Goal: Task Accomplishment & Management: Manage account settings

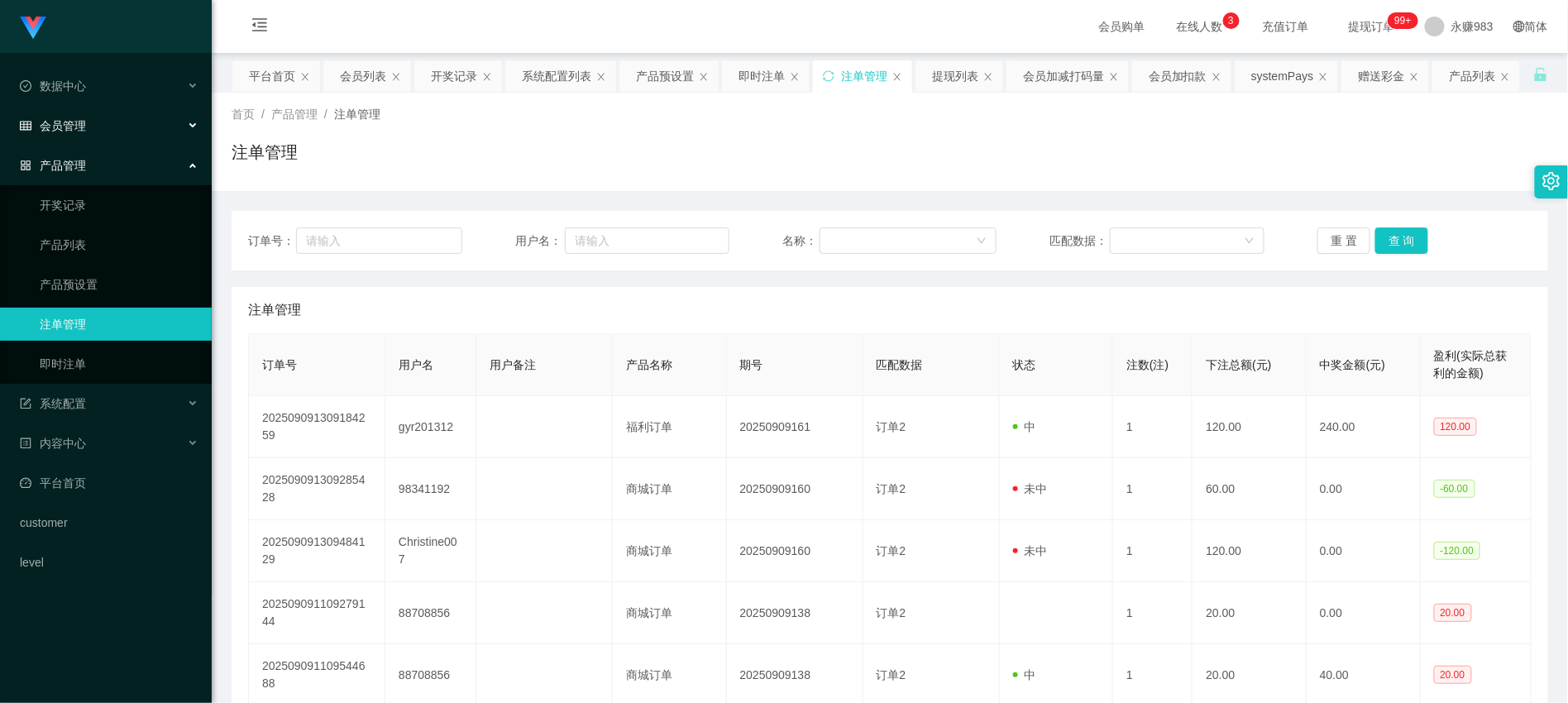
click at [59, 112] on div "会员管理" at bounding box center [106, 126] width 212 height 33
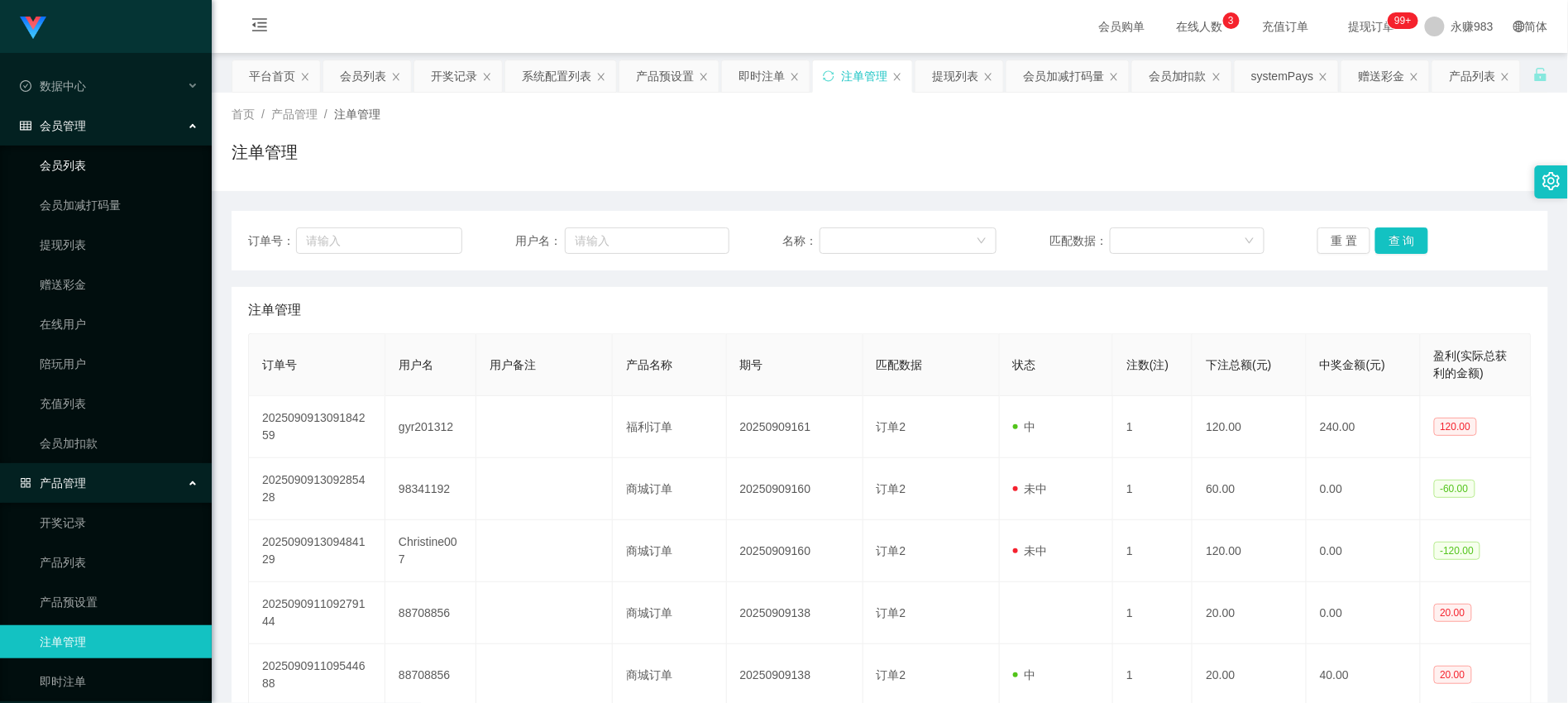
click at [85, 177] on link "会员列表" at bounding box center [119, 165] width 159 height 33
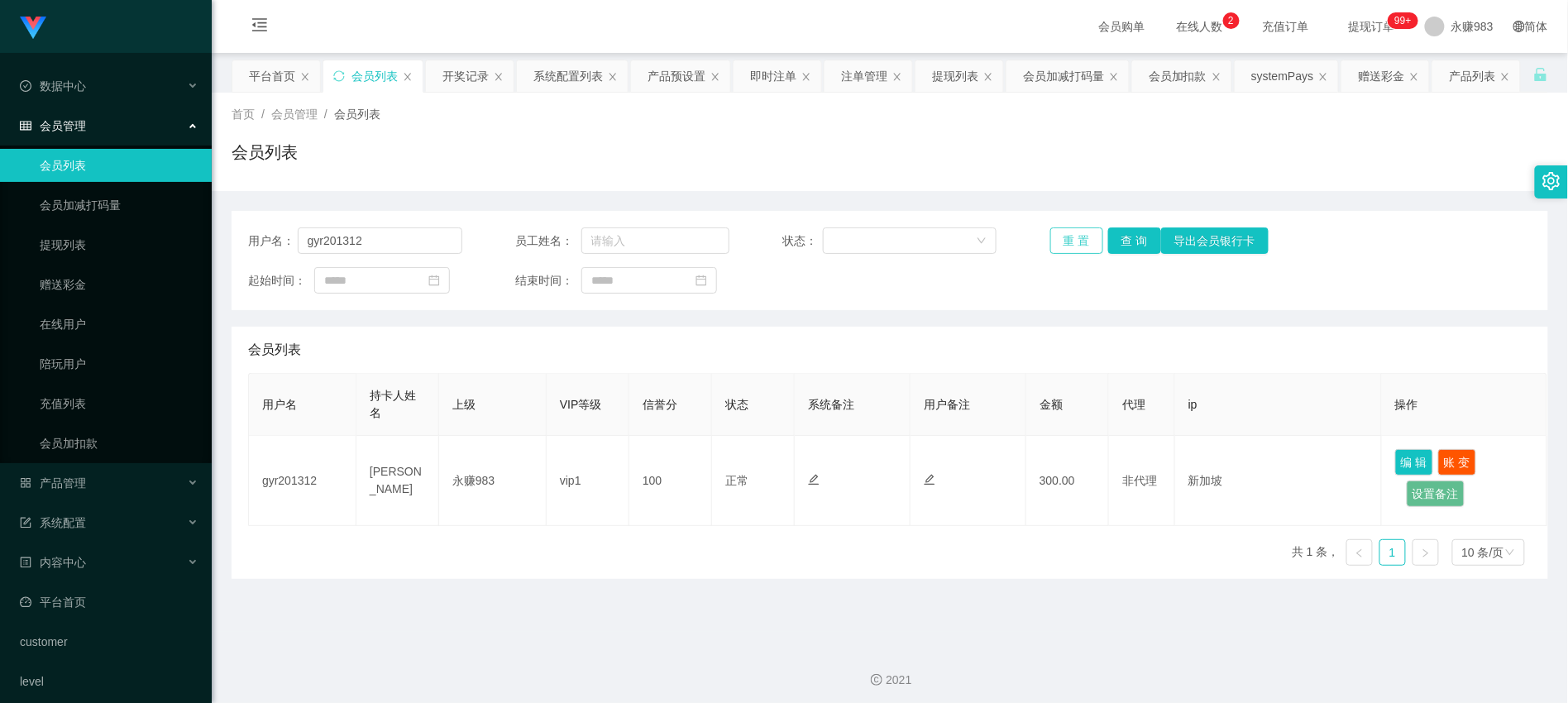
click at [1072, 238] on button "重 置" at bounding box center [1076, 240] width 53 height 27
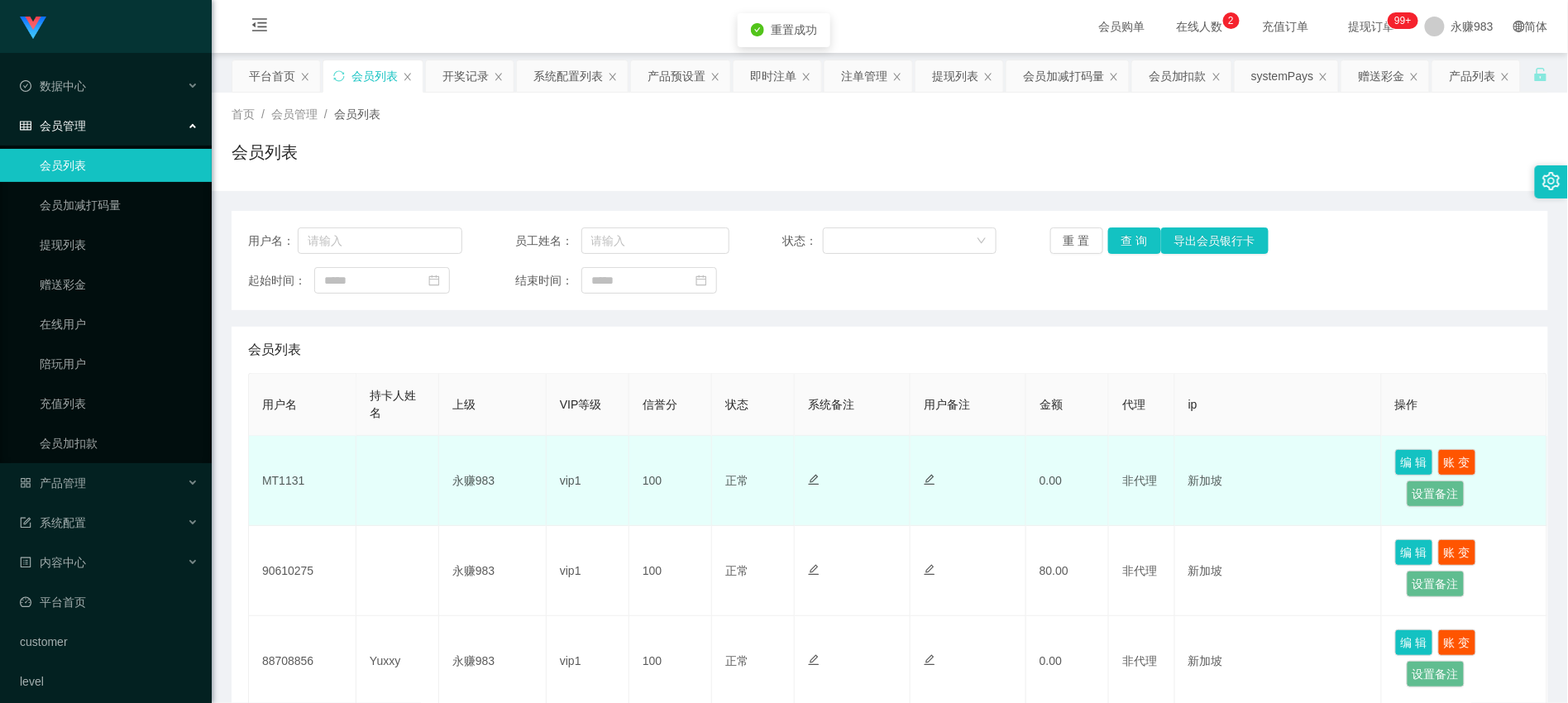
click at [291, 482] on td "MT1131" at bounding box center [302, 481] width 108 height 90
copy td "MT1131"
click at [285, 480] on td "MT1131" at bounding box center [302, 481] width 108 height 90
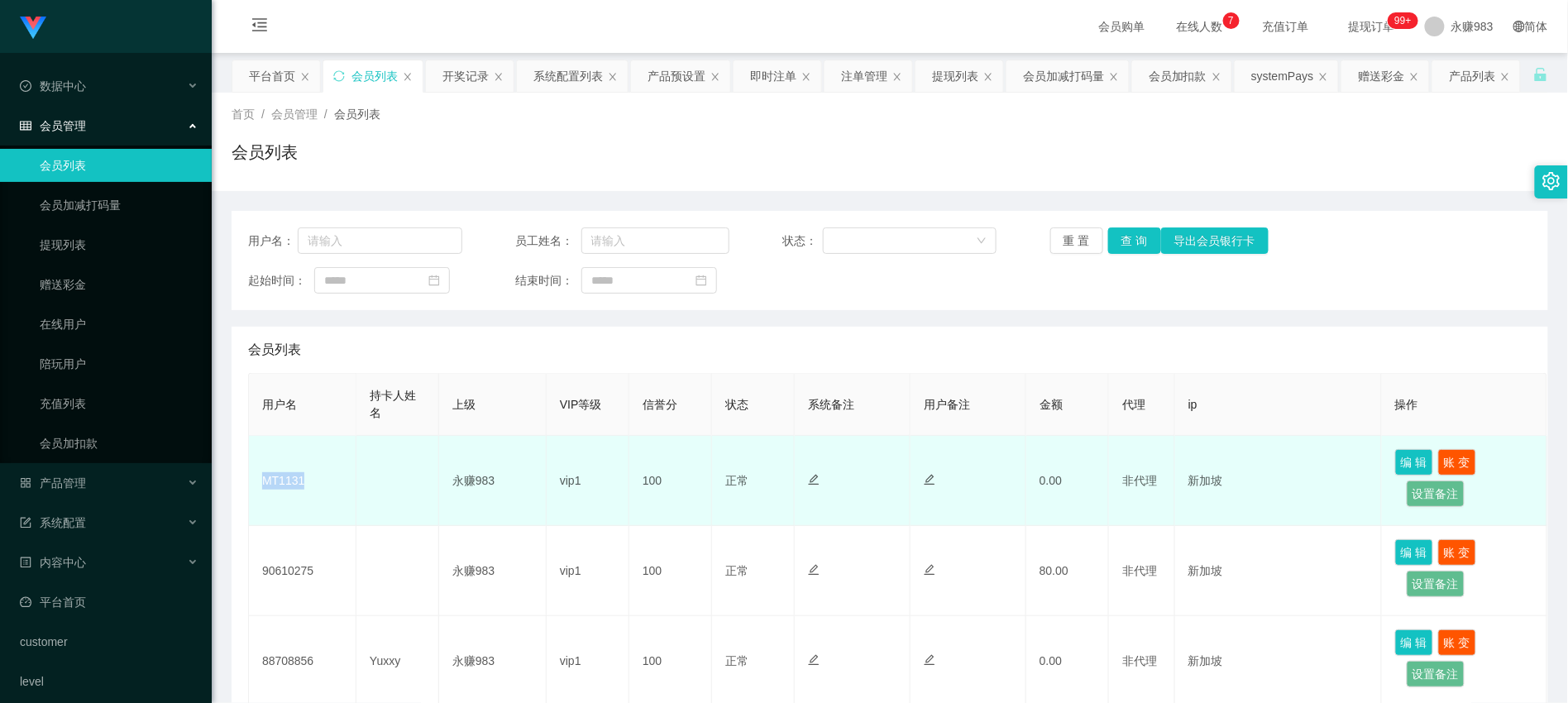
click at [285, 480] on td "MT1131" at bounding box center [302, 481] width 108 height 90
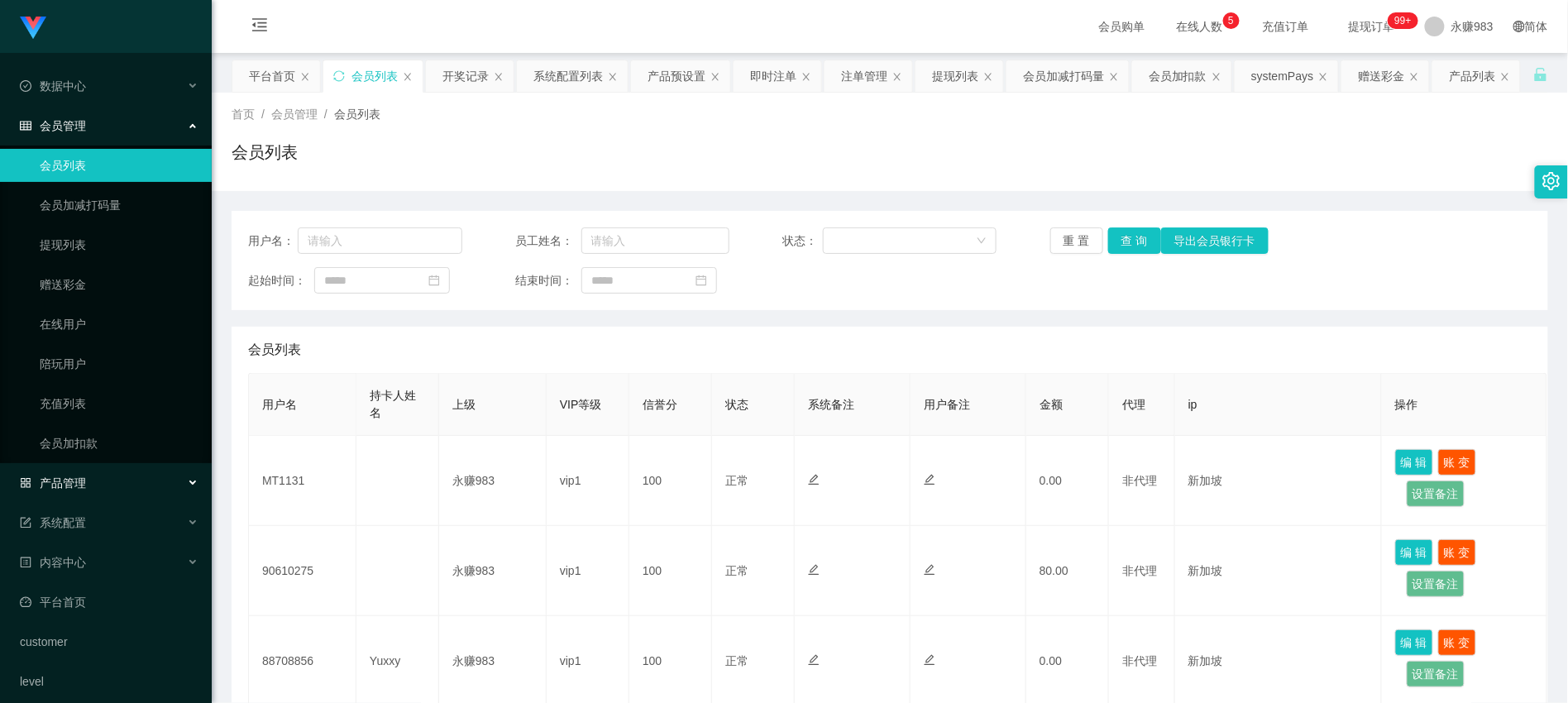
click at [78, 482] on span "产品管理" at bounding box center [53, 482] width 66 height 13
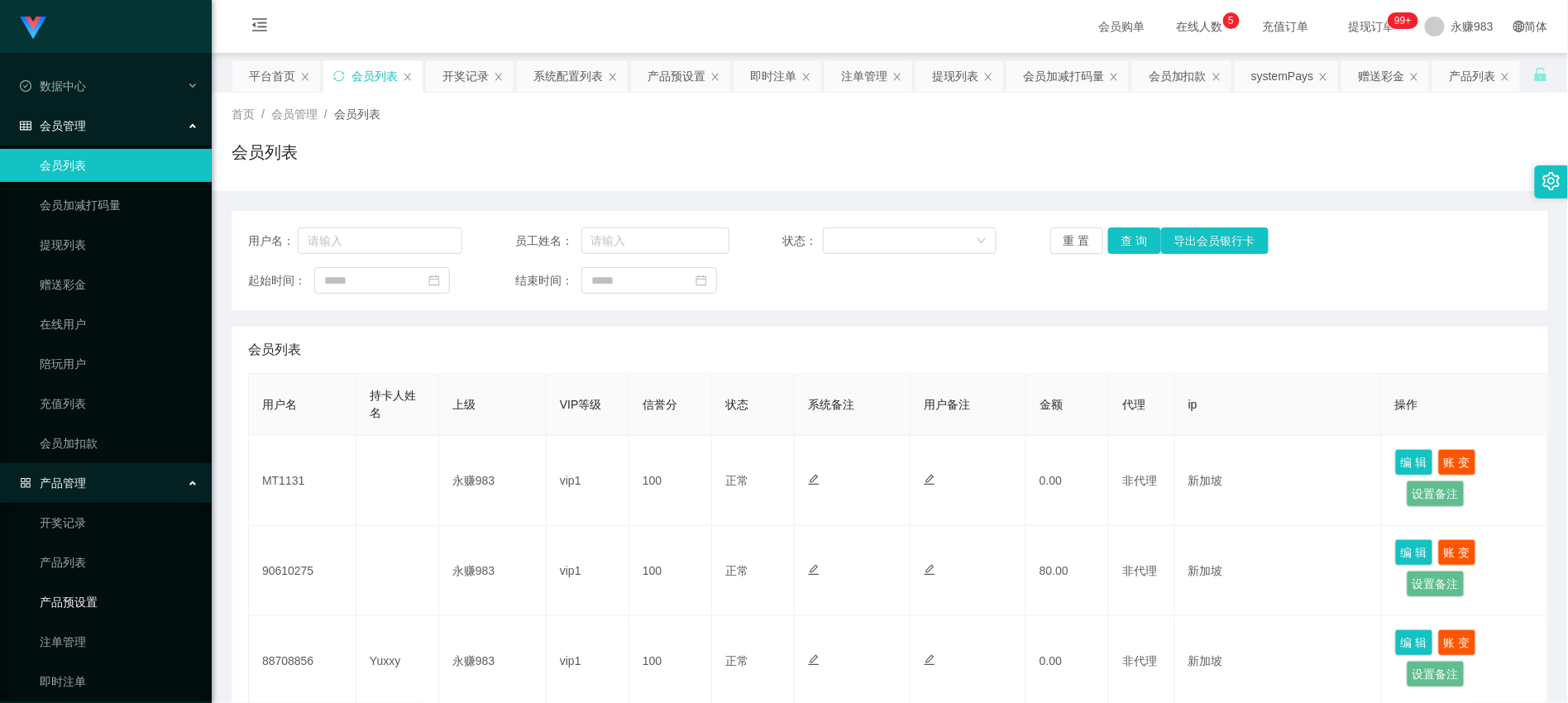
click at [116, 600] on link "产品预设置" at bounding box center [119, 602] width 159 height 33
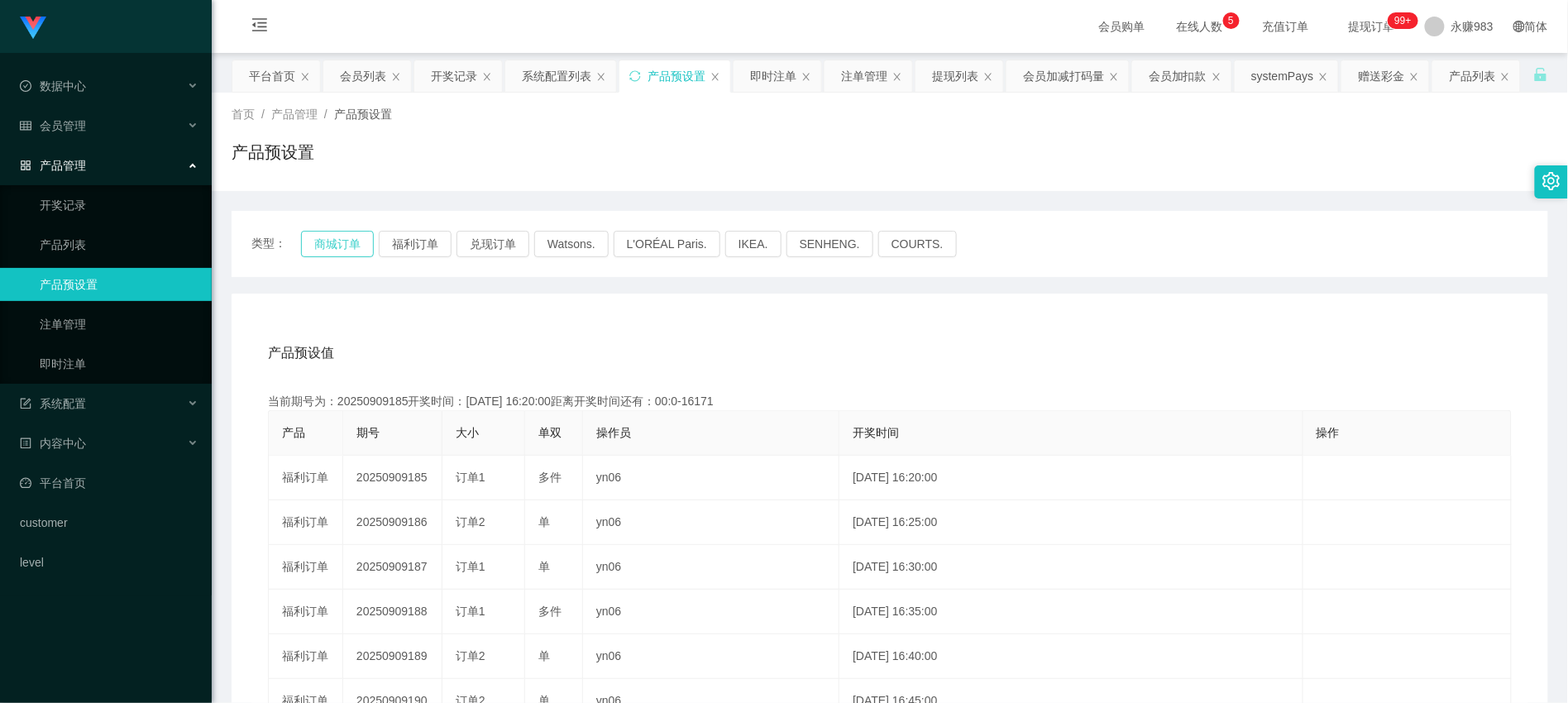
click at [343, 257] on button "商城订单" at bounding box center [337, 244] width 72 height 27
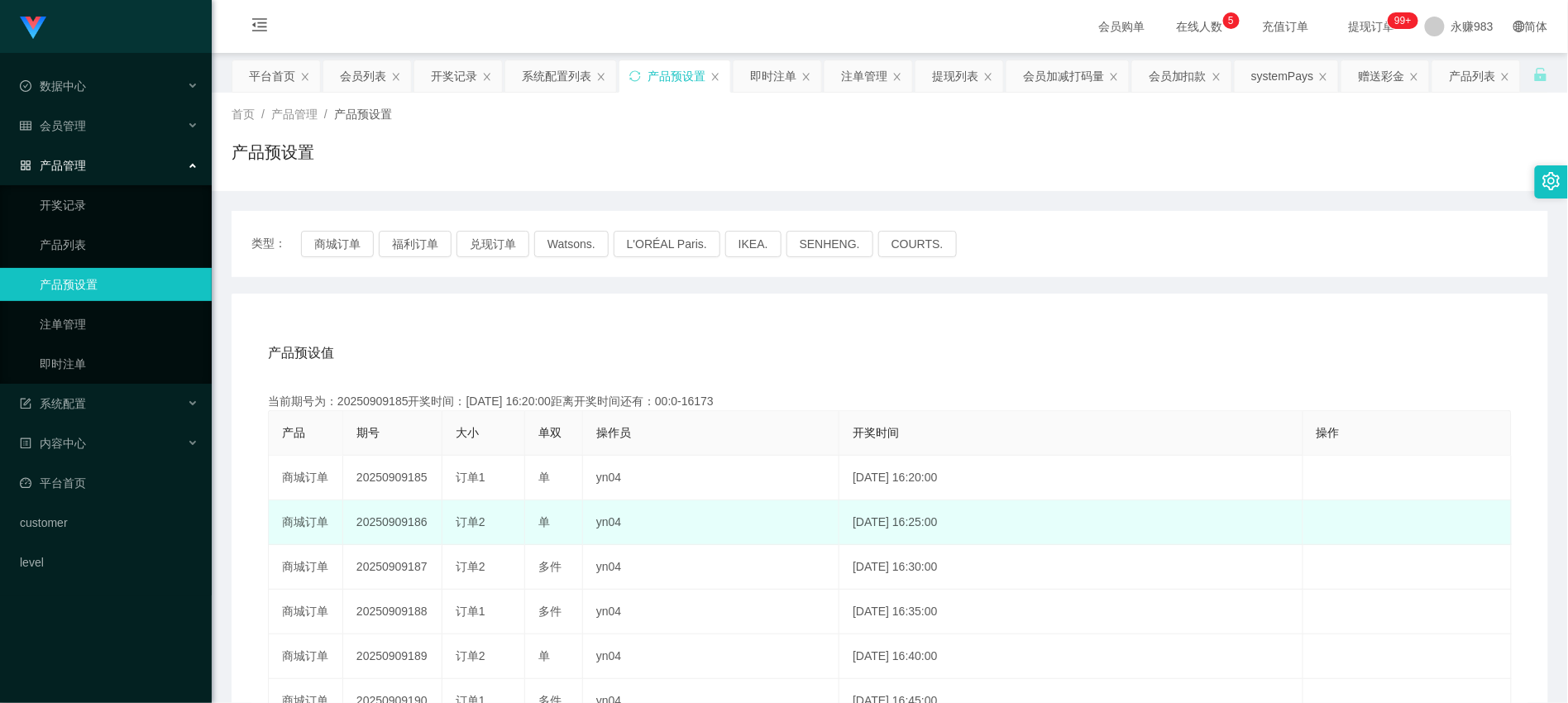
drag, startPoint x: 406, startPoint y: 523, endPoint x: 432, endPoint y: 523, distance: 26.0
click at [432, 523] on td "20250909186" at bounding box center [392, 523] width 99 height 45
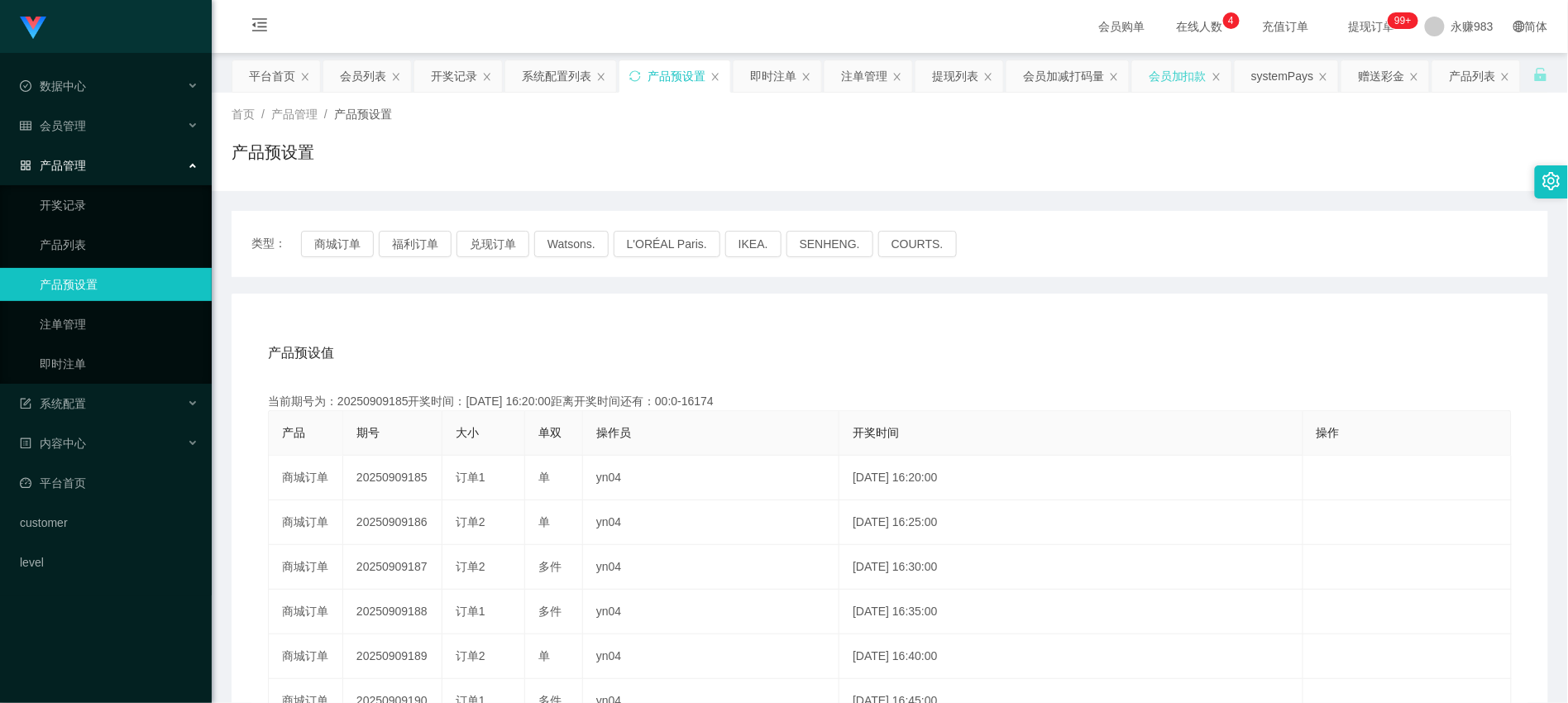
copy td "186"
click at [72, 331] on link "注单管理" at bounding box center [119, 324] width 159 height 33
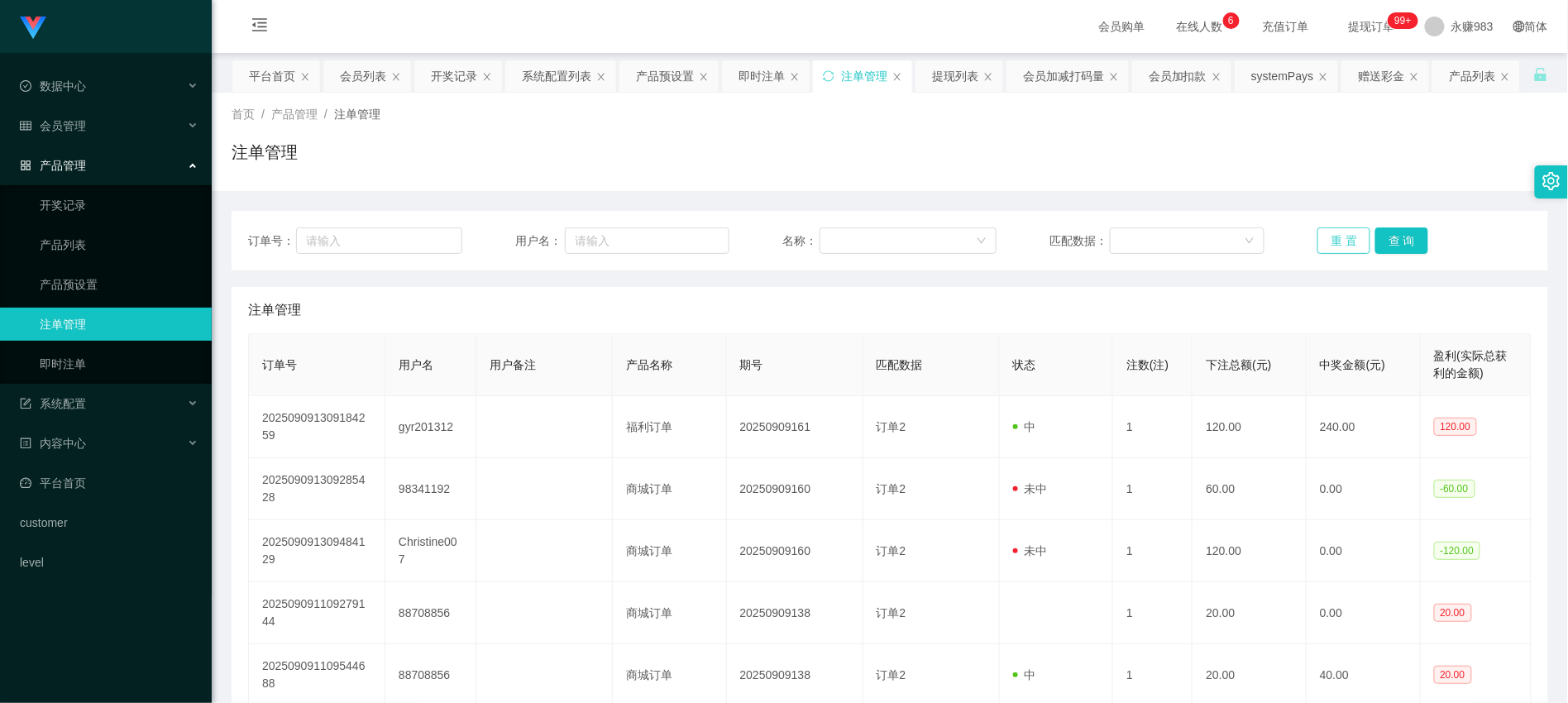
click at [1342, 236] on button "重 置" at bounding box center [1343, 240] width 53 height 27
click at [1358, 241] on button "重 置" at bounding box center [1343, 240] width 53 height 27
click at [72, 130] on span "会员管理" at bounding box center [53, 125] width 66 height 13
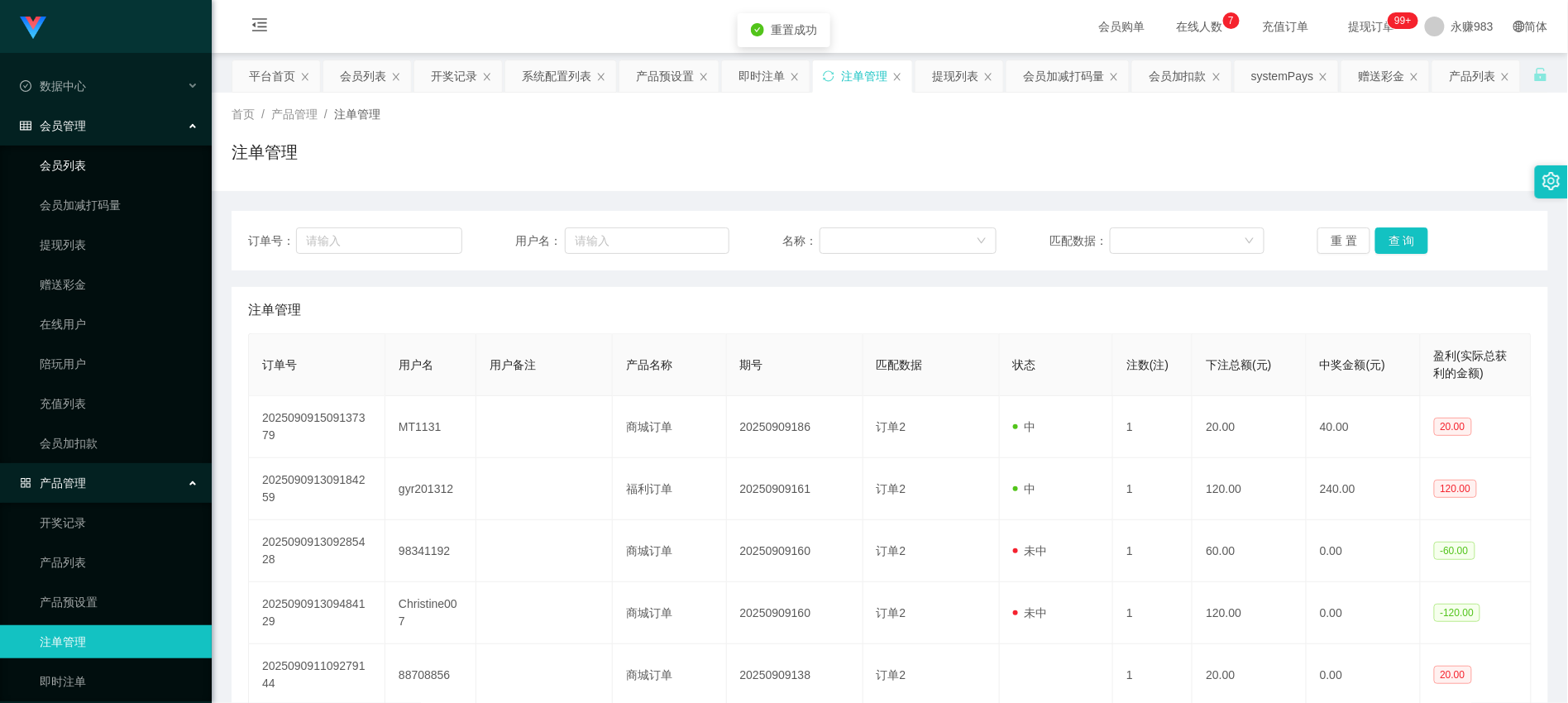
click at [79, 164] on link "会员列表" at bounding box center [119, 165] width 159 height 33
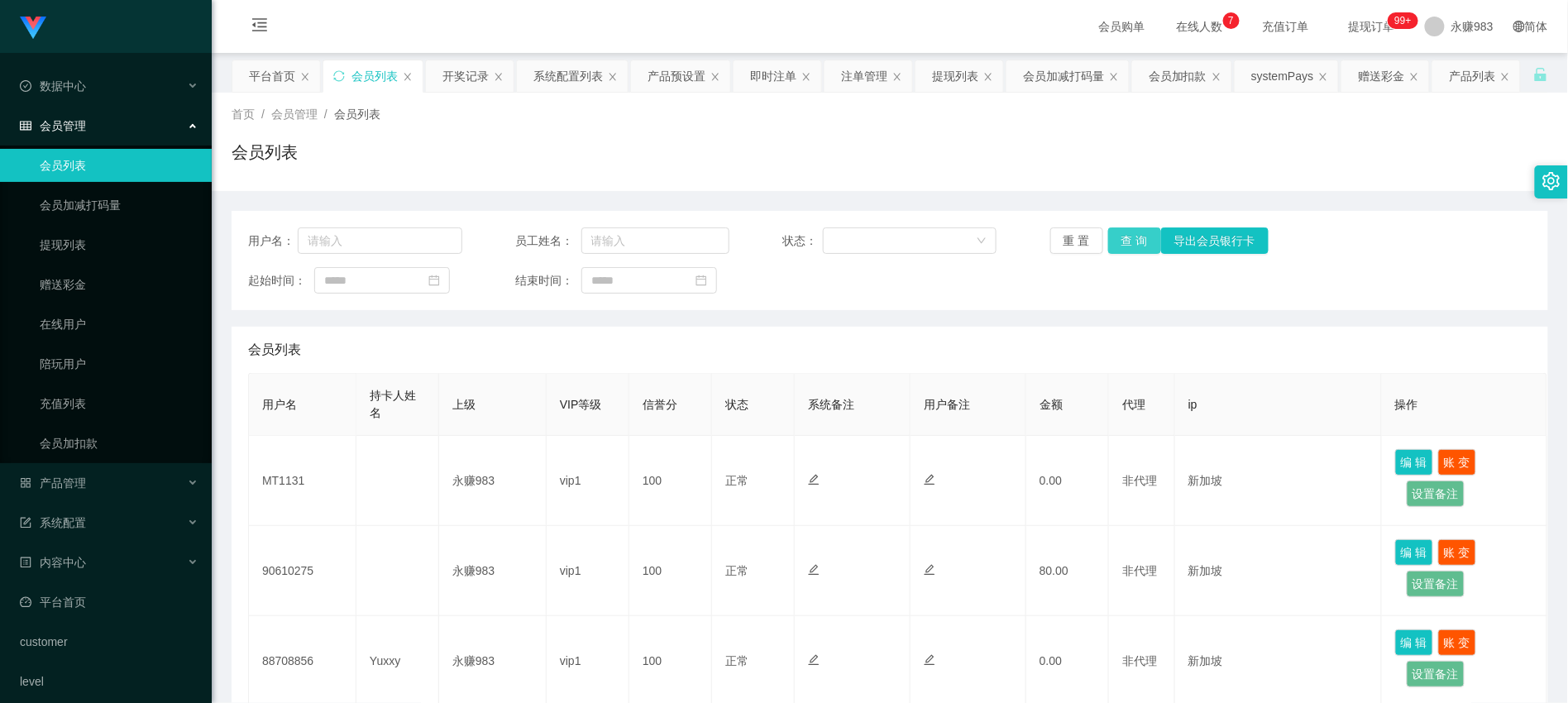
click at [1138, 229] on button "查 询" at bounding box center [1134, 240] width 53 height 27
click at [79, 248] on link "提现列表" at bounding box center [119, 245] width 159 height 33
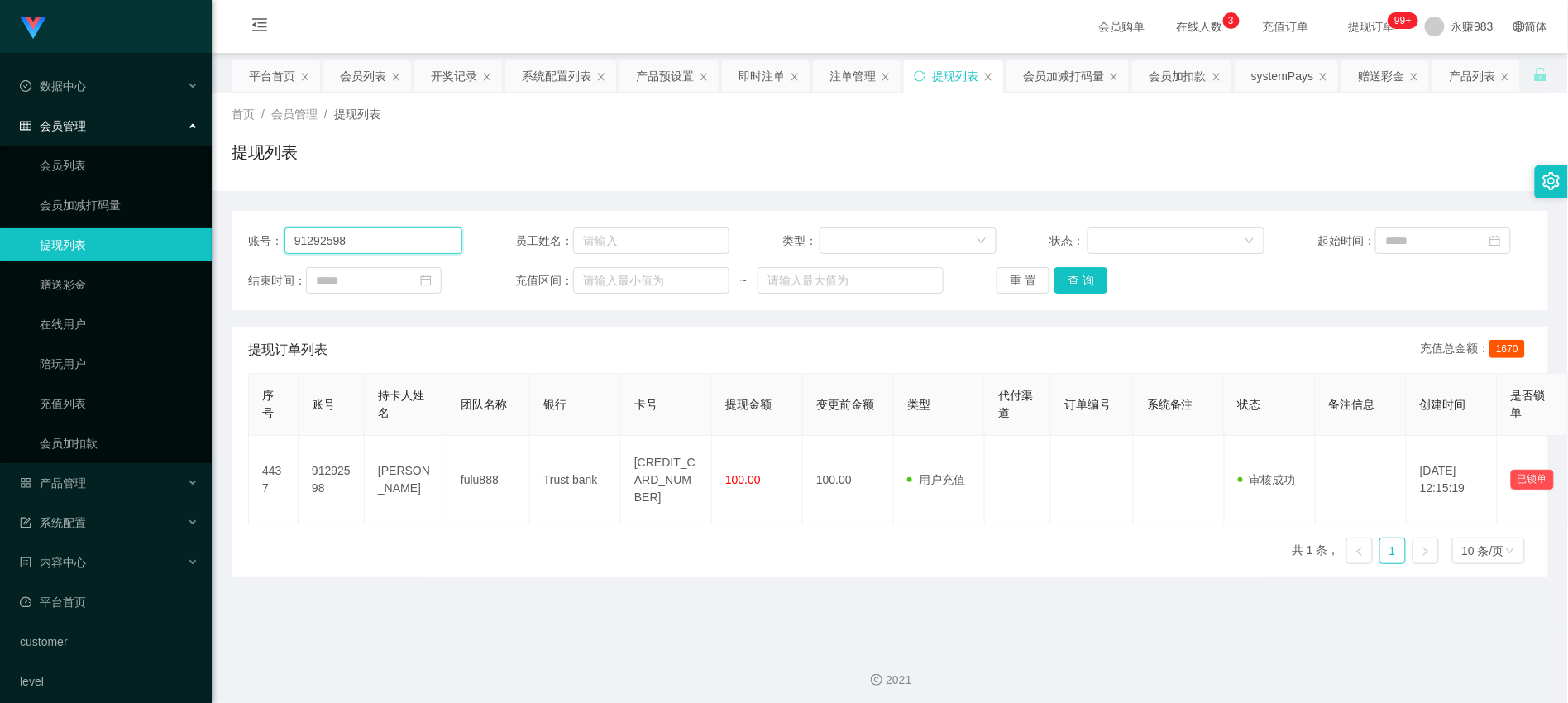
click at [364, 244] on input "91292598" at bounding box center [373, 240] width 177 height 27
click at [999, 278] on button "重 置" at bounding box center [1023, 280] width 53 height 27
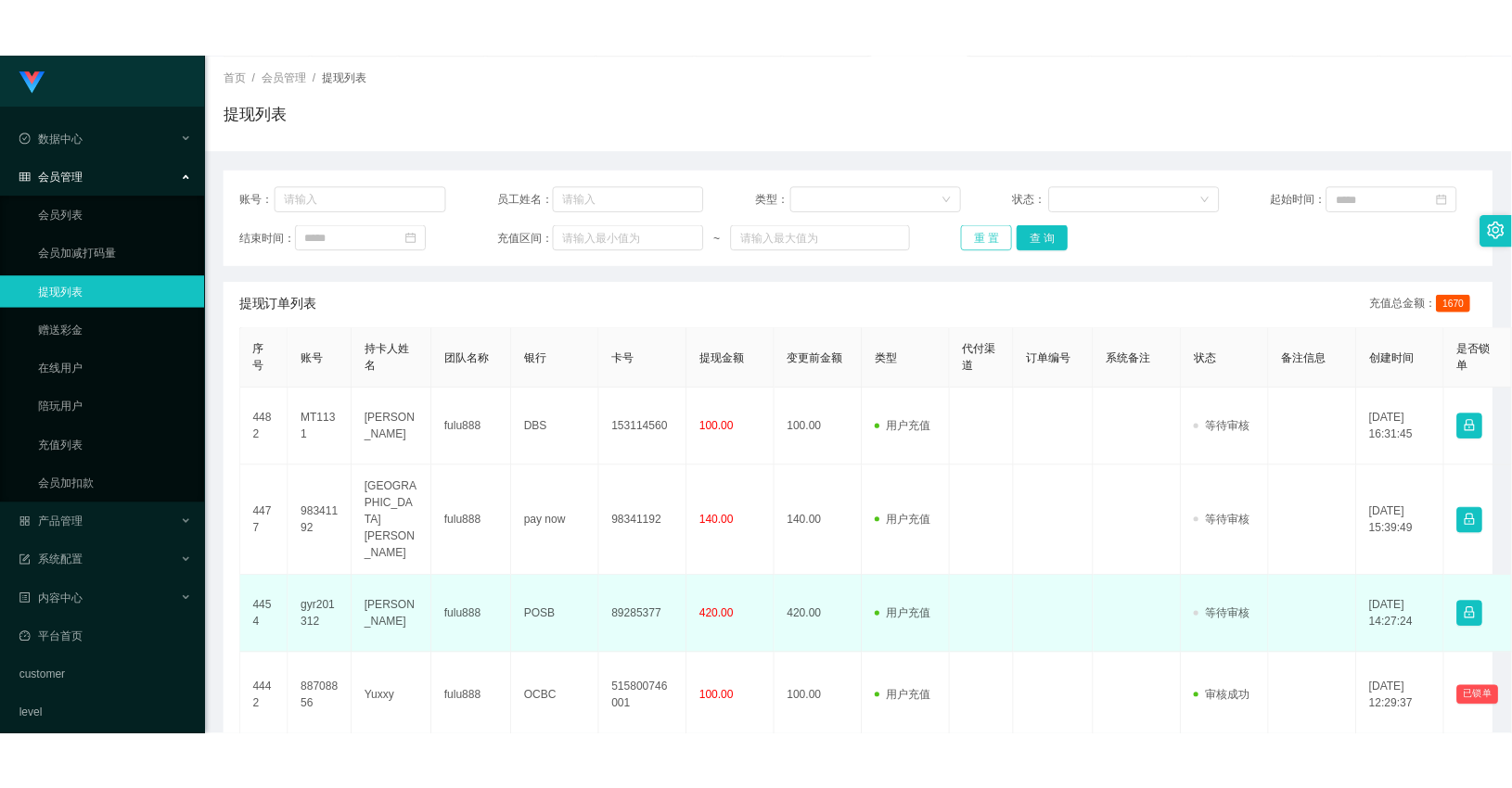
scroll to position [206, 0]
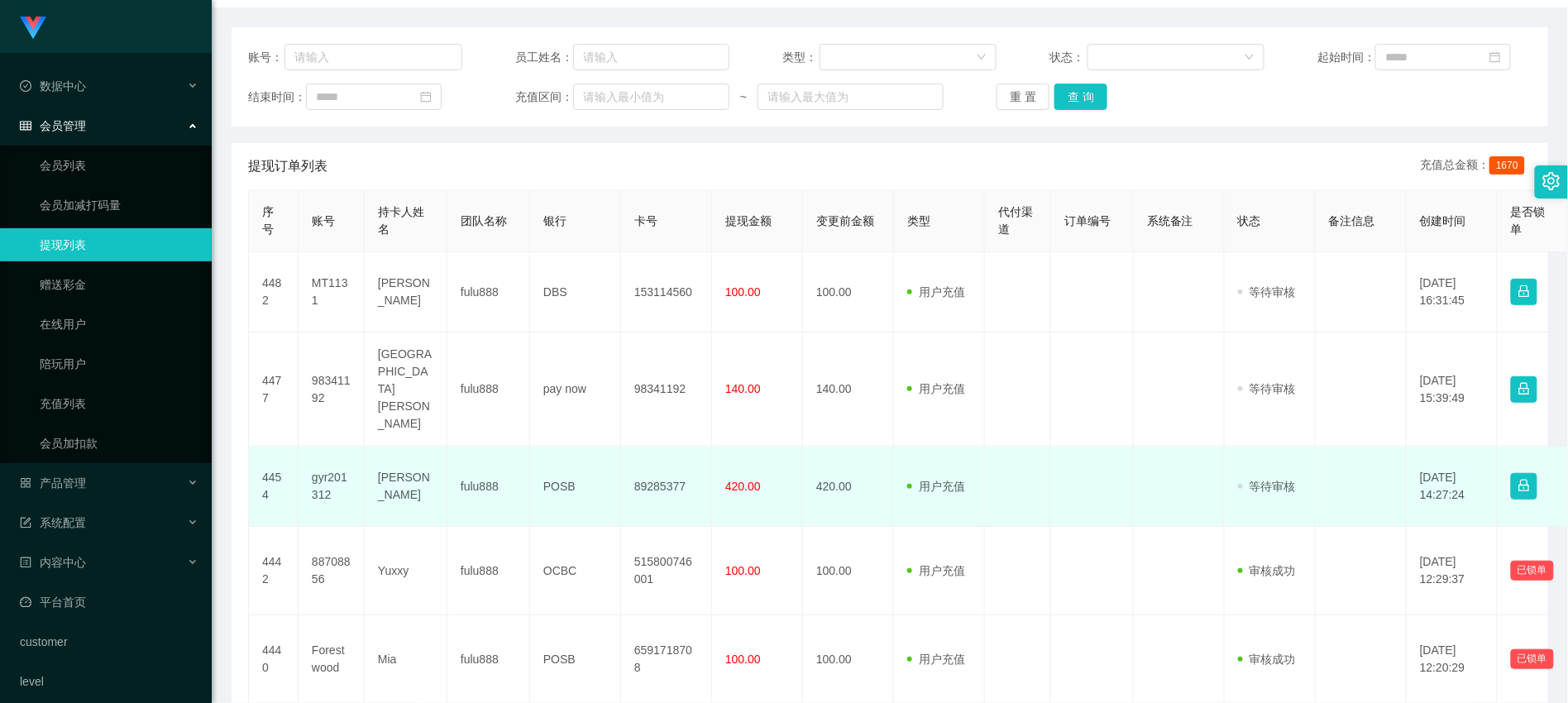
click at [322, 462] on td "gyr201312" at bounding box center [332, 486] width 66 height 80
copy td "gyr201312"
click at [831, 503] on td "420.00" at bounding box center [849, 486] width 91 height 80
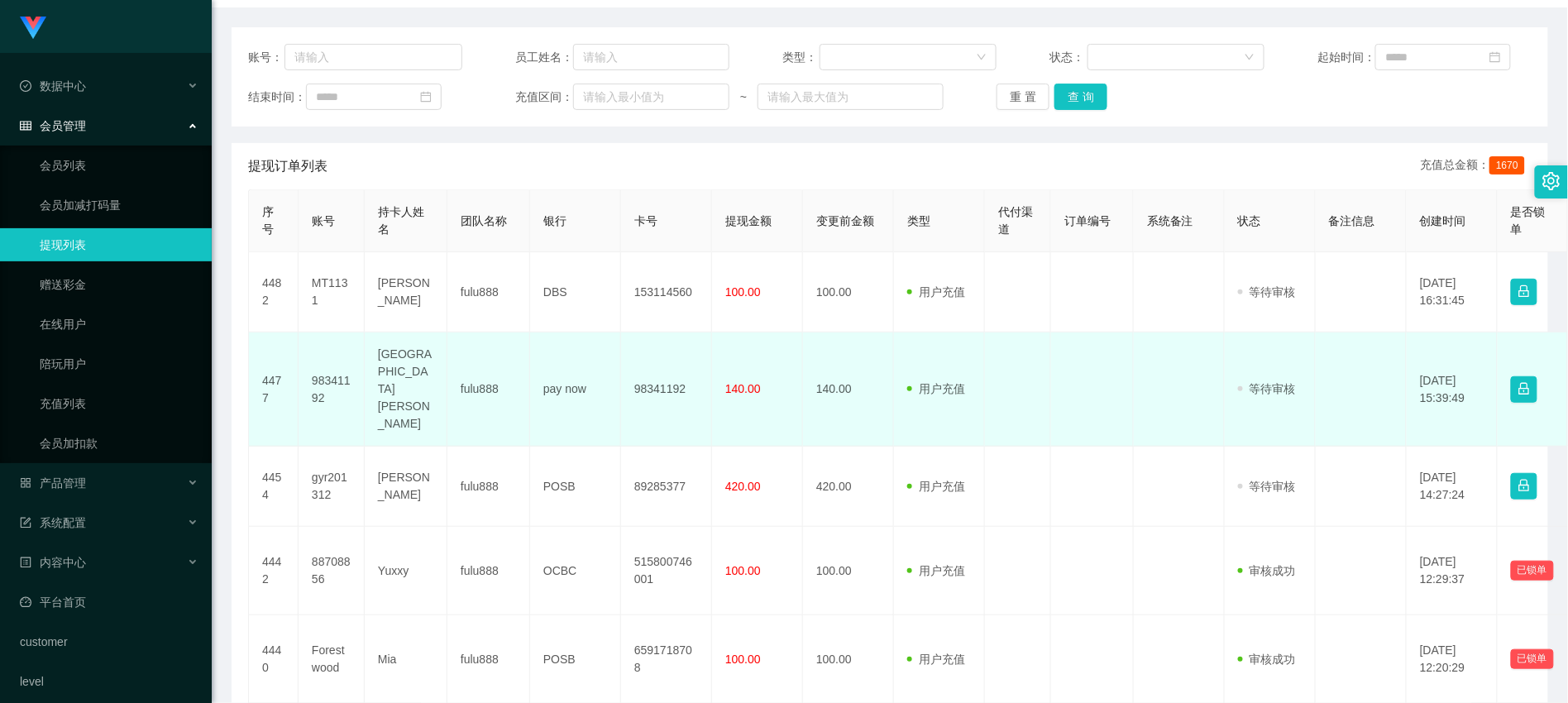
click at [320, 383] on td "98341192" at bounding box center [332, 389] width 66 height 114
copy td "98341192"
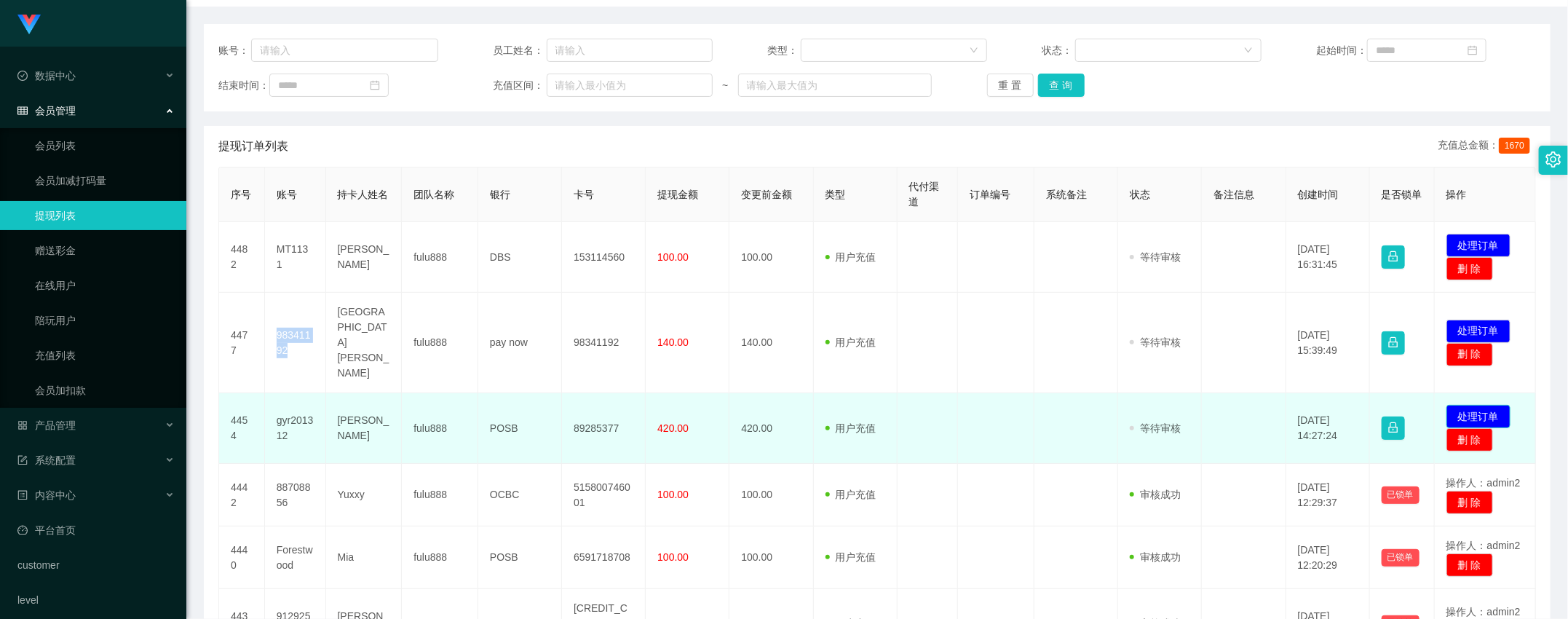
click at [1379, 405] on button "处理订单" at bounding box center [1478, 416] width 64 height 24
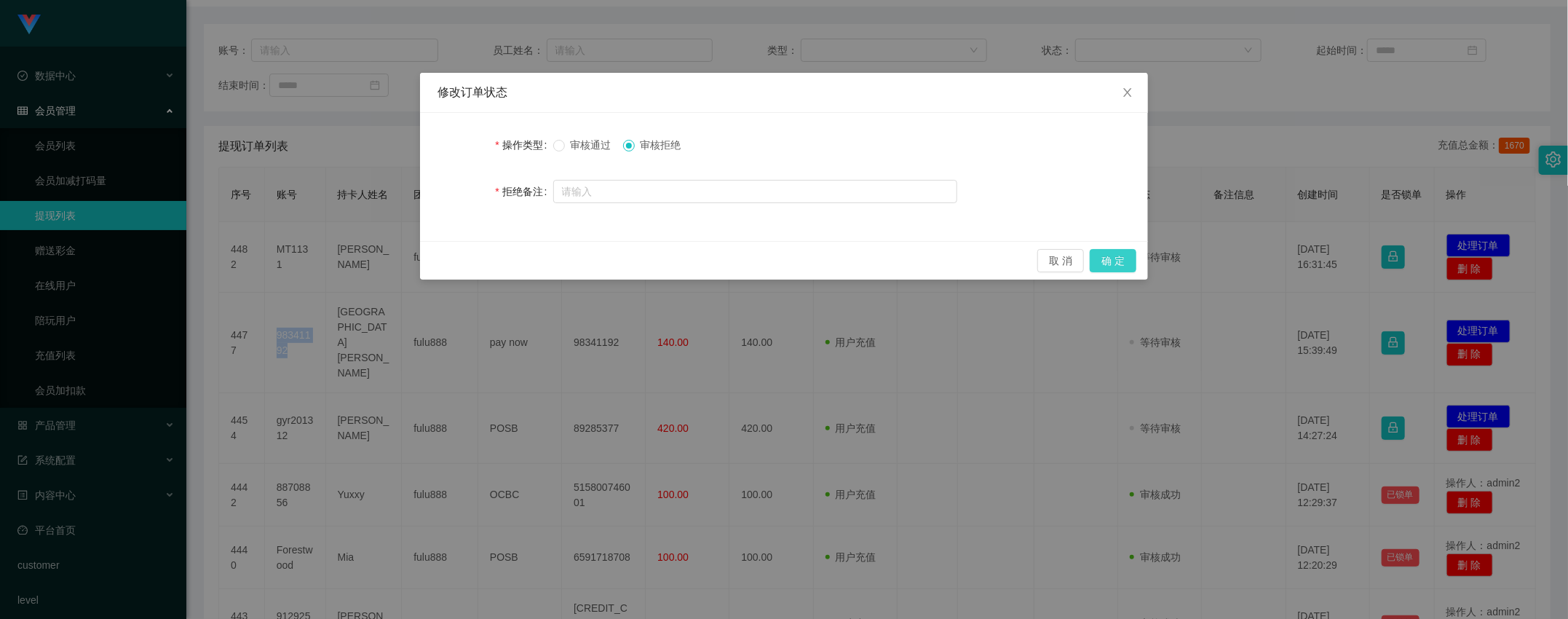
click at [1118, 263] on button "确 定" at bounding box center [1112, 260] width 46 height 24
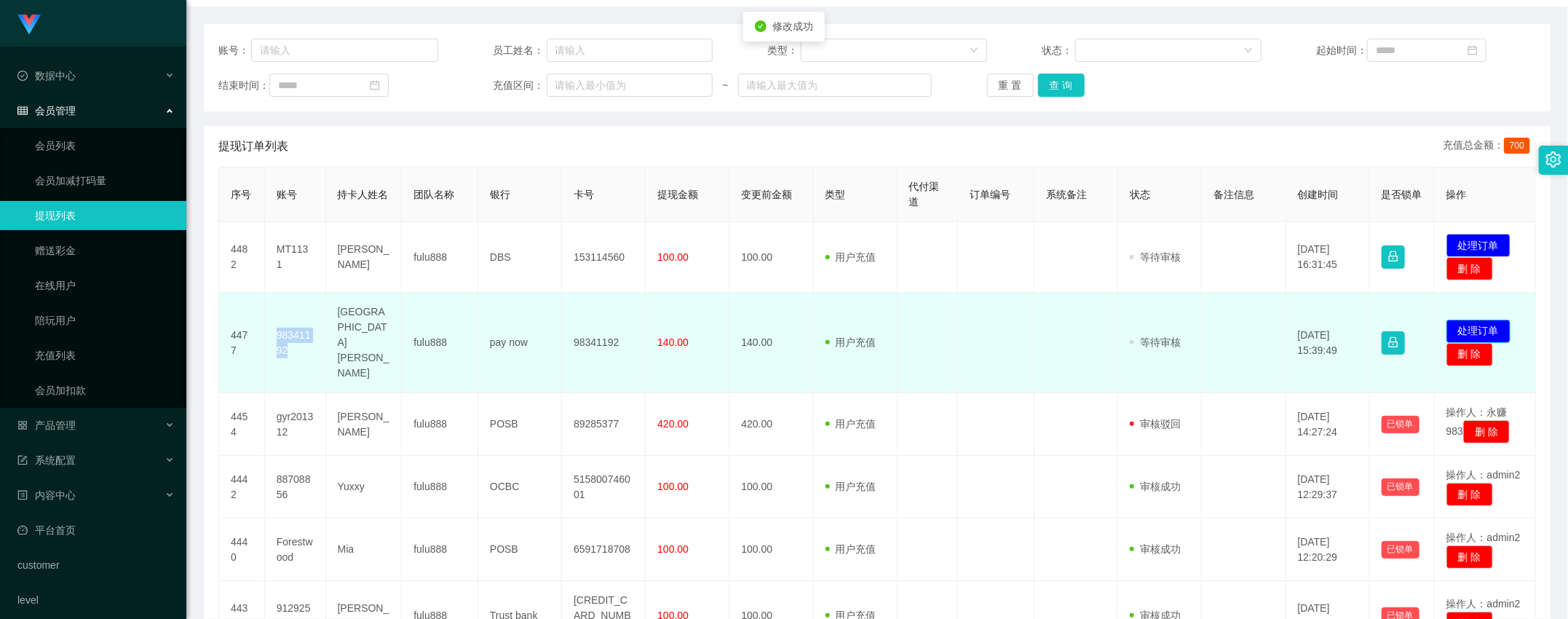
click at [1379, 319] on button "处理订单" at bounding box center [1478, 331] width 64 height 24
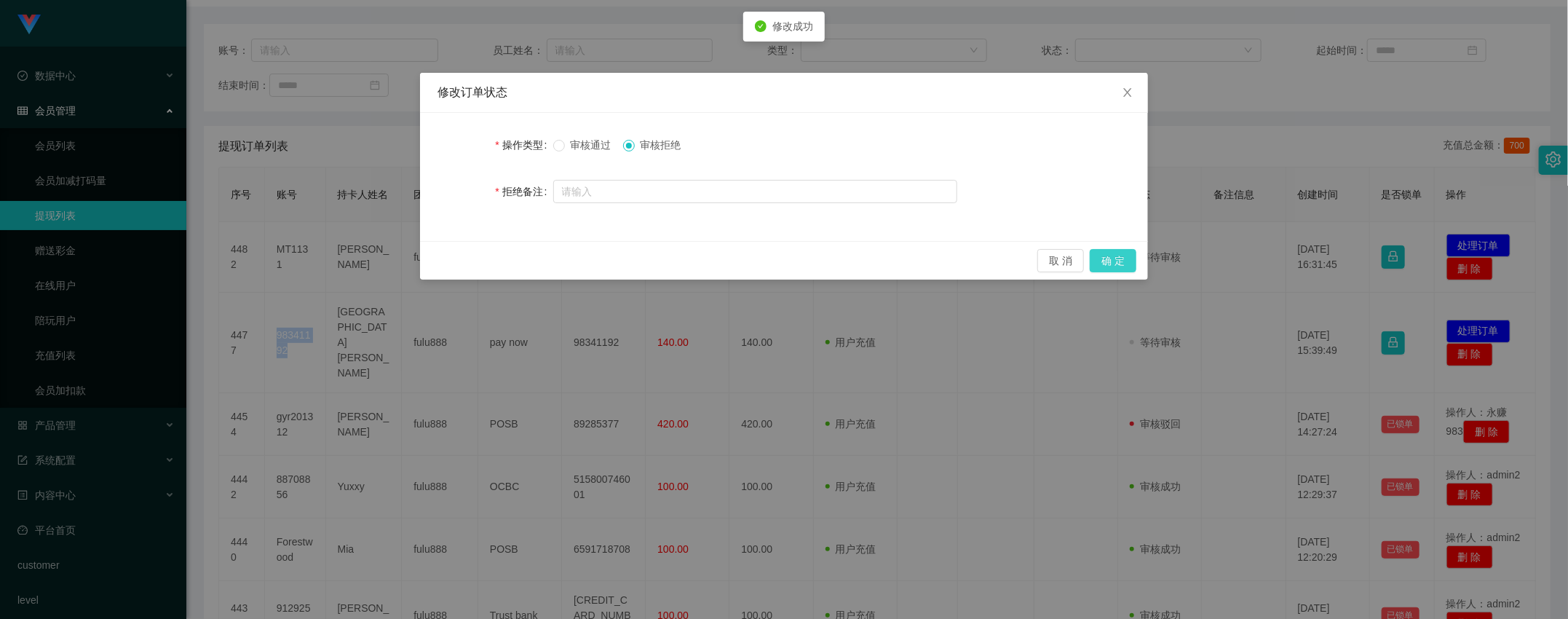
click at [1106, 262] on button "确 定" at bounding box center [1112, 260] width 46 height 24
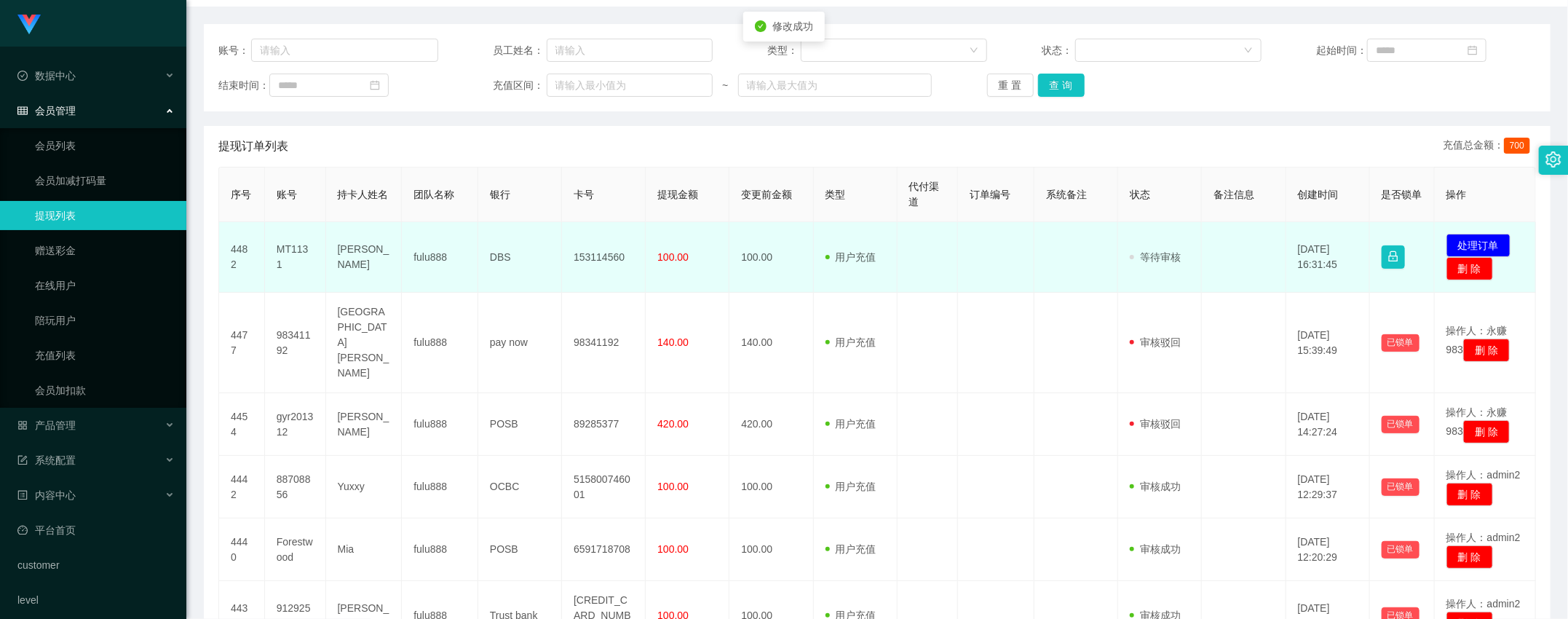
click at [337, 266] on td "[PERSON_NAME]" at bounding box center [364, 257] width 77 height 71
click at [293, 249] on td "MT1131" at bounding box center [295, 257] width 61 height 71
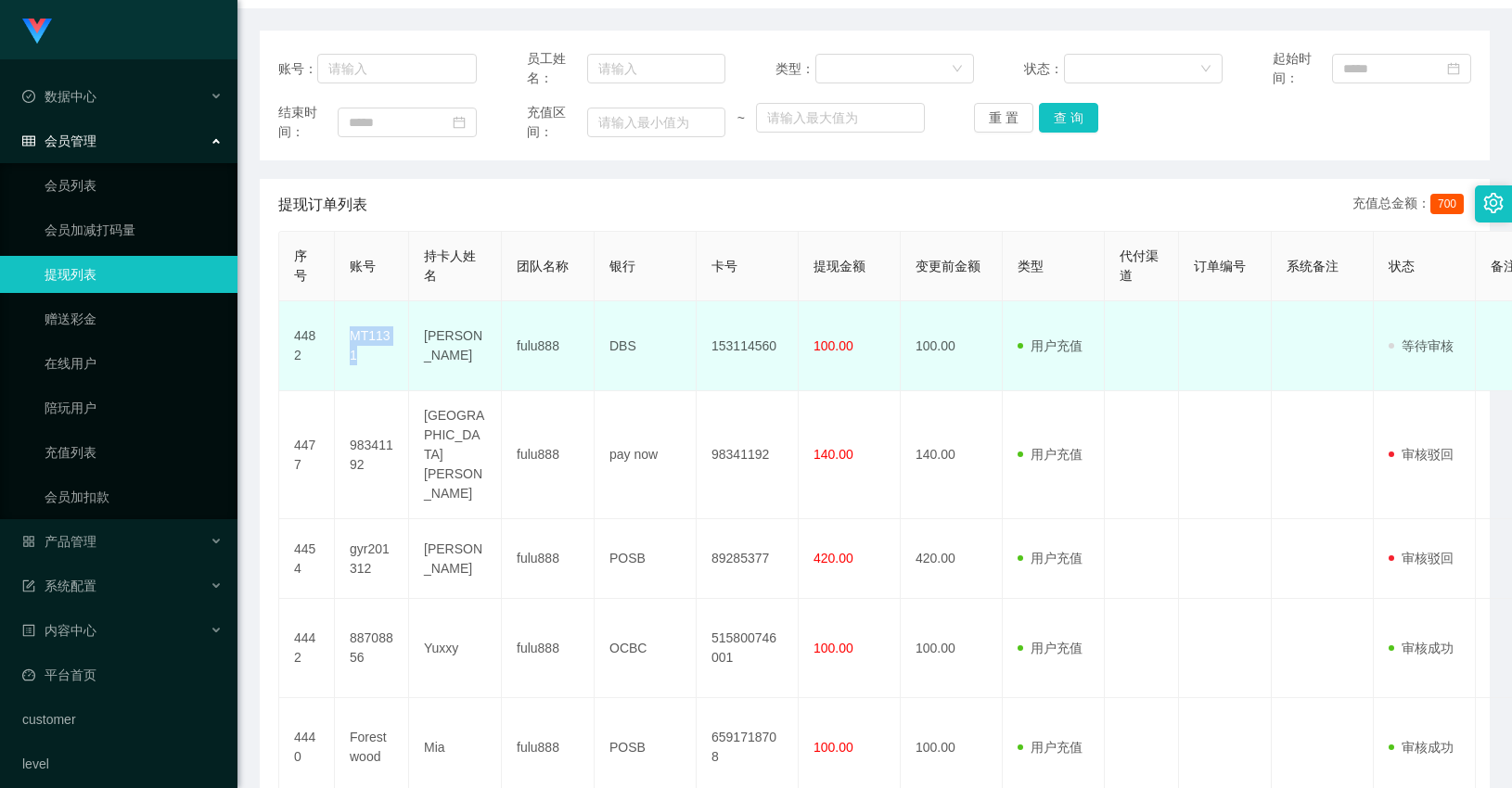
click at [384, 345] on td "MT1131" at bounding box center [372, 346] width 74 height 90
click at [445, 346] on td "[PERSON_NAME]" at bounding box center [455, 346] width 93 height 90
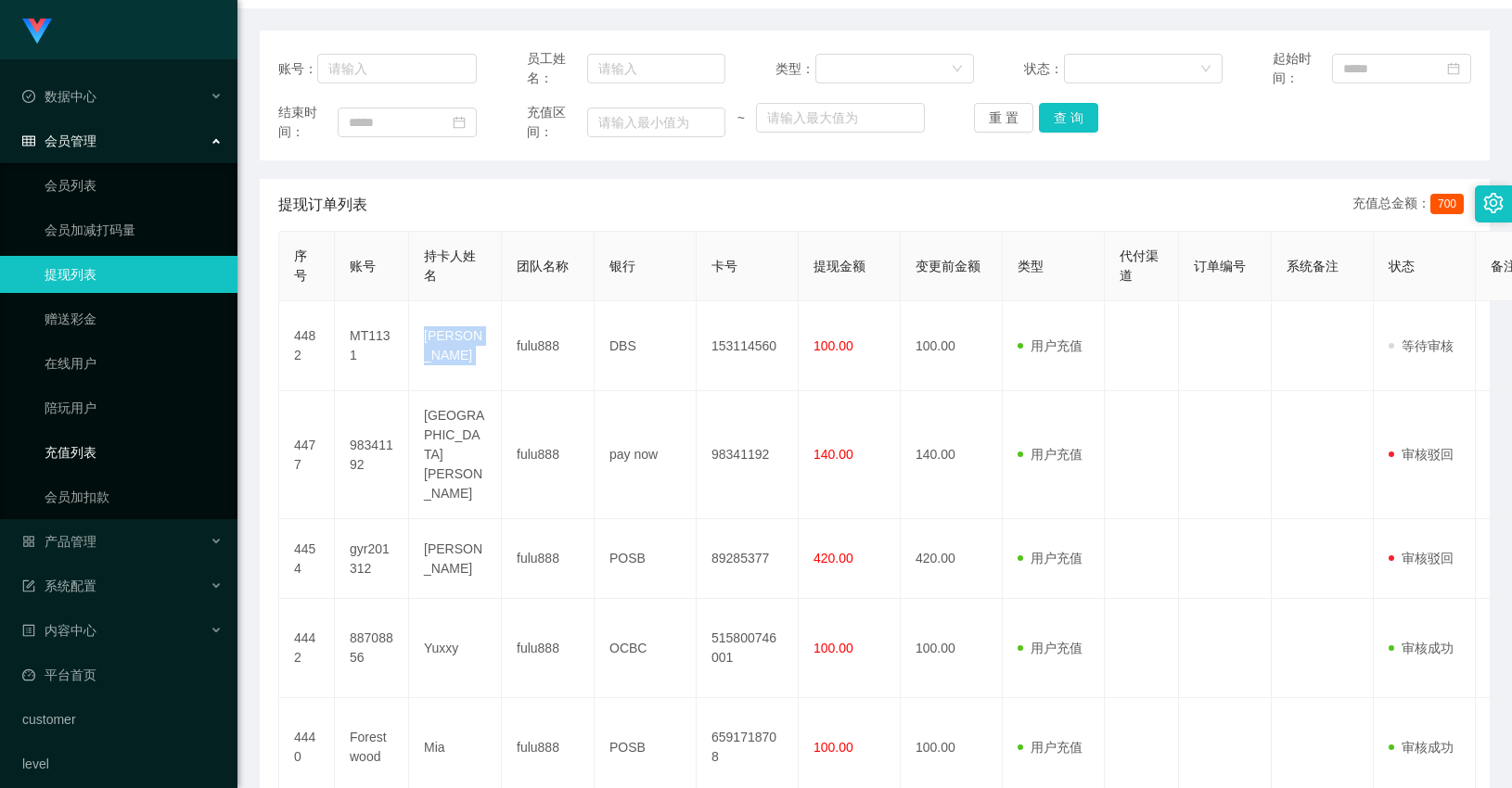
copy td "[PERSON_NAME]"
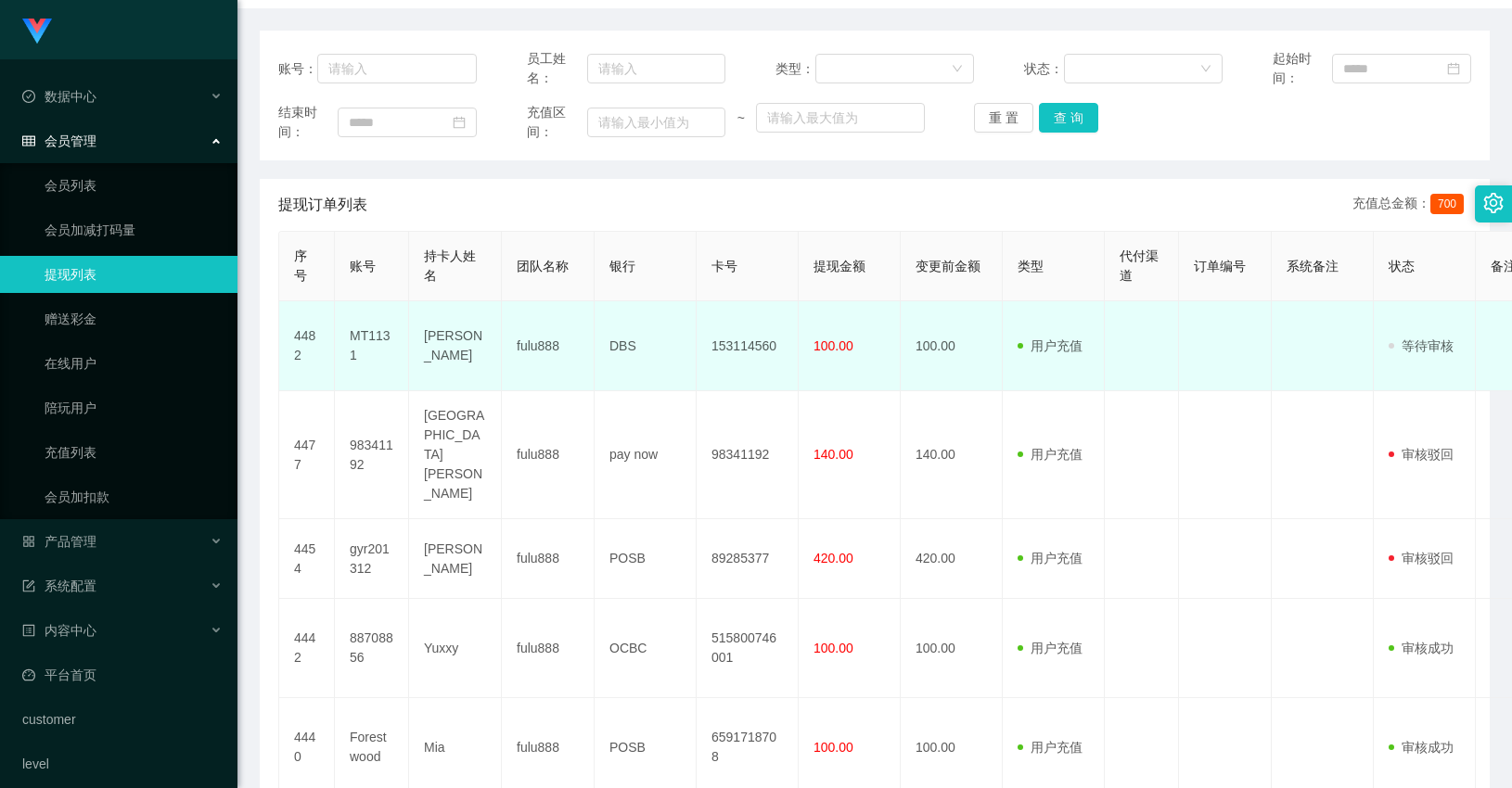
click at [615, 348] on td "DBS" at bounding box center [645, 346] width 102 height 90
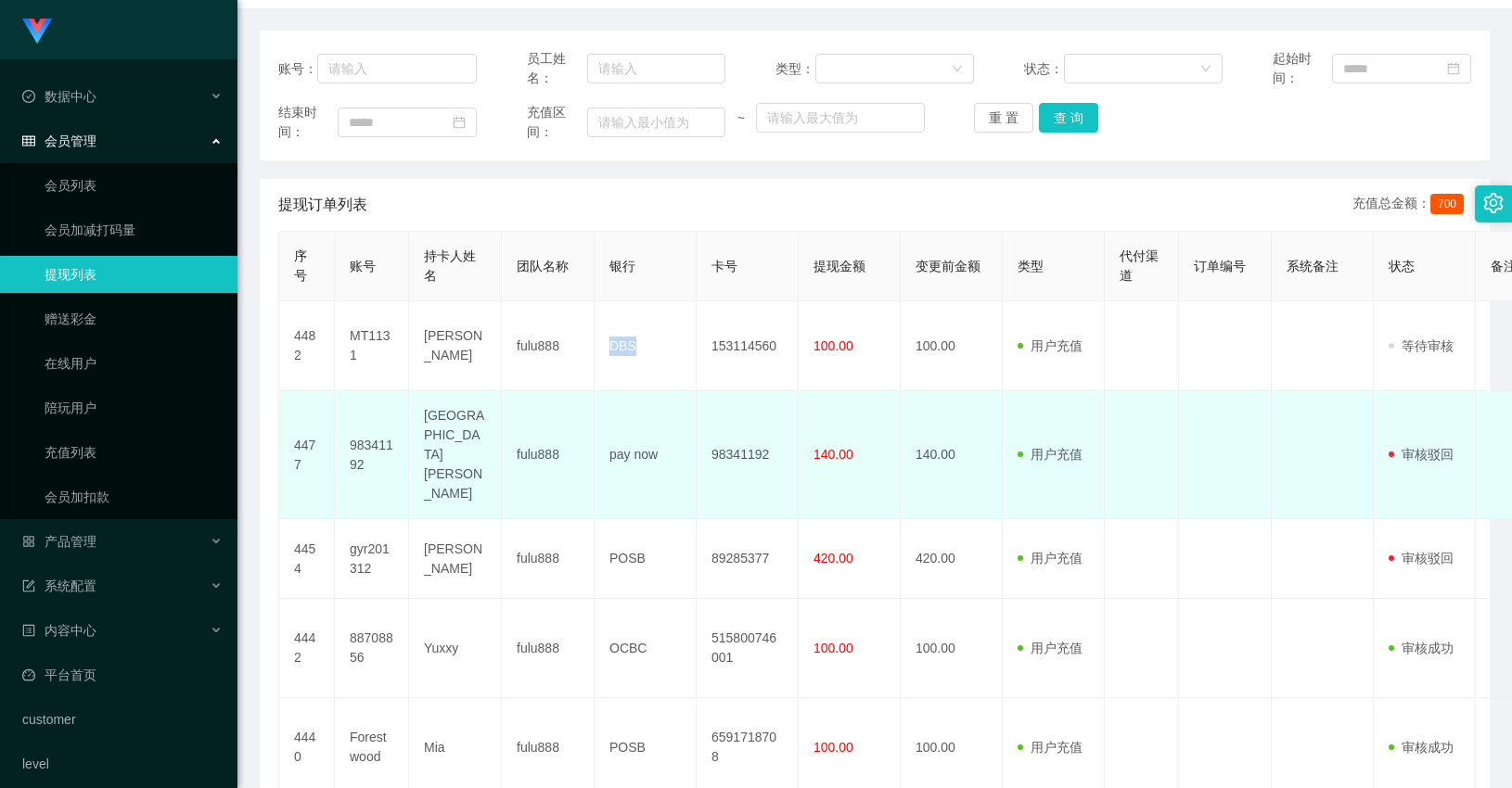
copy td "DBS"
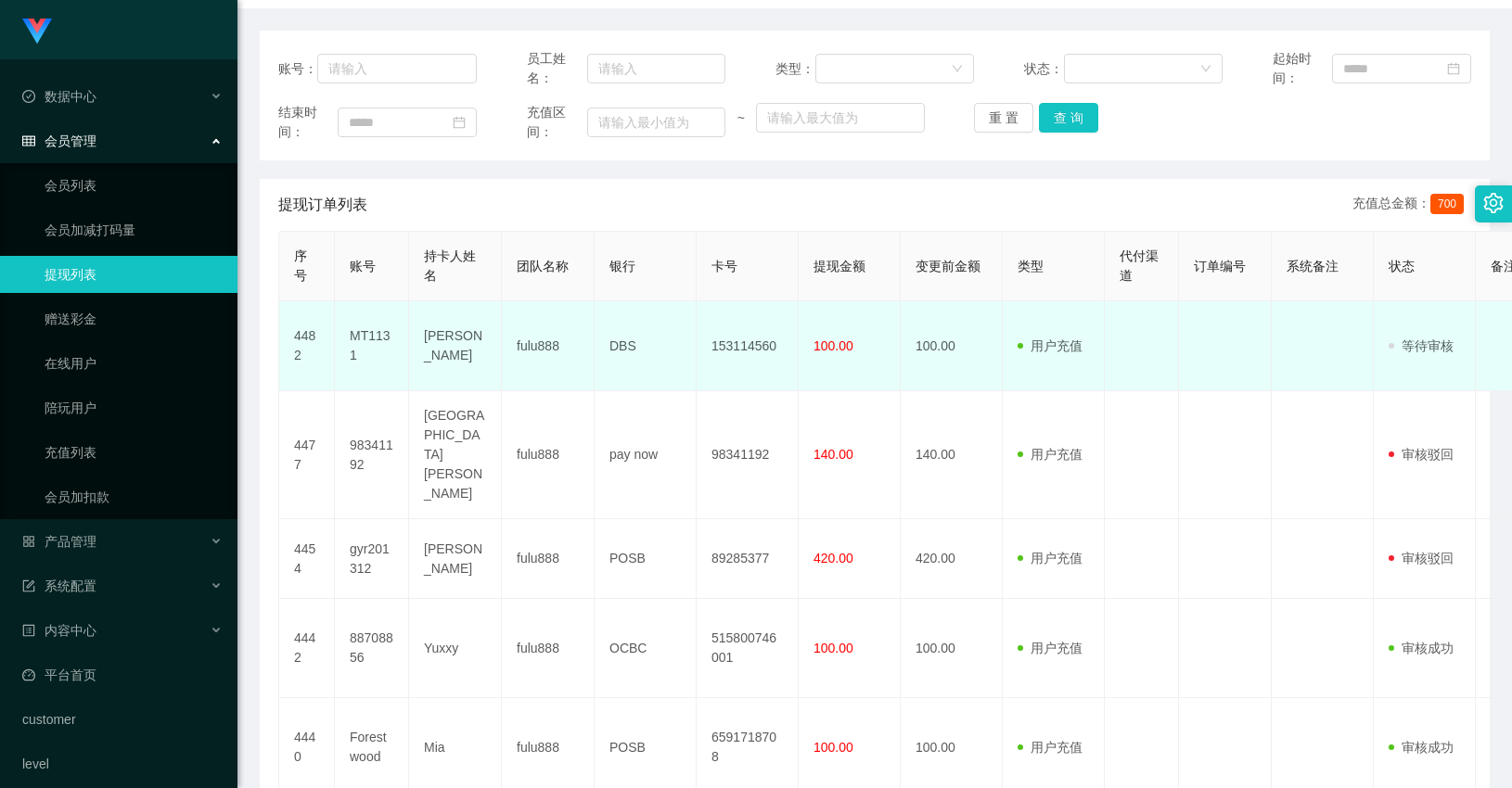
drag, startPoint x: 591, startPoint y: 379, endPoint x: 609, endPoint y: 374, distance: 18.7
click at [591, 379] on td "fulu888" at bounding box center [548, 346] width 93 height 90
click at [729, 341] on td "153114560" at bounding box center [748, 346] width 102 height 90
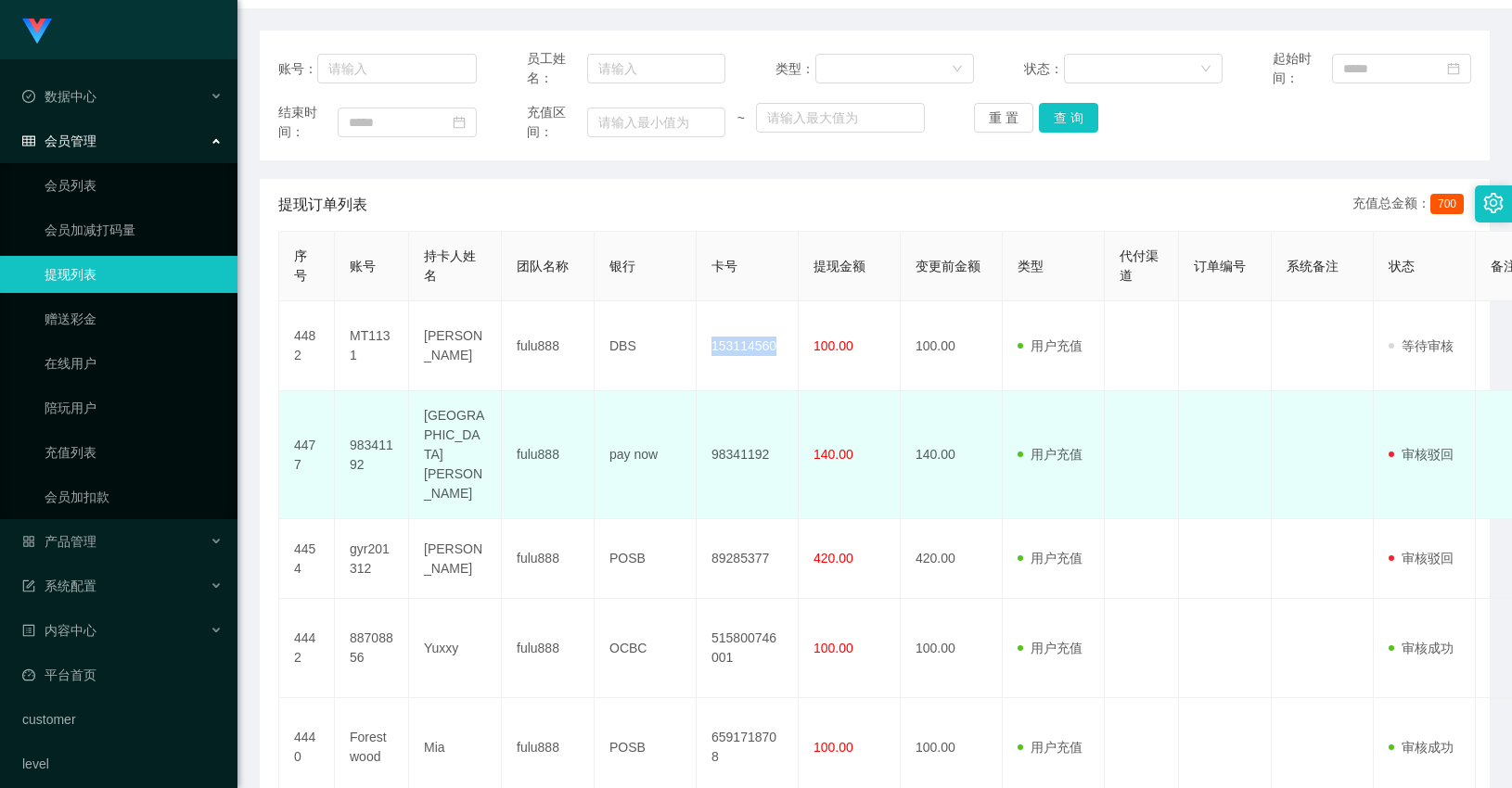
copy td "153114560"
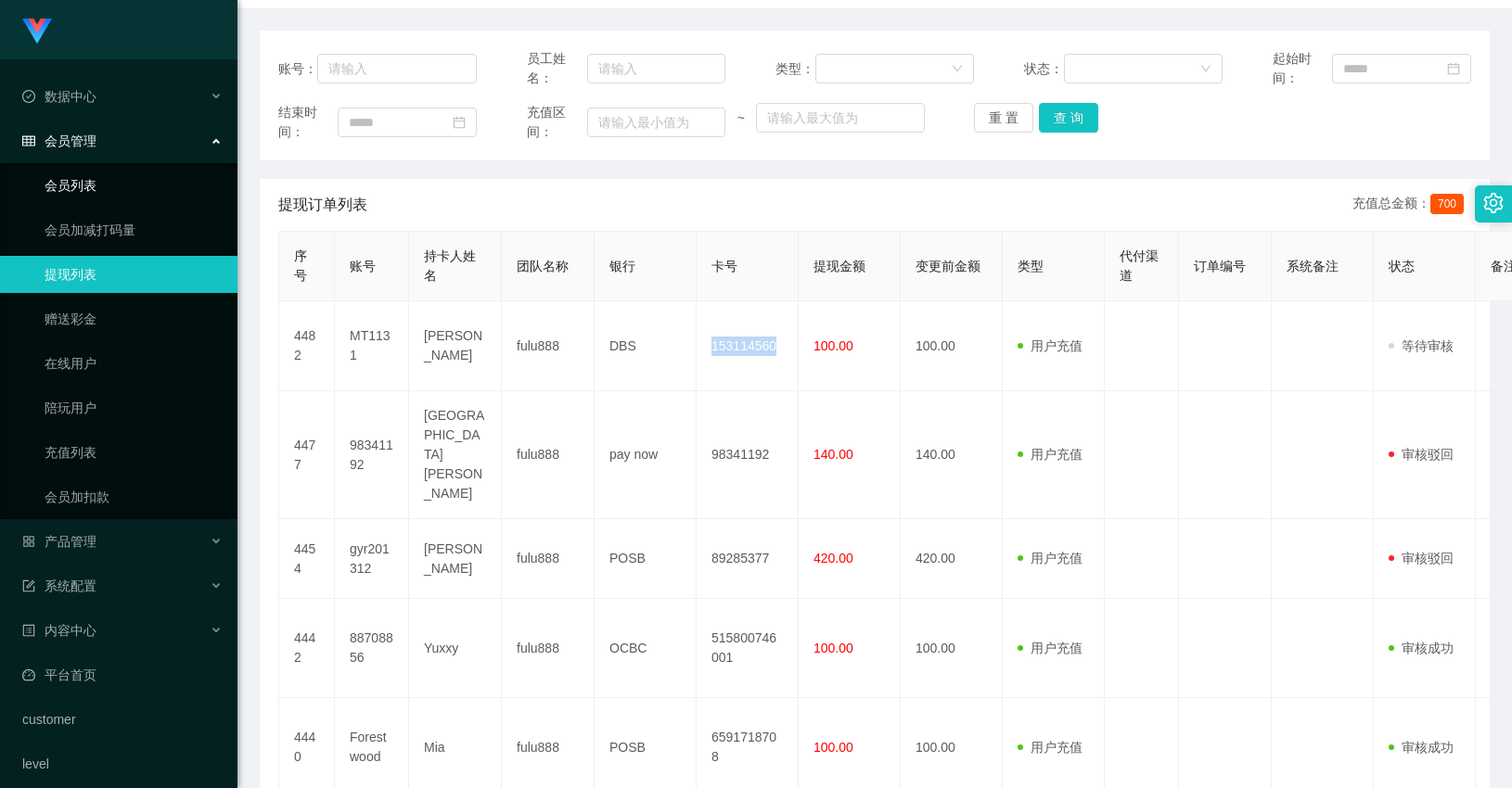
click at [111, 187] on link "会员列表" at bounding box center [133, 185] width 178 height 37
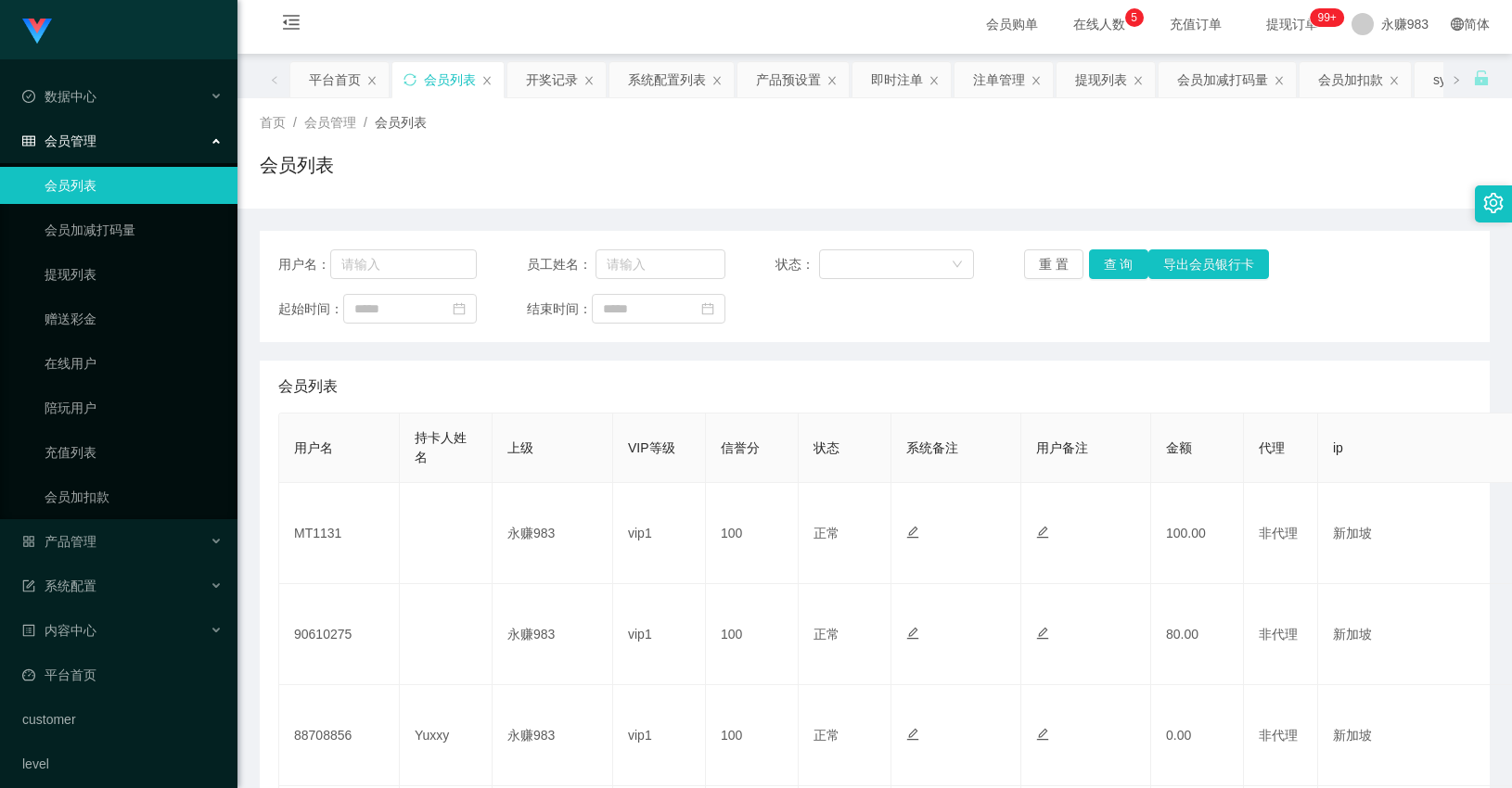
scroll to position [206, 0]
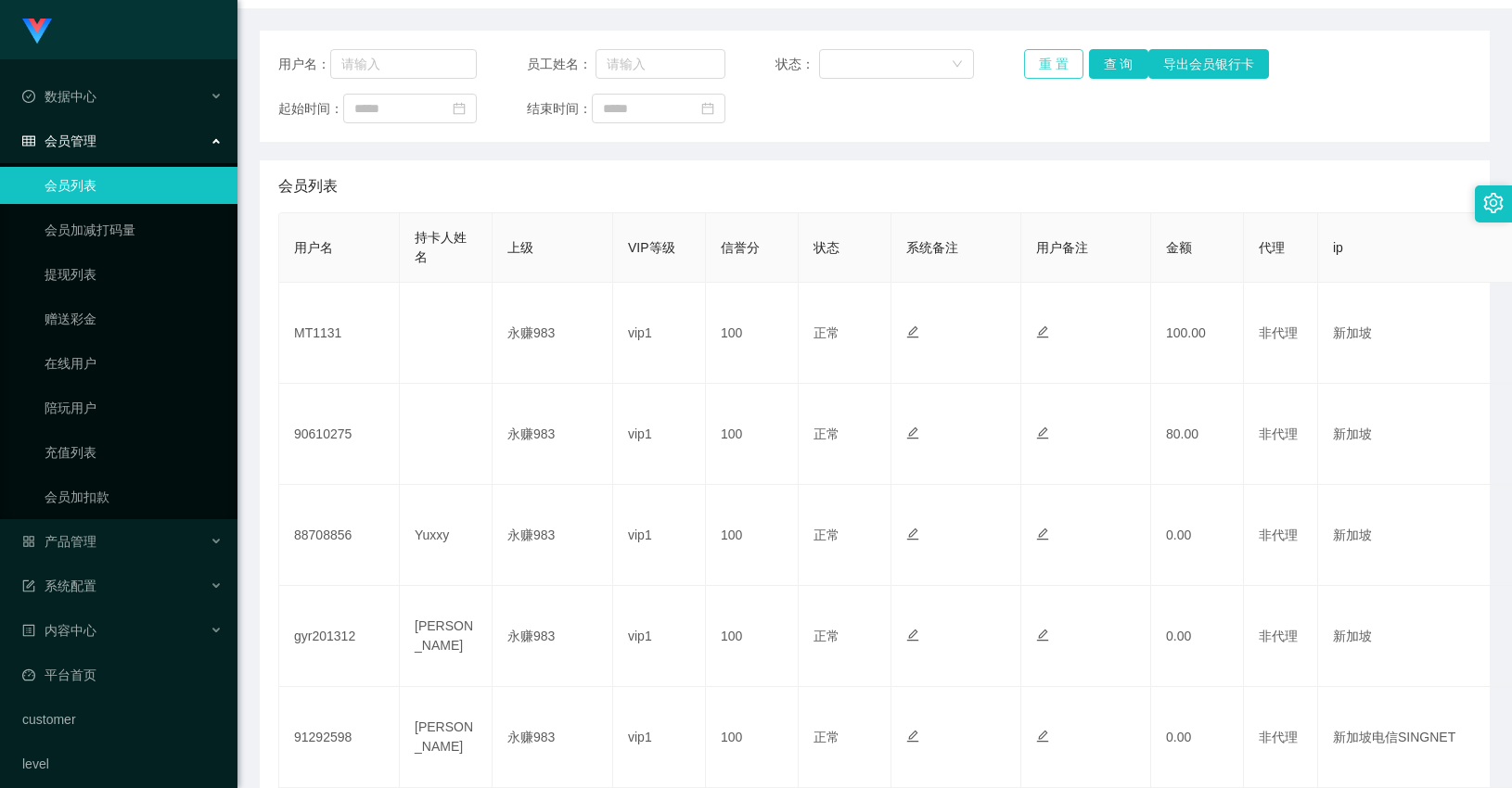
click at [1059, 50] on button "重 置" at bounding box center [1053, 64] width 59 height 30
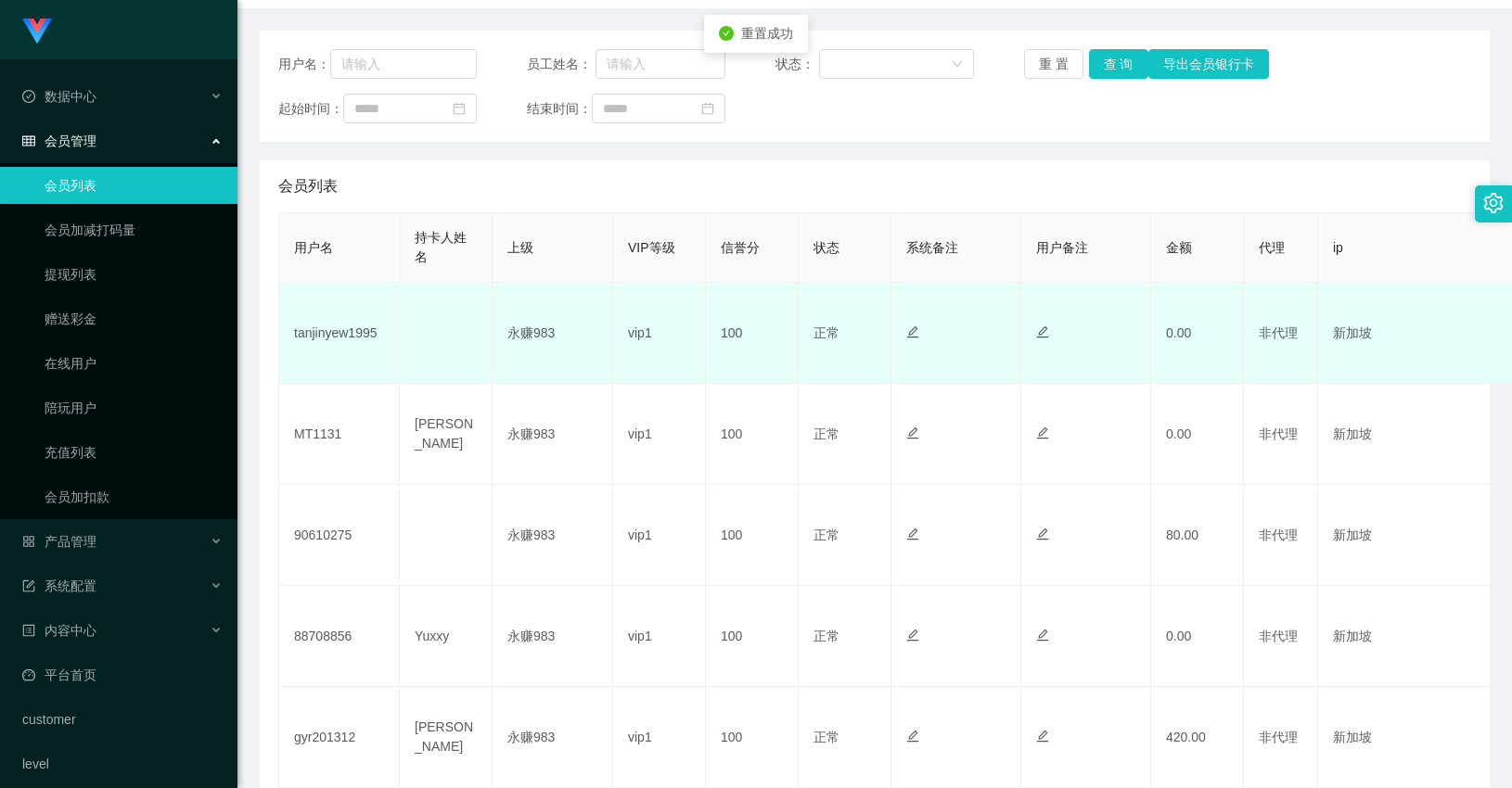
click at [318, 348] on td "tanjinyew1995" at bounding box center [339, 333] width 121 height 101
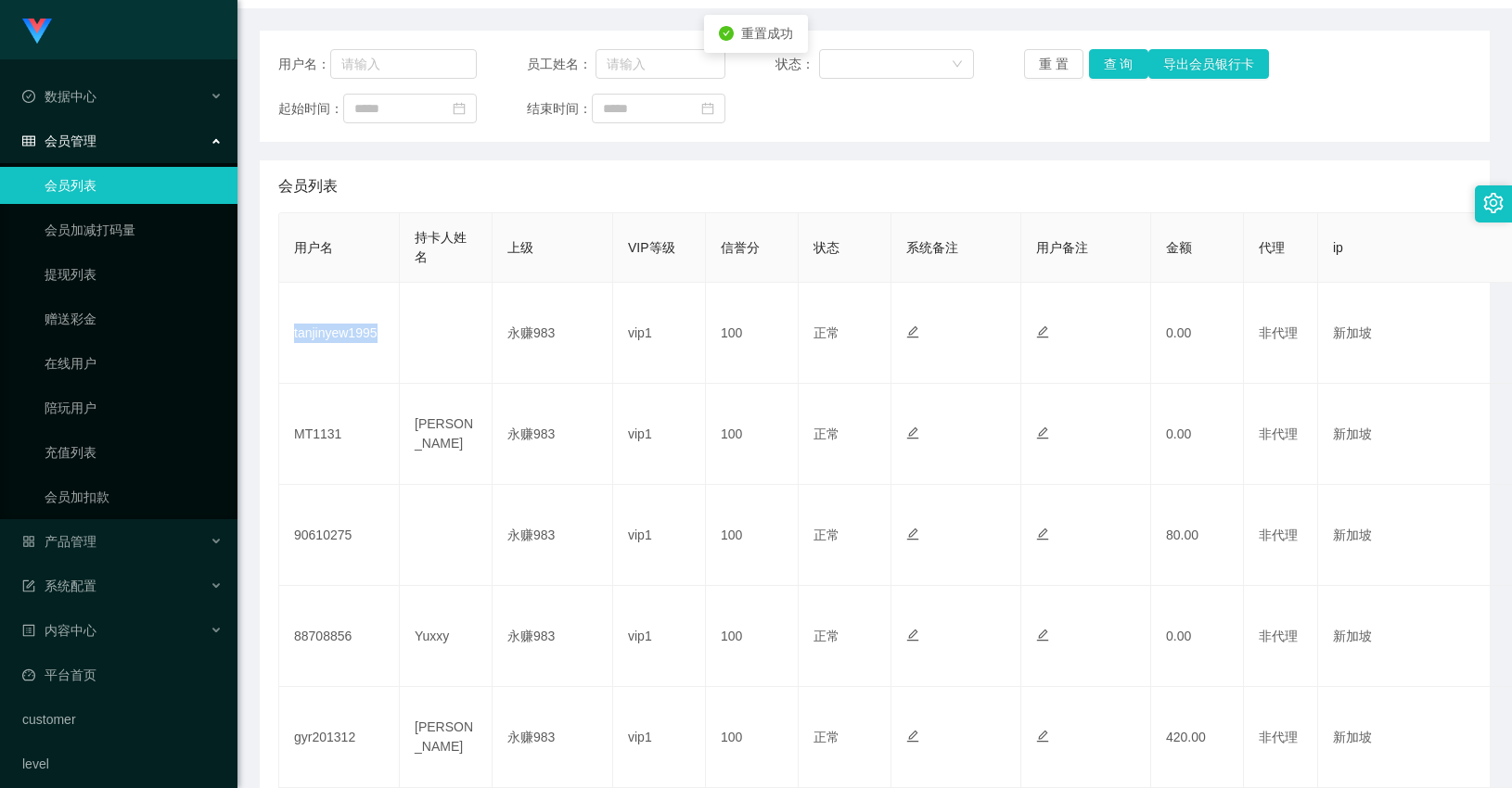
copy td "tanjinyew1995"
click at [80, 541] on span "产品管理" at bounding box center [59, 541] width 74 height 14
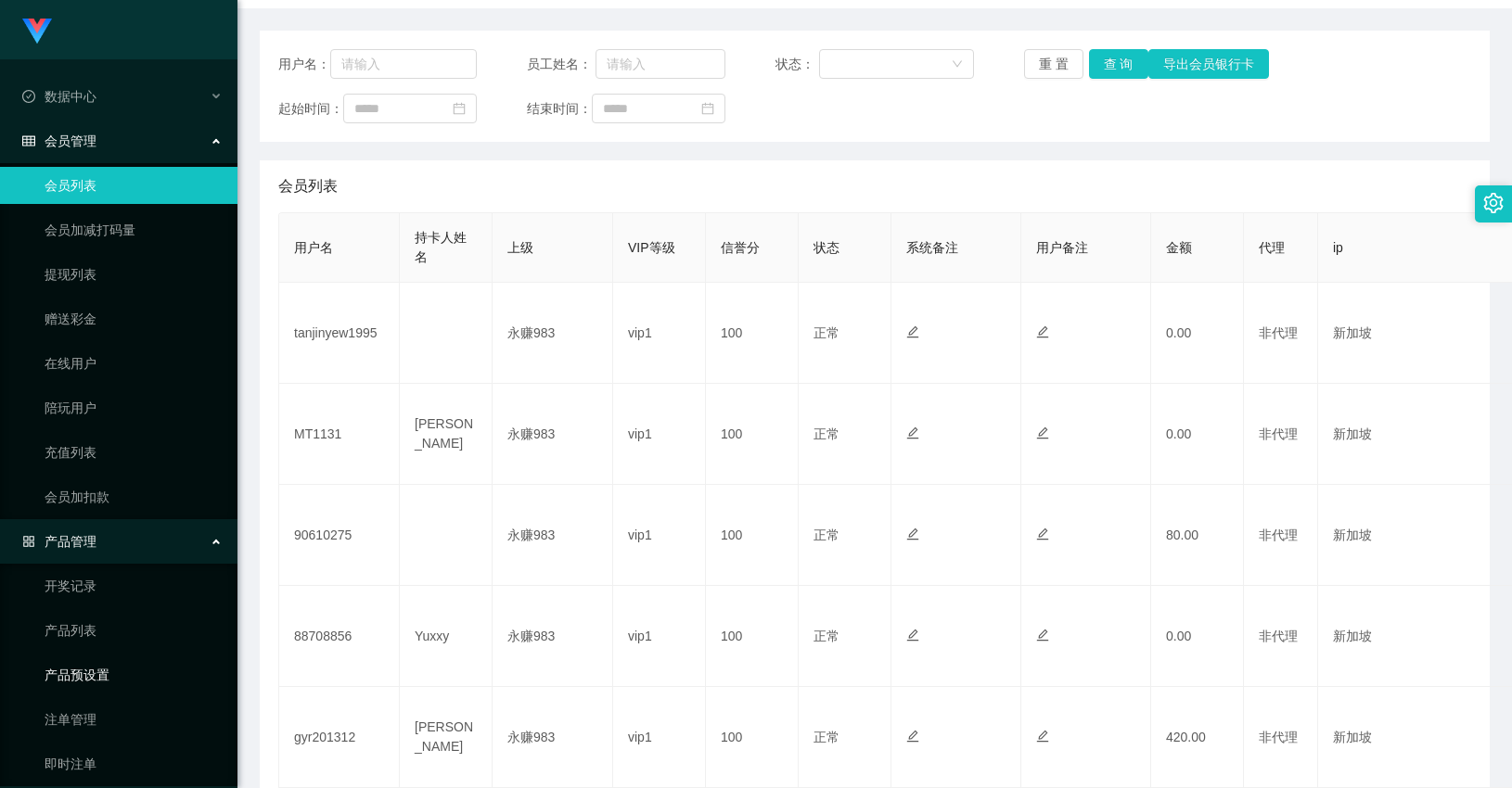
scroll to position [103, 0]
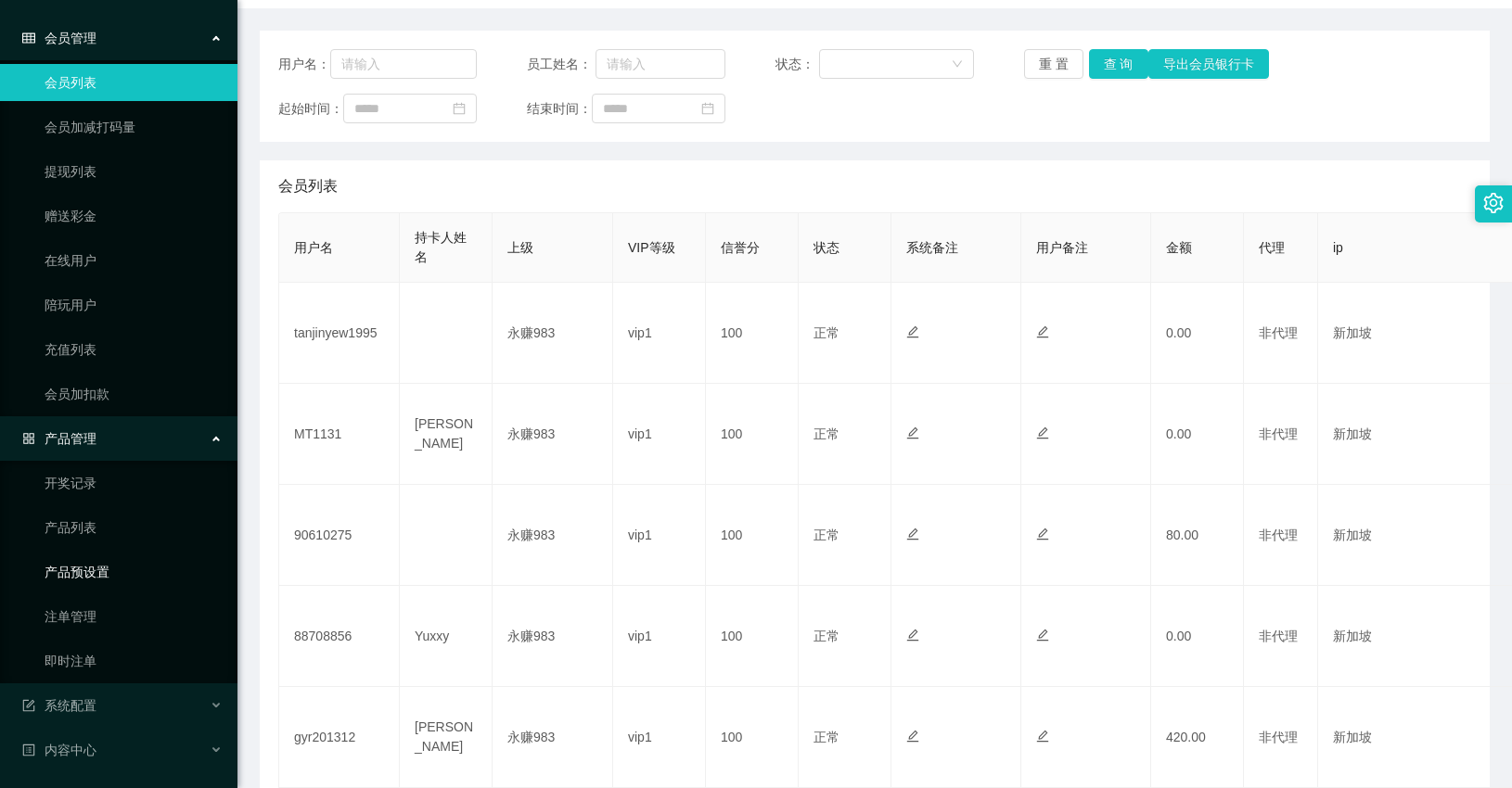
click at [98, 577] on link "产品预设置" at bounding box center [133, 572] width 178 height 37
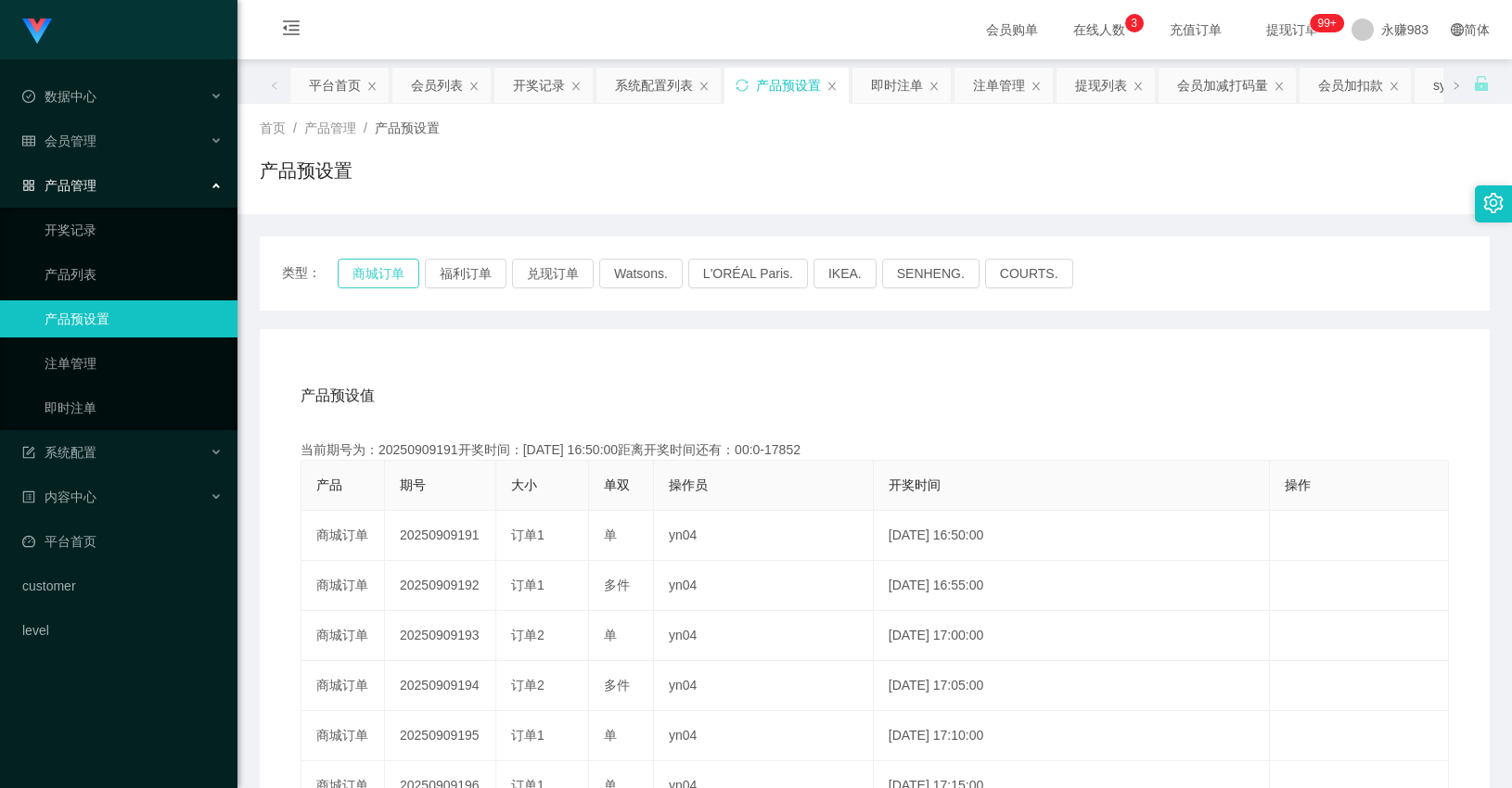
click at [385, 268] on button "商城订单" at bounding box center [378, 273] width 81 height 30
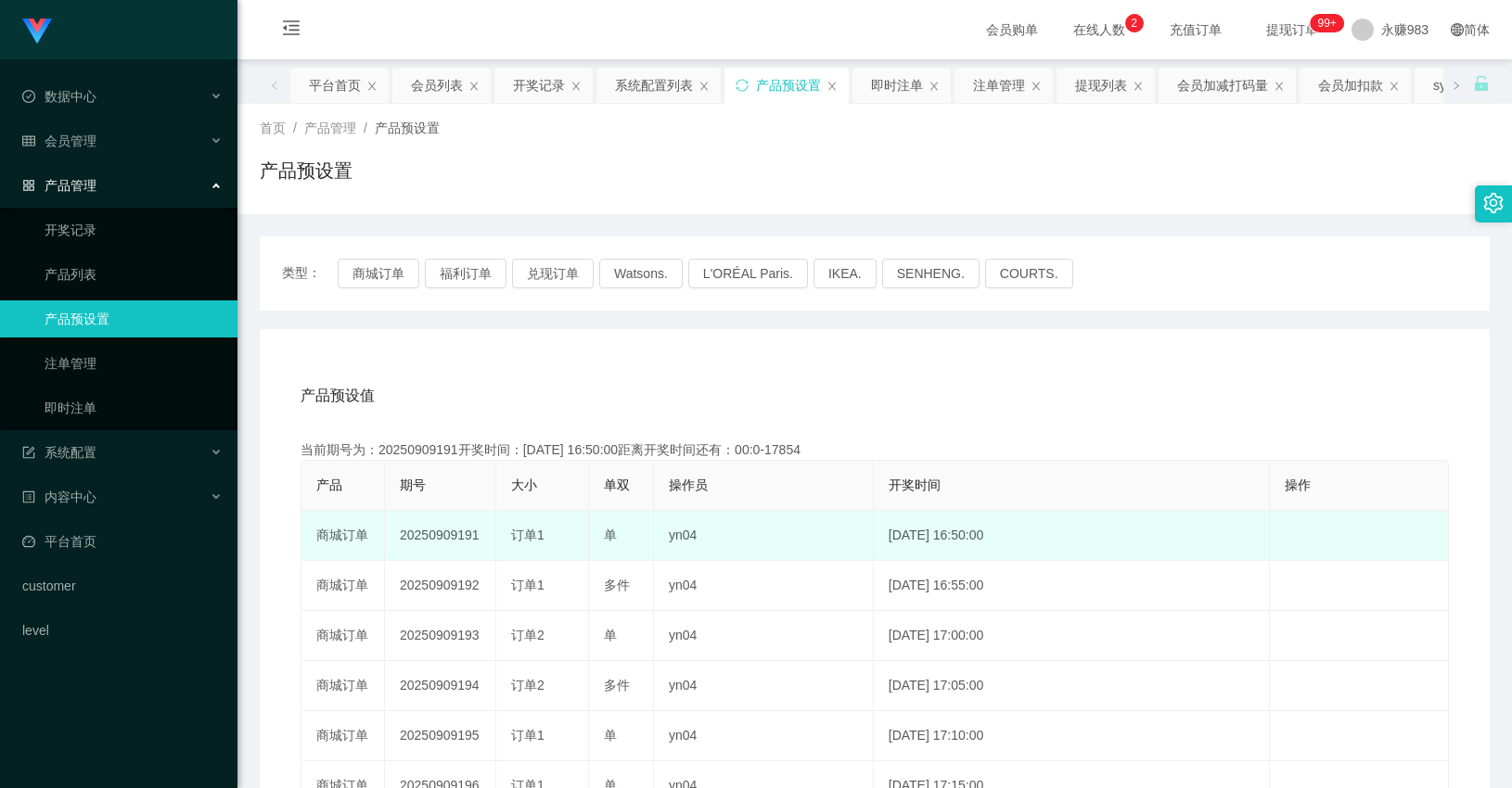
drag, startPoint x: 452, startPoint y: 533, endPoint x: 482, endPoint y: 532, distance: 30.0
click at [480, 532] on td "20250909191" at bounding box center [440, 536] width 111 height 50
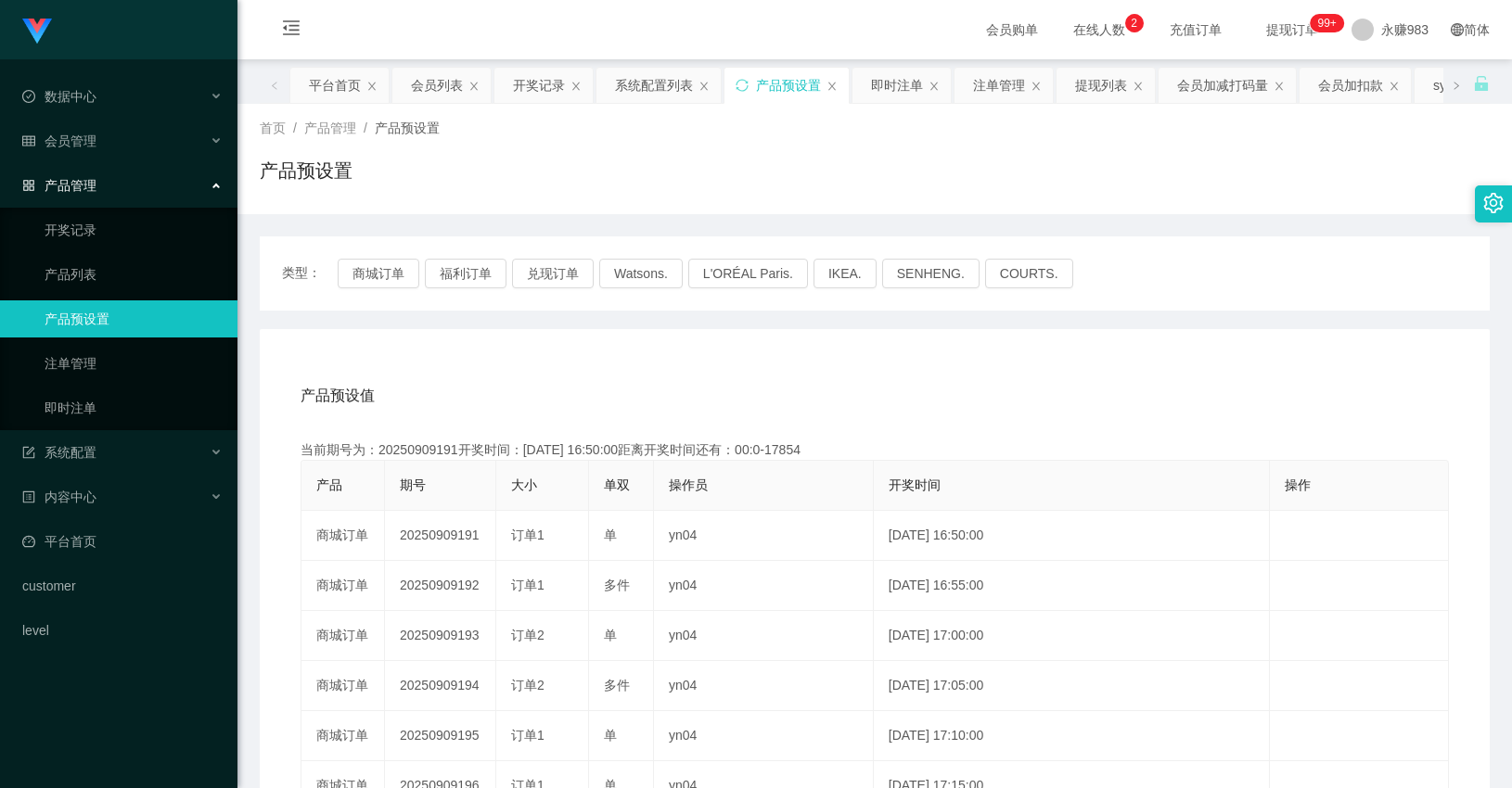
copy td "191"
drag, startPoint x: 105, startPoint y: 406, endPoint x: 145, endPoint y: 401, distance: 40.3
click at [105, 406] on link "即时注单" at bounding box center [133, 408] width 178 height 37
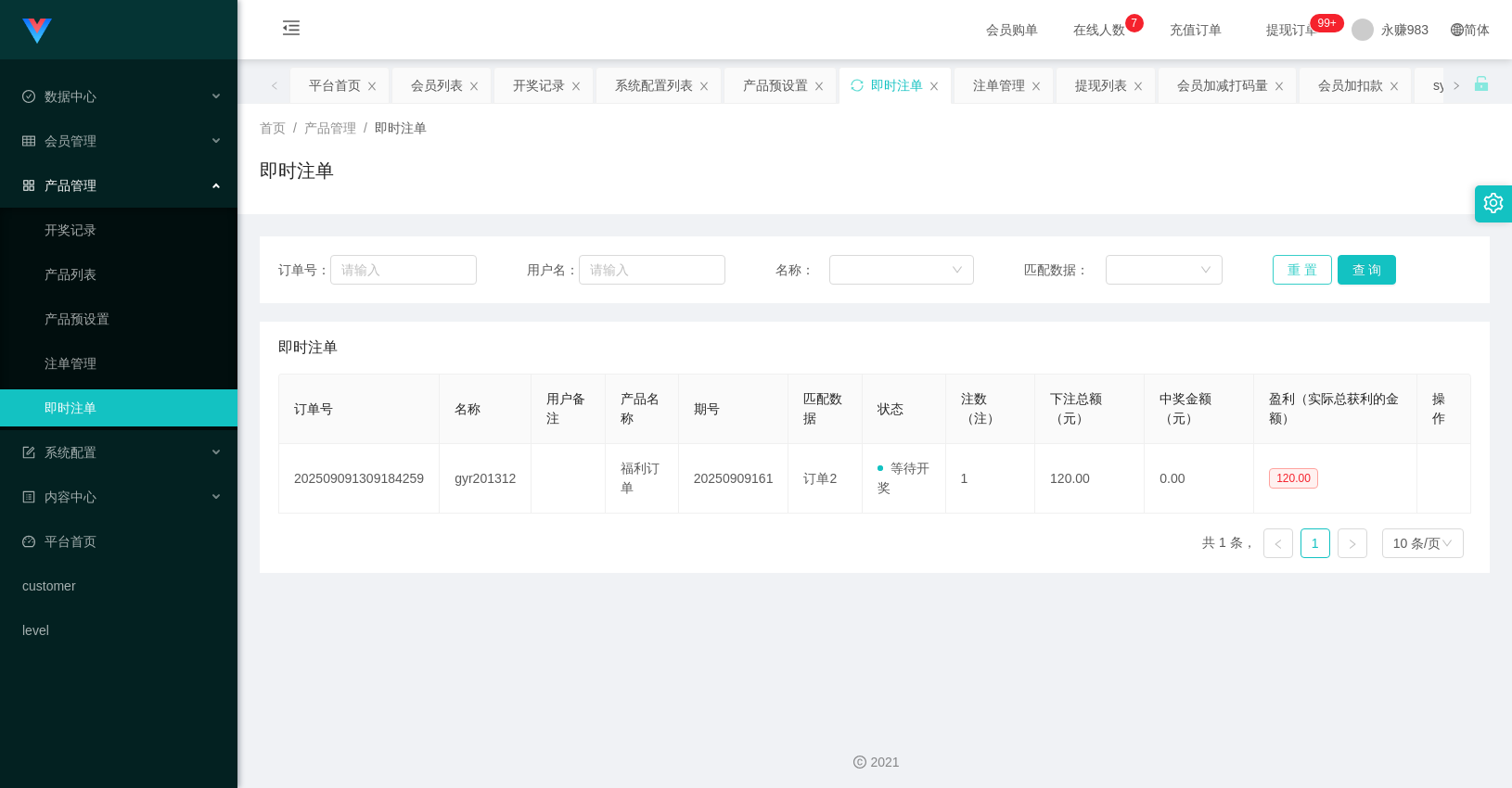
click at [1290, 273] on button "重 置" at bounding box center [1301, 269] width 59 height 30
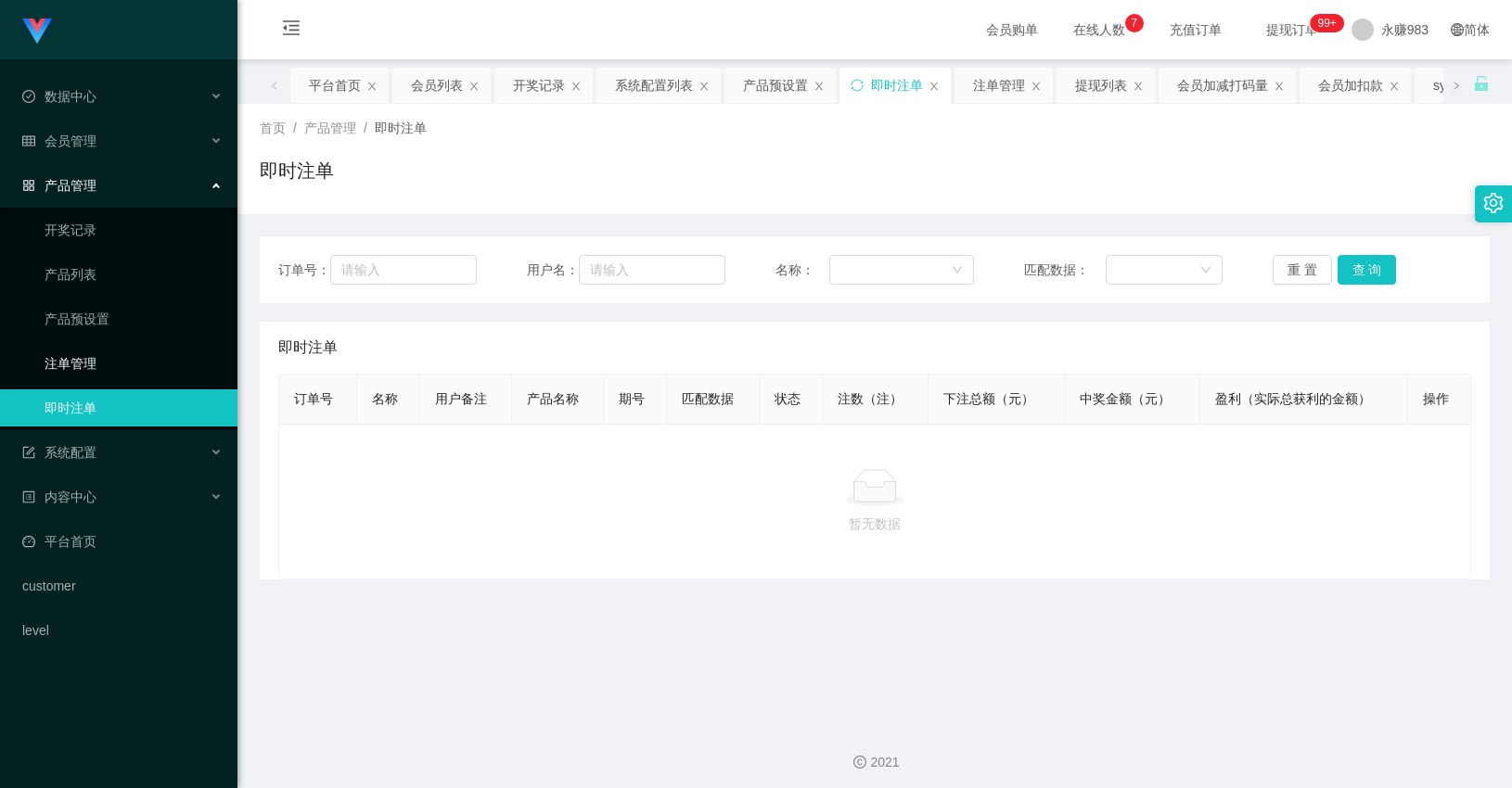
click at [89, 347] on link "注单管理" at bounding box center [133, 363] width 178 height 37
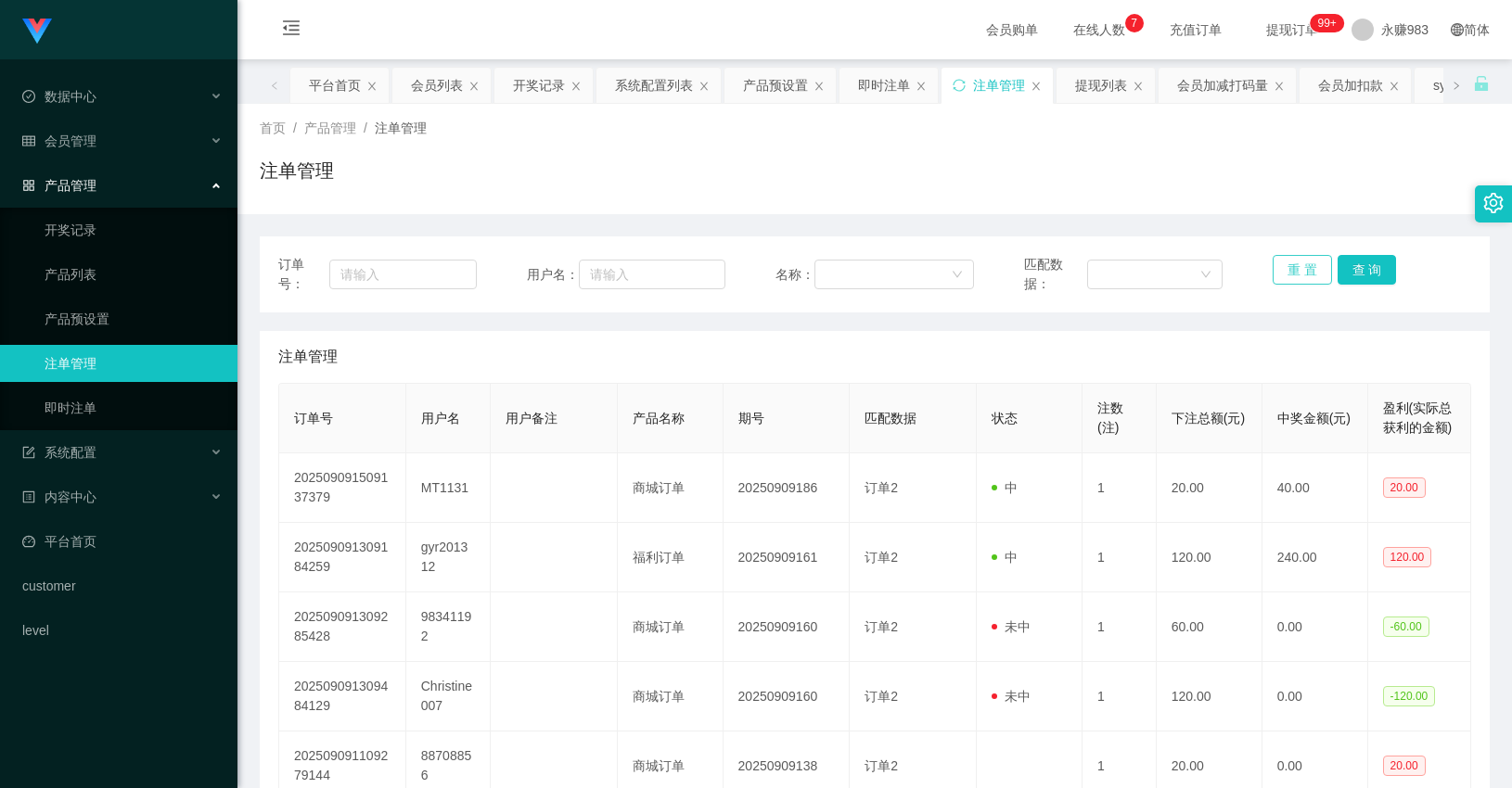
click at [1286, 273] on button "重 置" at bounding box center [1301, 269] width 59 height 30
click at [122, 418] on link "即时注单" at bounding box center [133, 408] width 178 height 37
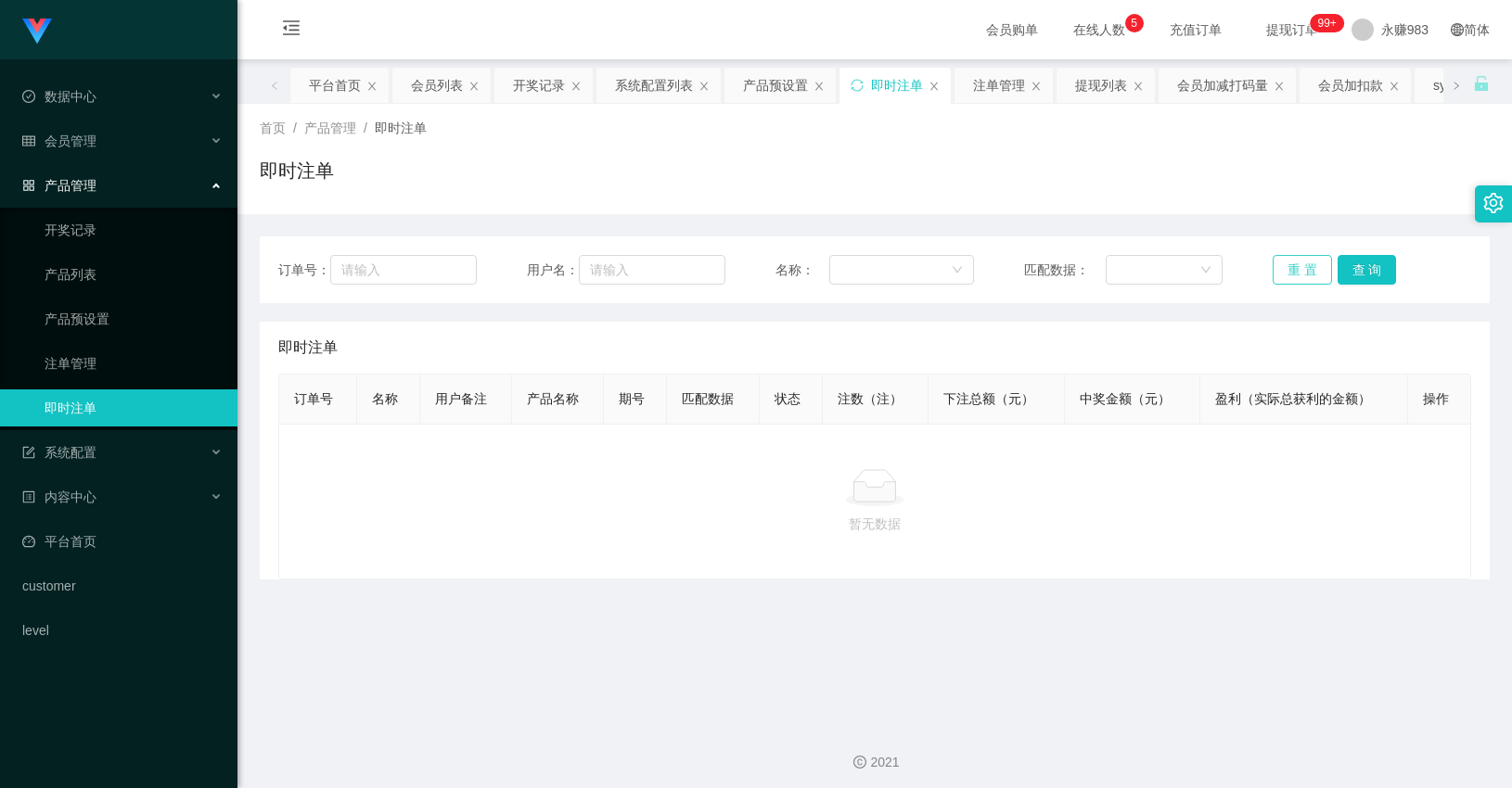
click at [1277, 267] on button "重 置" at bounding box center [1301, 269] width 59 height 30
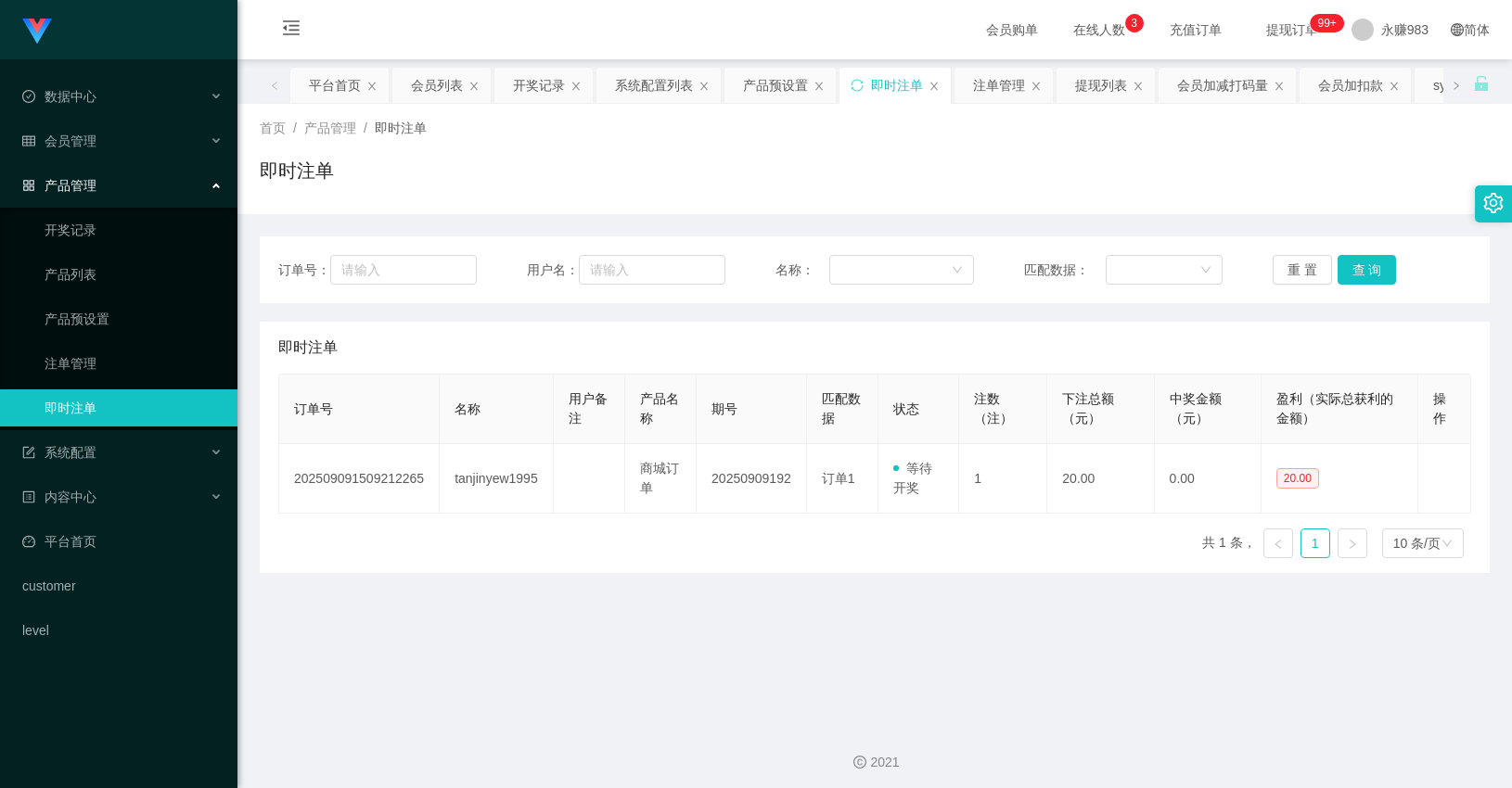
click at [781, 591] on main "关闭左侧 关闭右侧 关闭其它 刷新页面 平台首页 会员列表 开奖记录 系统配置列表 产品预设置 即时注单 注单管理 提现列表 会员加减打码量 会员加扣款 sy…" at bounding box center [874, 383] width 1274 height 649
click at [93, 320] on link "产品预设置" at bounding box center [133, 319] width 178 height 37
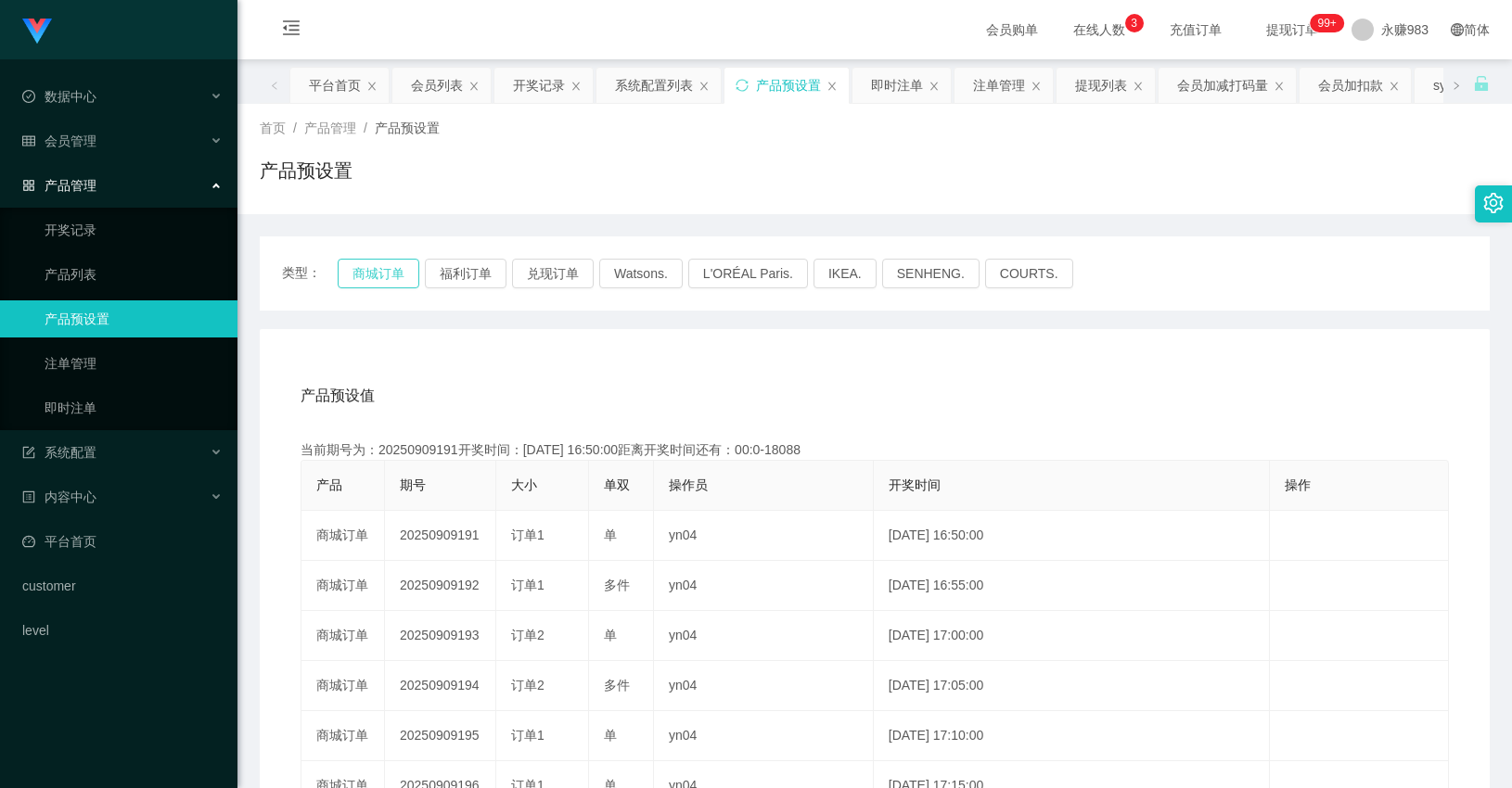
click at [369, 272] on button "商城订单" at bounding box center [378, 273] width 81 height 30
click at [104, 406] on link "即时注单" at bounding box center [133, 408] width 178 height 37
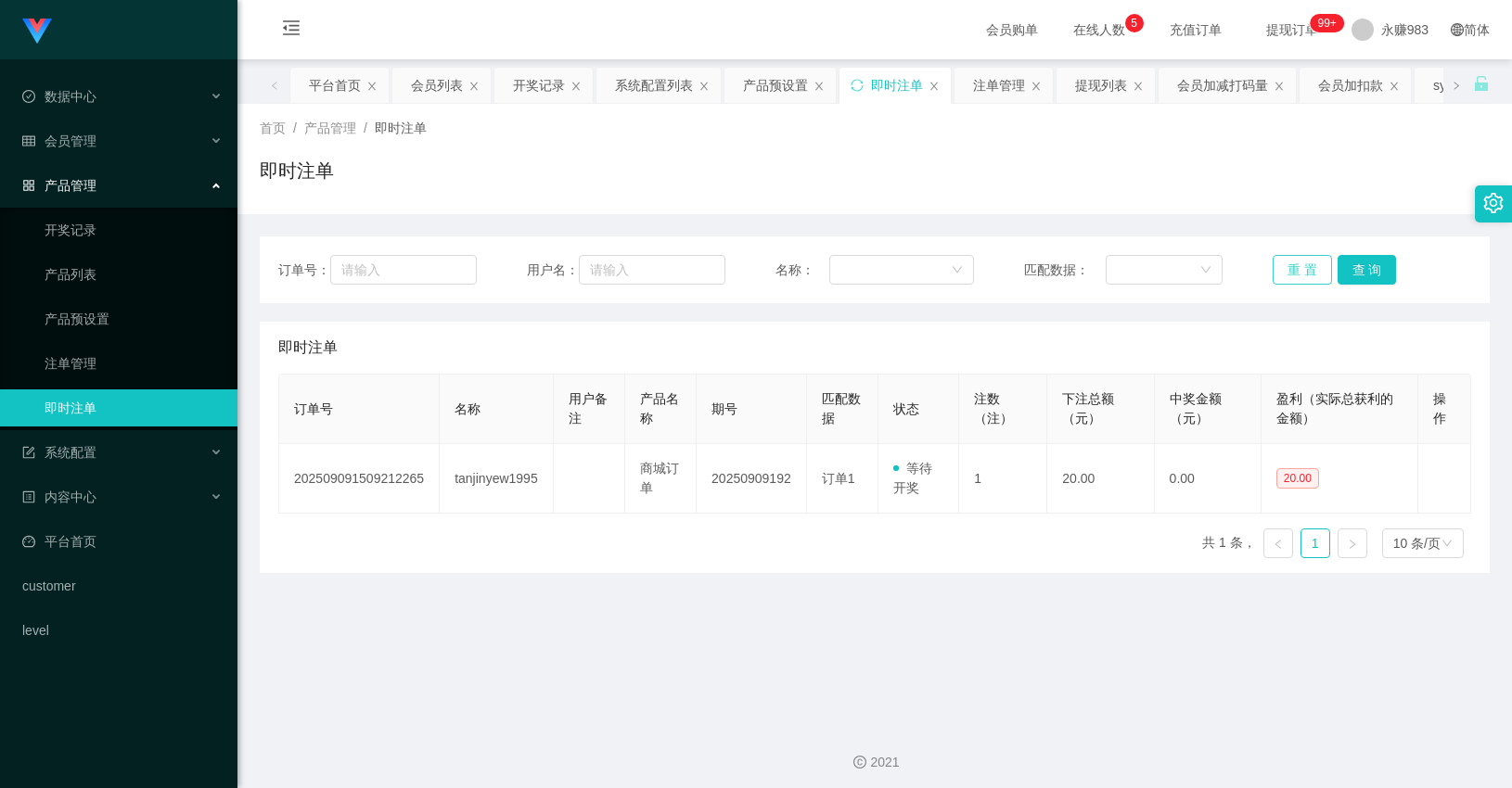
click at [1306, 268] on button "重 置" at bounding box center [1301, 269] width 59 height 30
click at [1273, 266] on button "重 置" at bounding box center [1301, 269] width 59 height 30
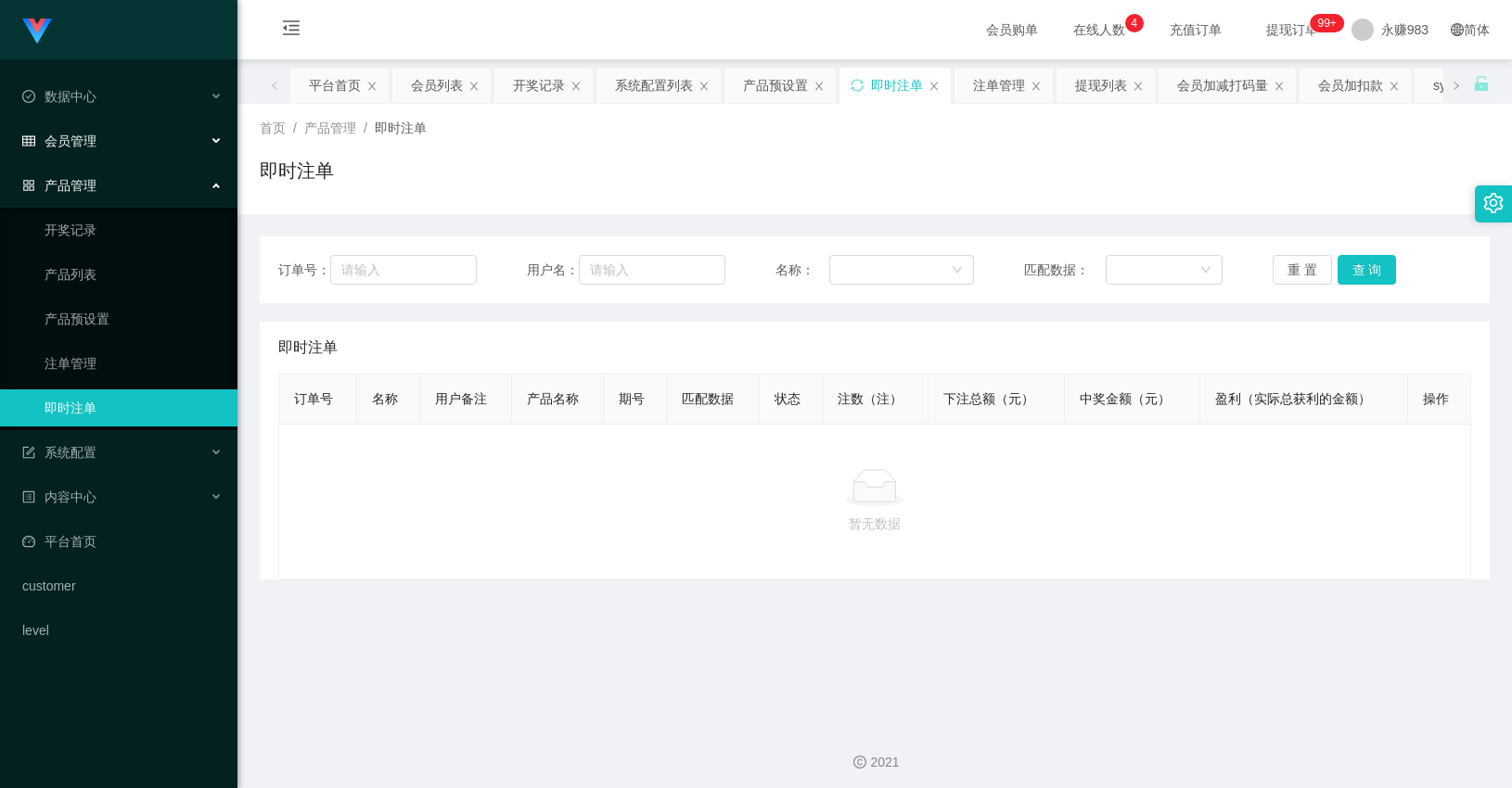
click at [88, 133] on span "会员管理" at bounding box center [59, 140] width 74 height 14
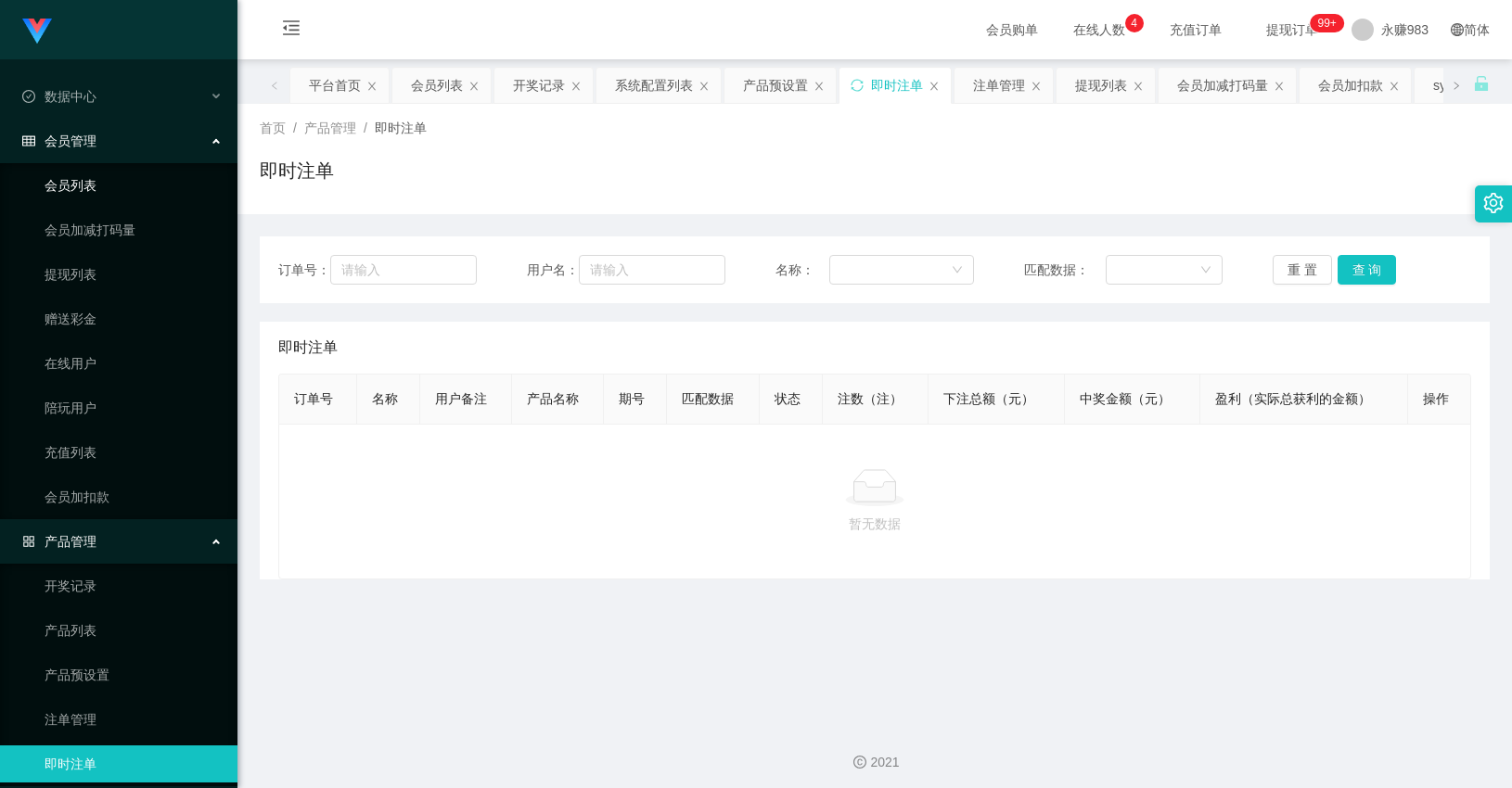
click at [83, 189] on link "会员列表" at bounding box center [133, 185] width 178 height 37
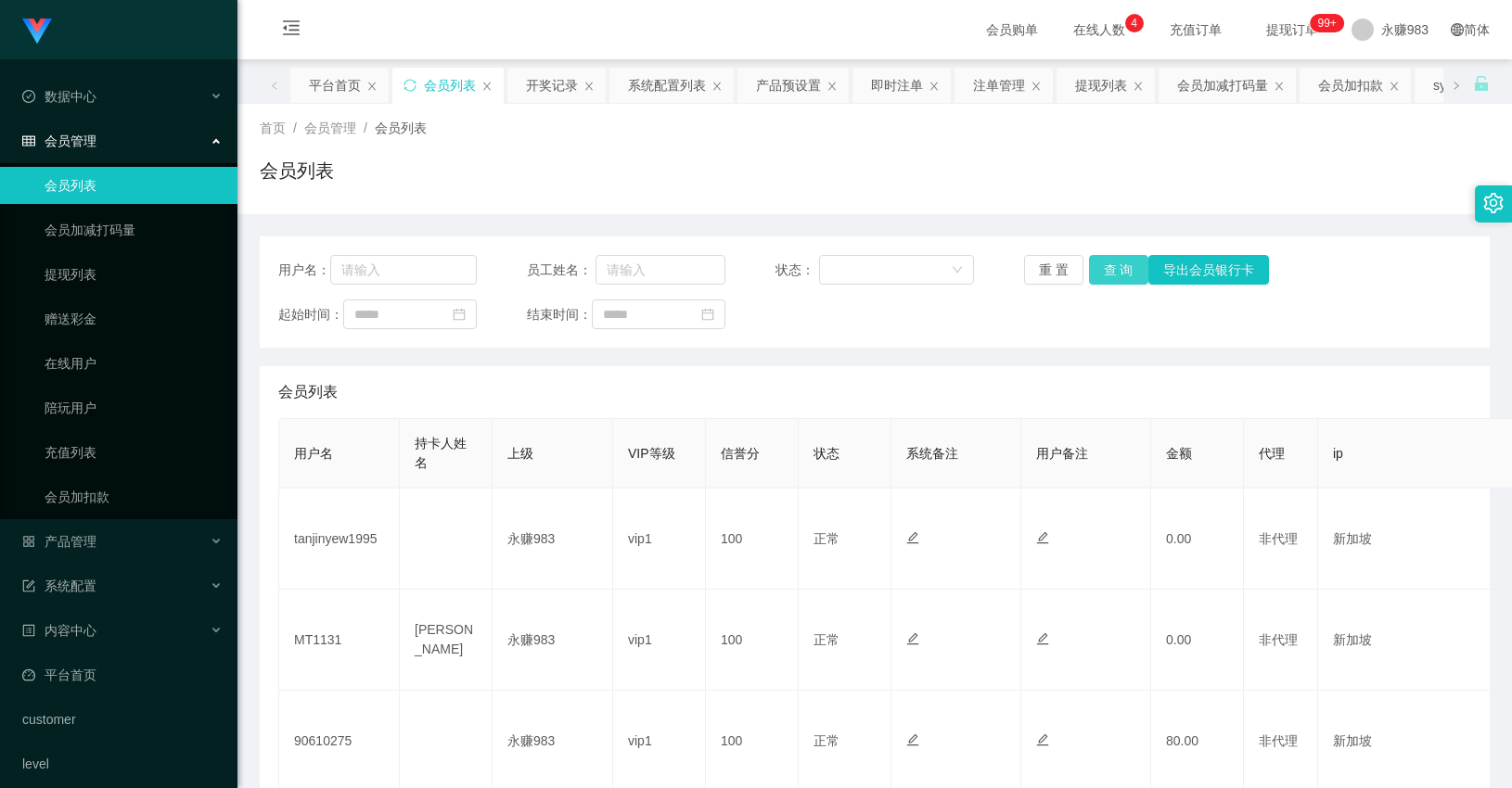
click at [1095, 266] on button "查 询" at bounding box center [1118, 269] width 59 height 30
click at [1095, 272] on button "查 询" at bounding box center [1118, 269] width 59 height 30
click at [87, 284] on link "提现列表" at bounding box center [133, 274] width 178 height 37
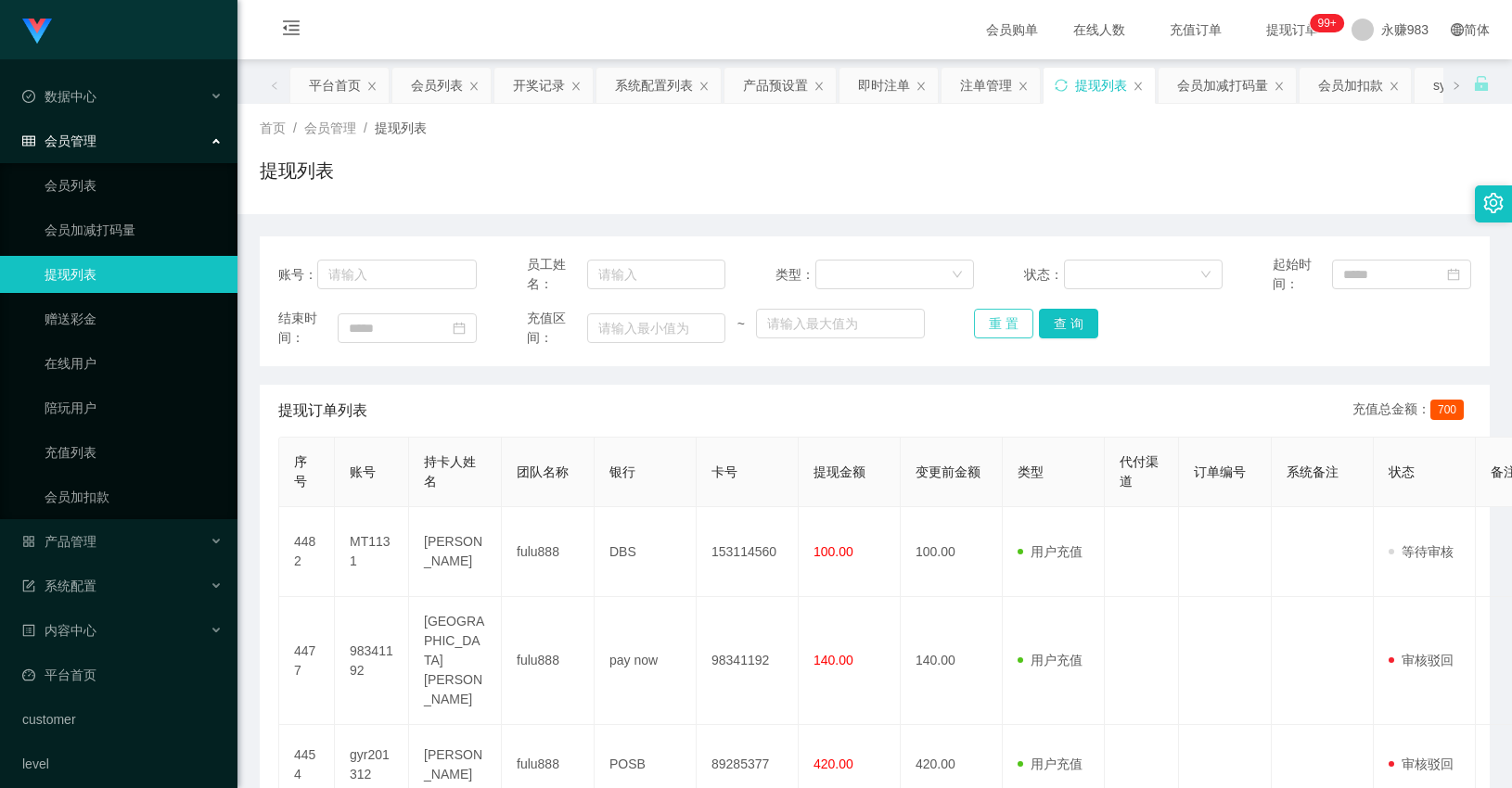
click at [989, 322] on button "重 置" at bounding box center [1003, 324] width 59 height 30
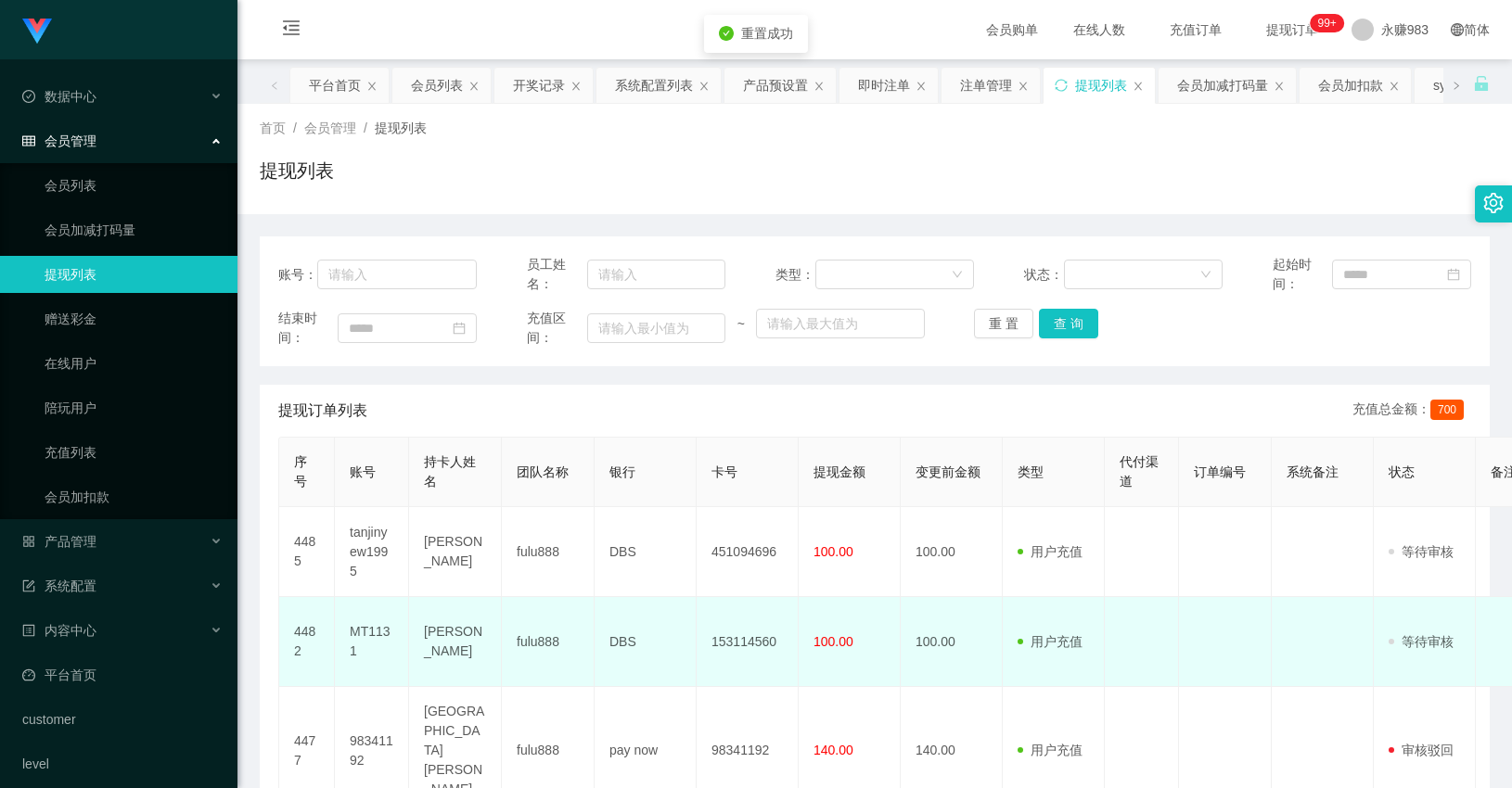
click at [366, 631] on td "MT1131" at bounding box center [372, 641] width 74 height 90
copy td "MT1131"
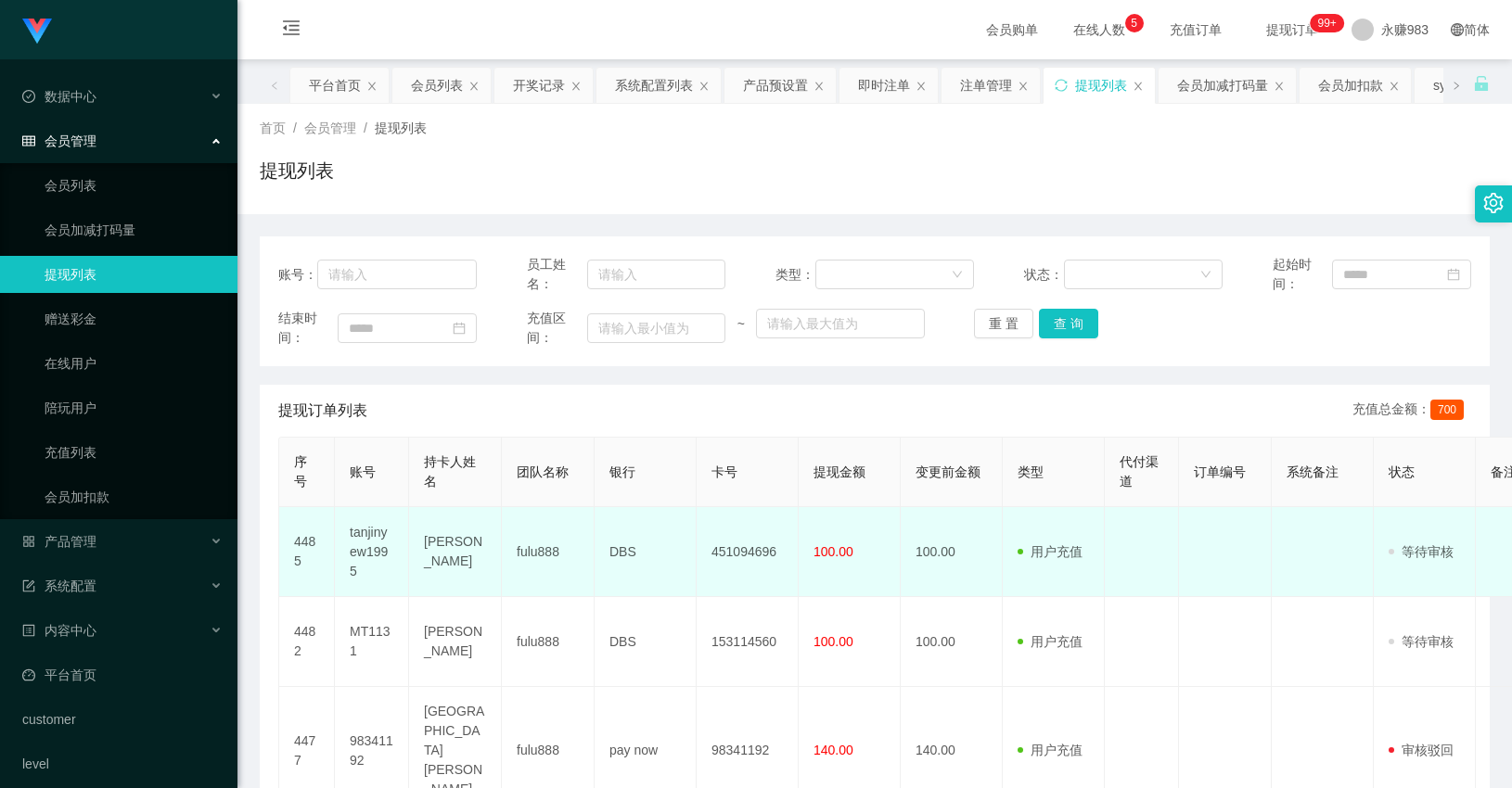
click at [366, 549] on td "tanjinyew1995" at bounding box center [372, 551] width 74 height 90
click at [446, 550] on td "[PERSON_NAME]" at bounding box center [455, 551] width 93 height 90
click at [446, 549] on td "[PERSON_NAME]" at bounding box center [455, 551] width 93 height 90
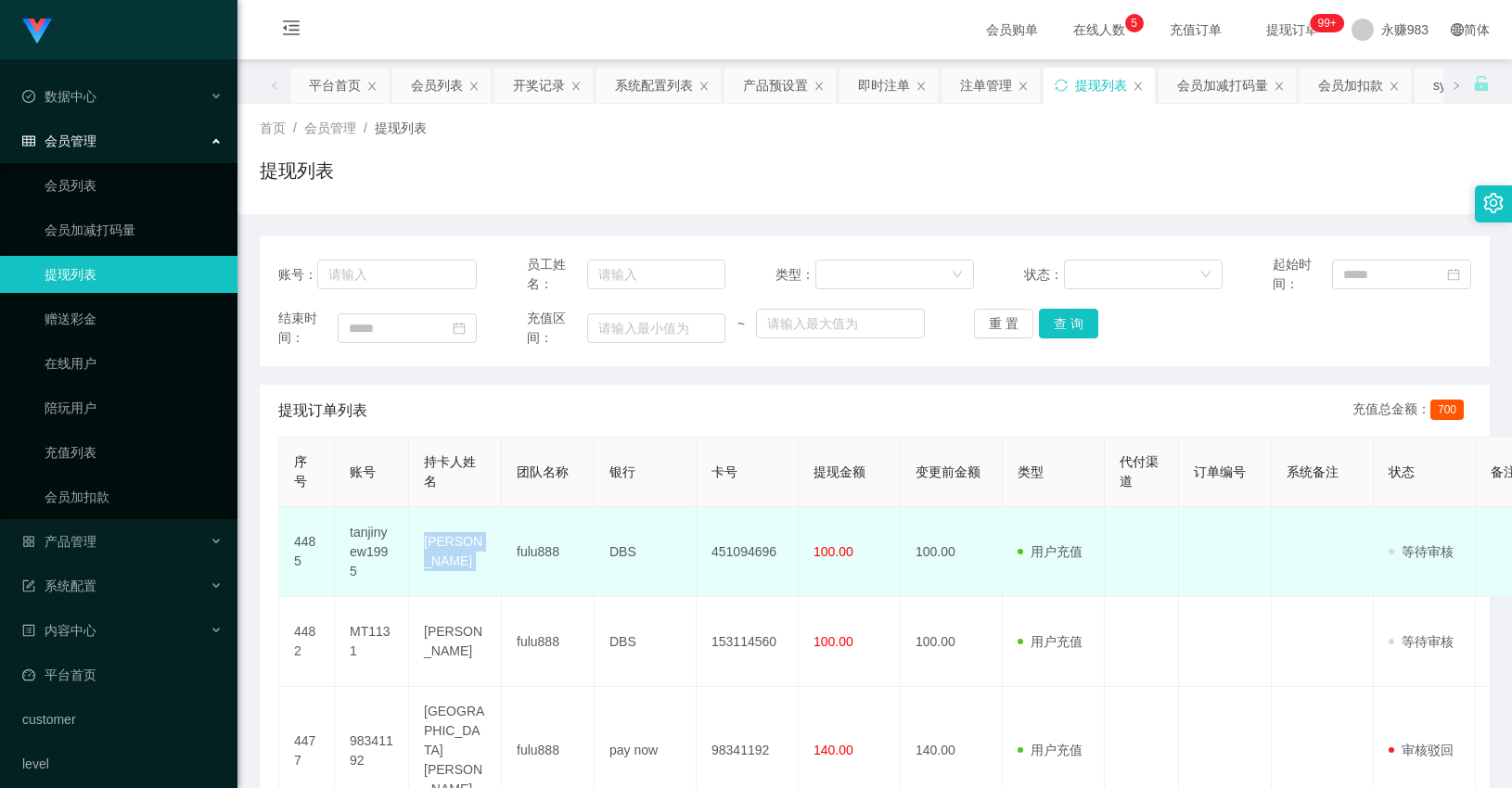
click at [446, 549] on td "[PERSON_NAME]" at bounding box center [455, 551] width 93 height 90
click at [626, 550] on td "DBS" at bounding box center [645, 551] width 102 height 90
click at [727, 560] on td "451094696" at bounding box center [748, 551] width 102 height 90
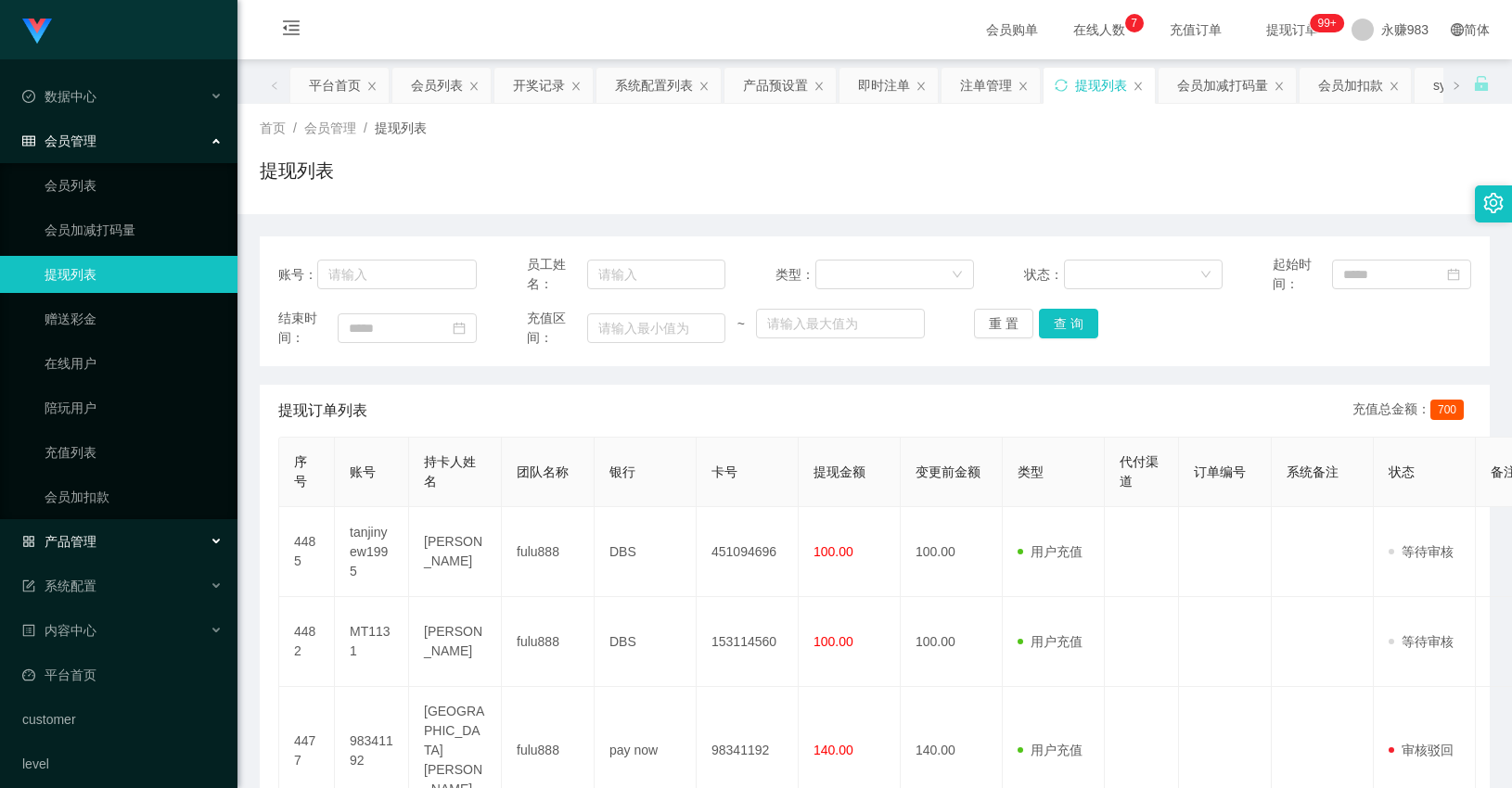
click at [94, 544] on span "产品管理" at bounding box center [59, 541] width 74 height 14
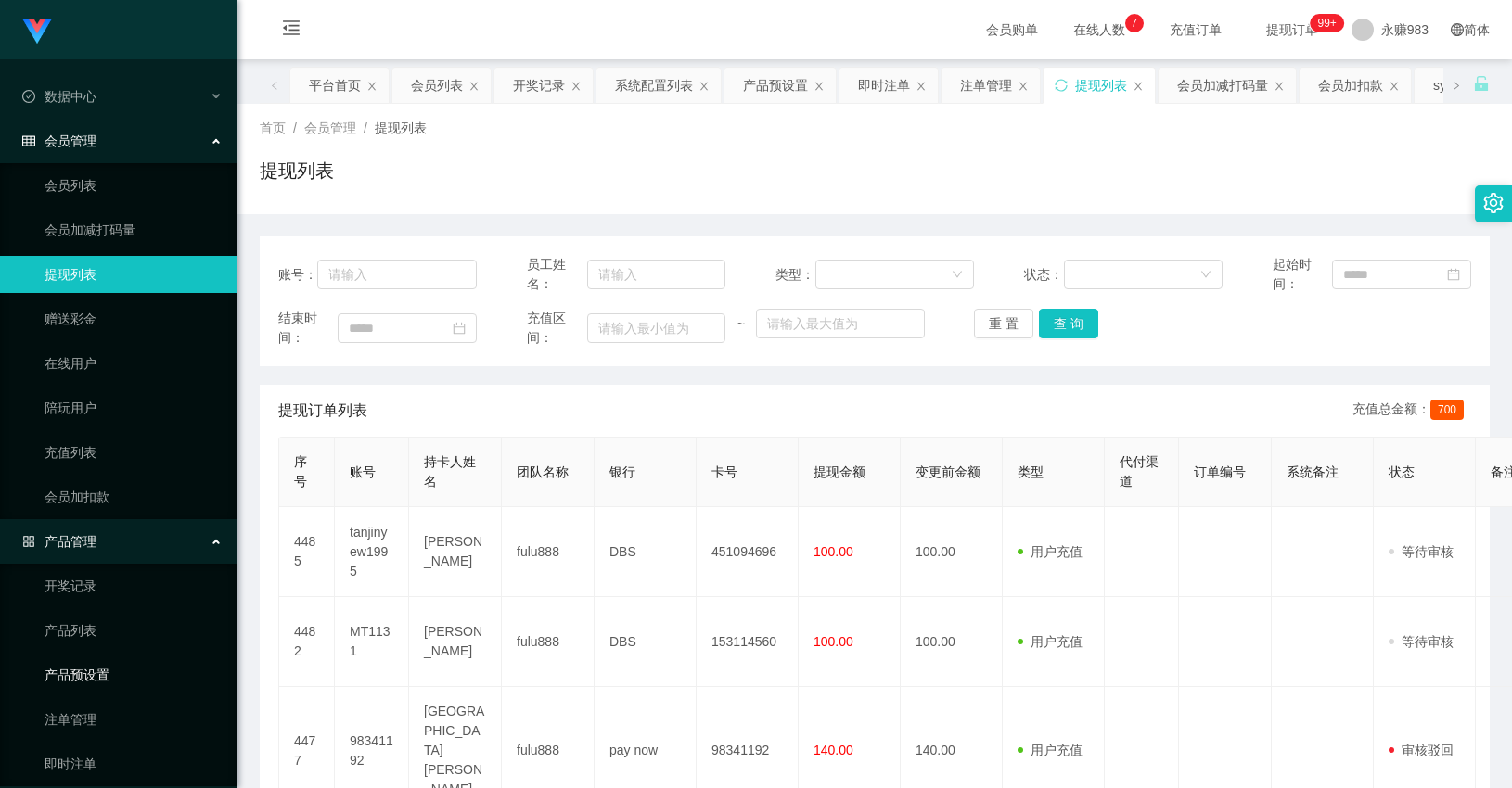
scroll to position [103, 0]
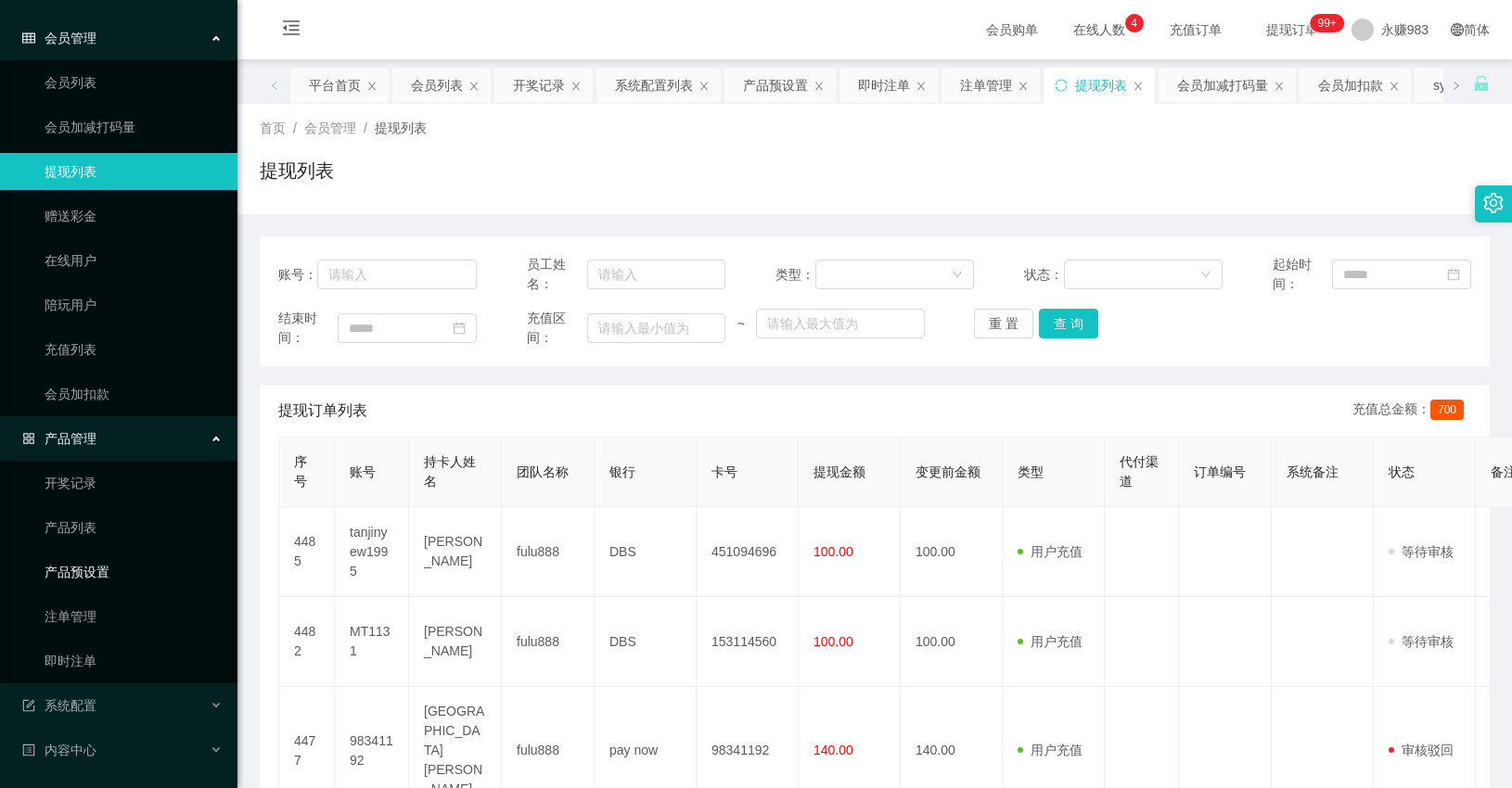
click at [89, 571] on link "产品预设置" at bounding box center [133, 572] width 178 height 37
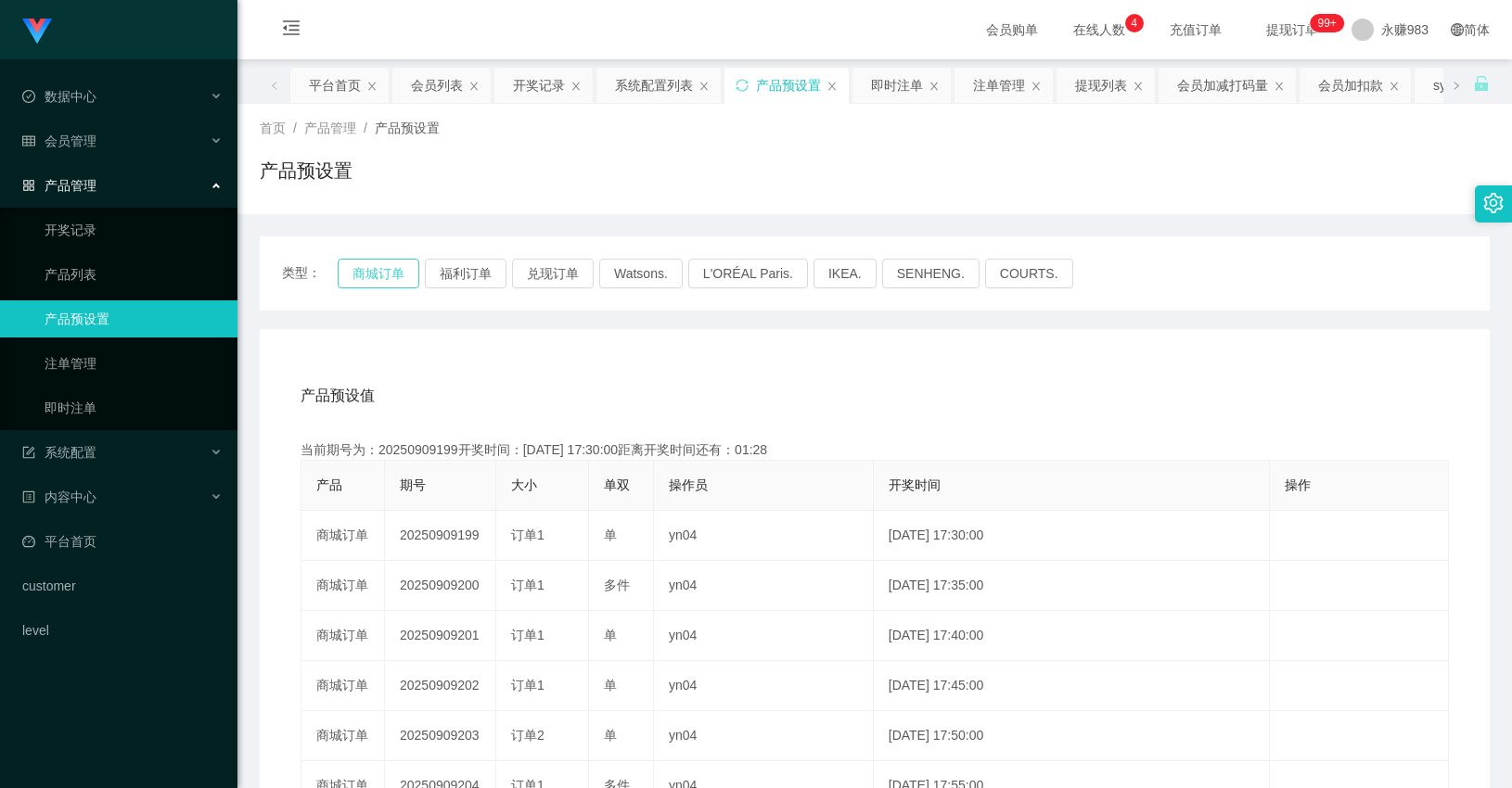
click at [374, 272] on button "商城订单" at bounding box center [378, 273] width 81 height 30
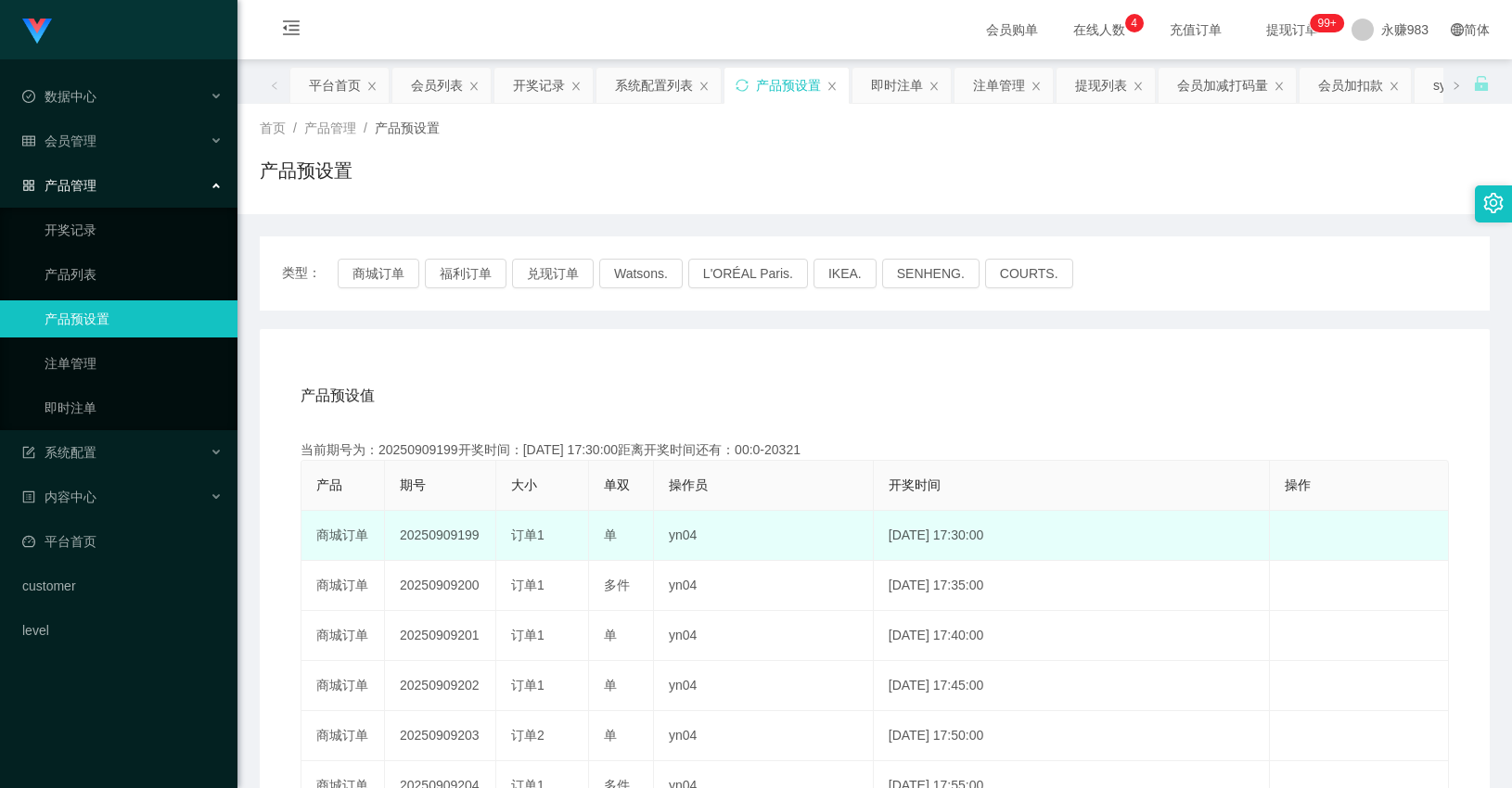
drag, startPoint x: 506, startPoint y: 529, endPoint x: 564, endPoint y: 542, distance: 59.4
click at [564, 542] on td "订单1" at bounding box center [543, 536] width 93 height 50
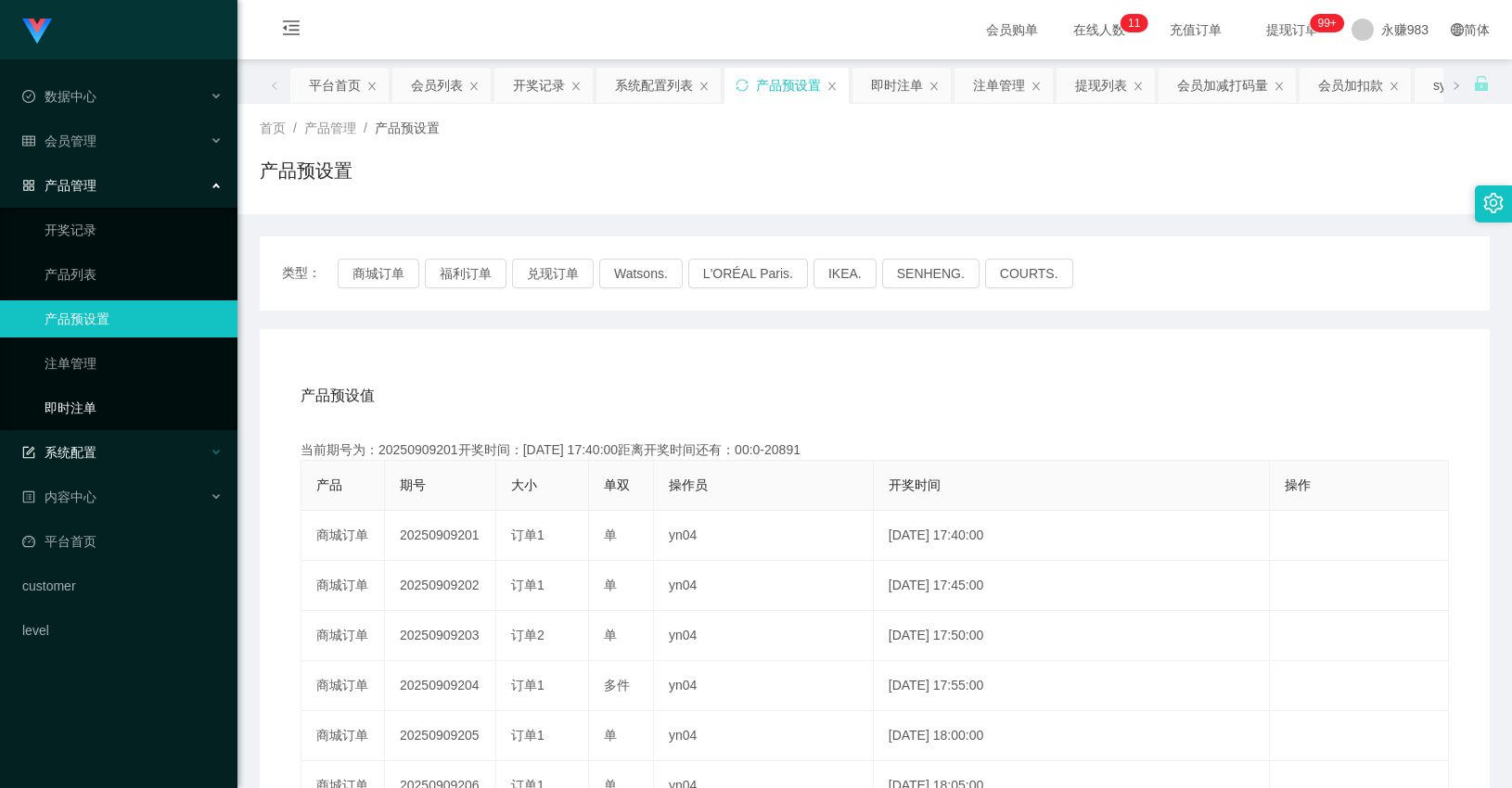
click at [93, 454] on span "系统配置" at bounding box center [59, 452] width 74 height 14
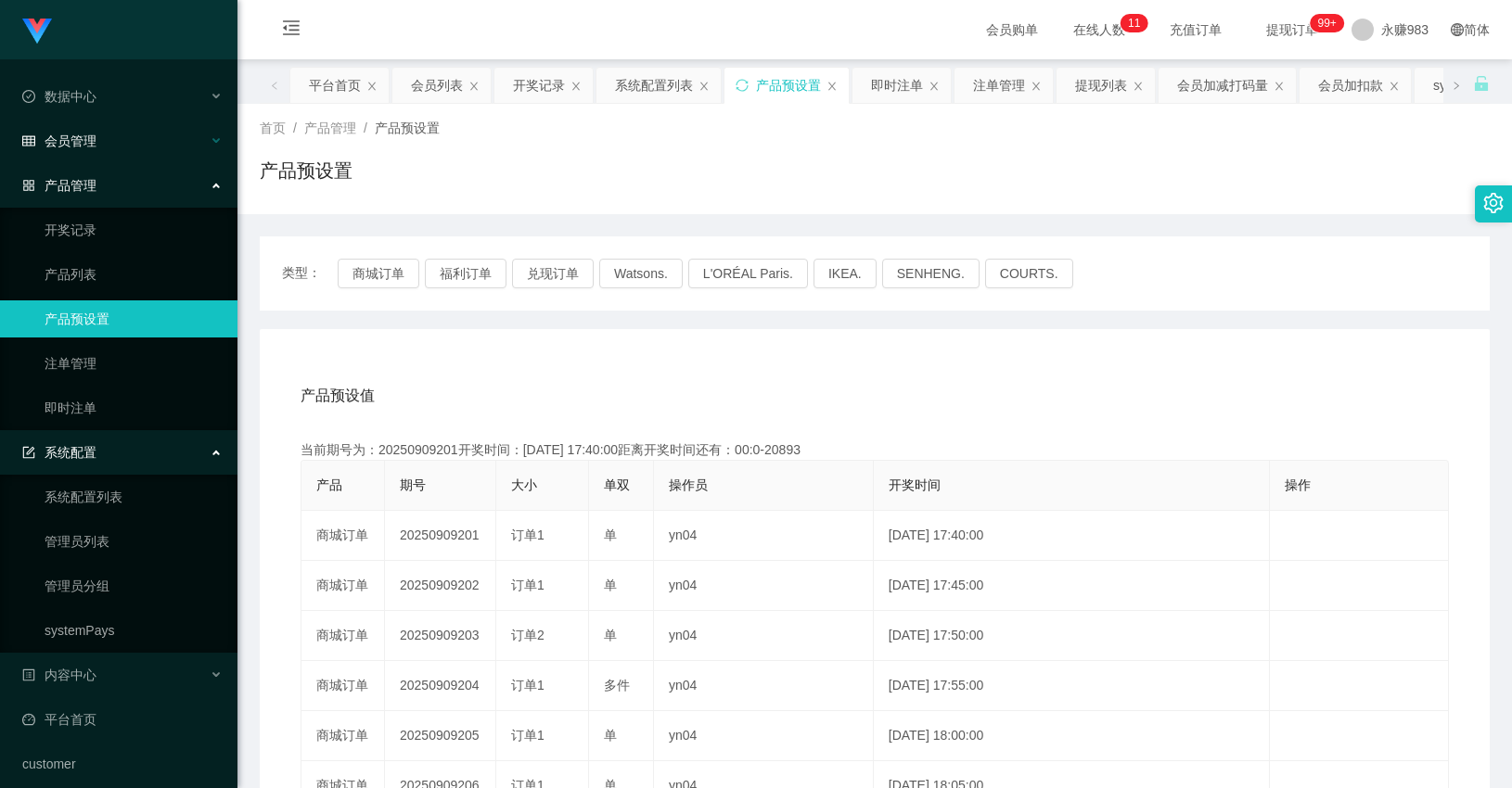
click at [75, 133] on span "会员管理" at bounding box center [59, 140] width 74 height 14
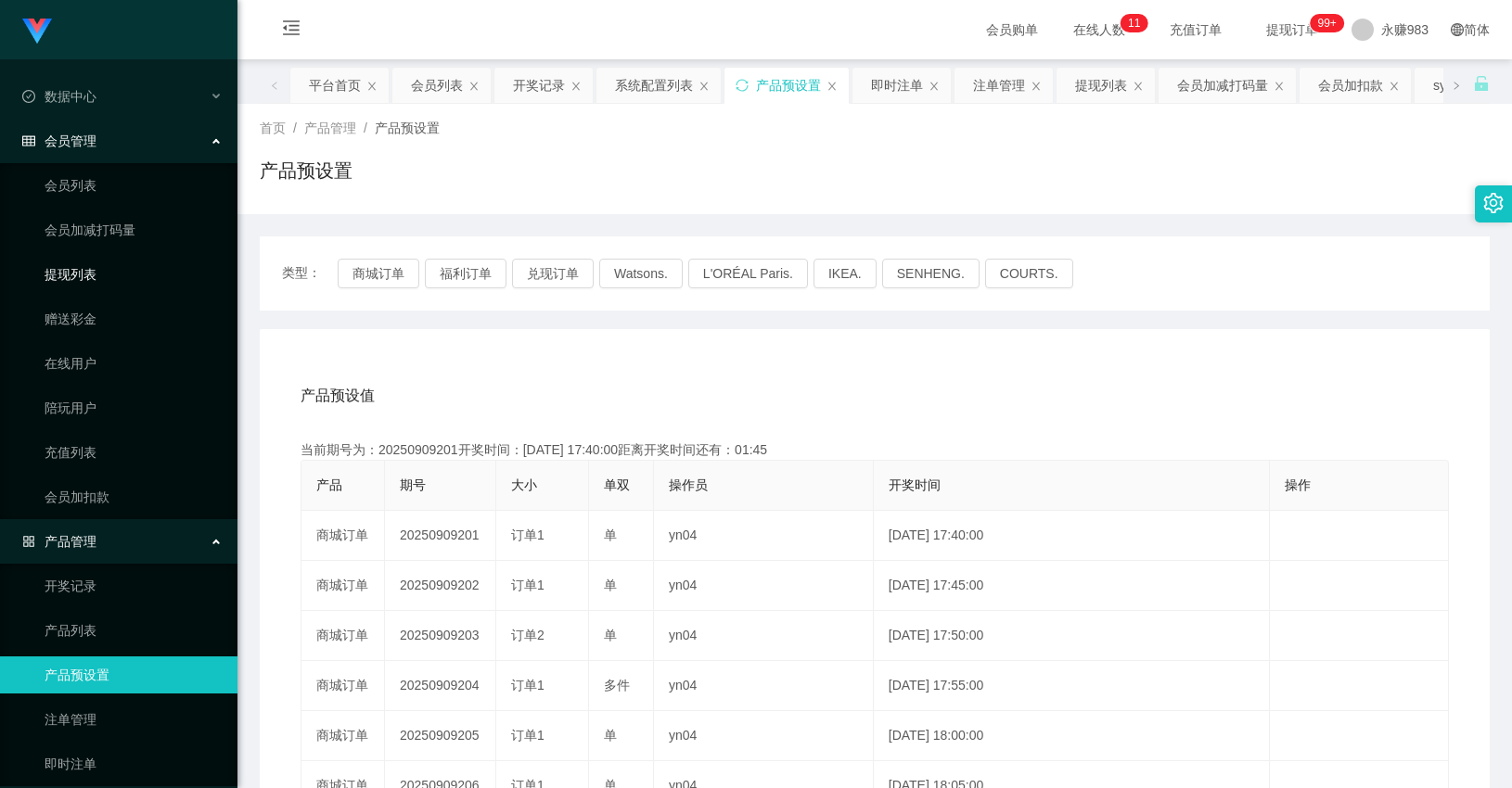
click at [72, 271] on link "提现列表" at bounding box center [133, 274] width 178 height 37
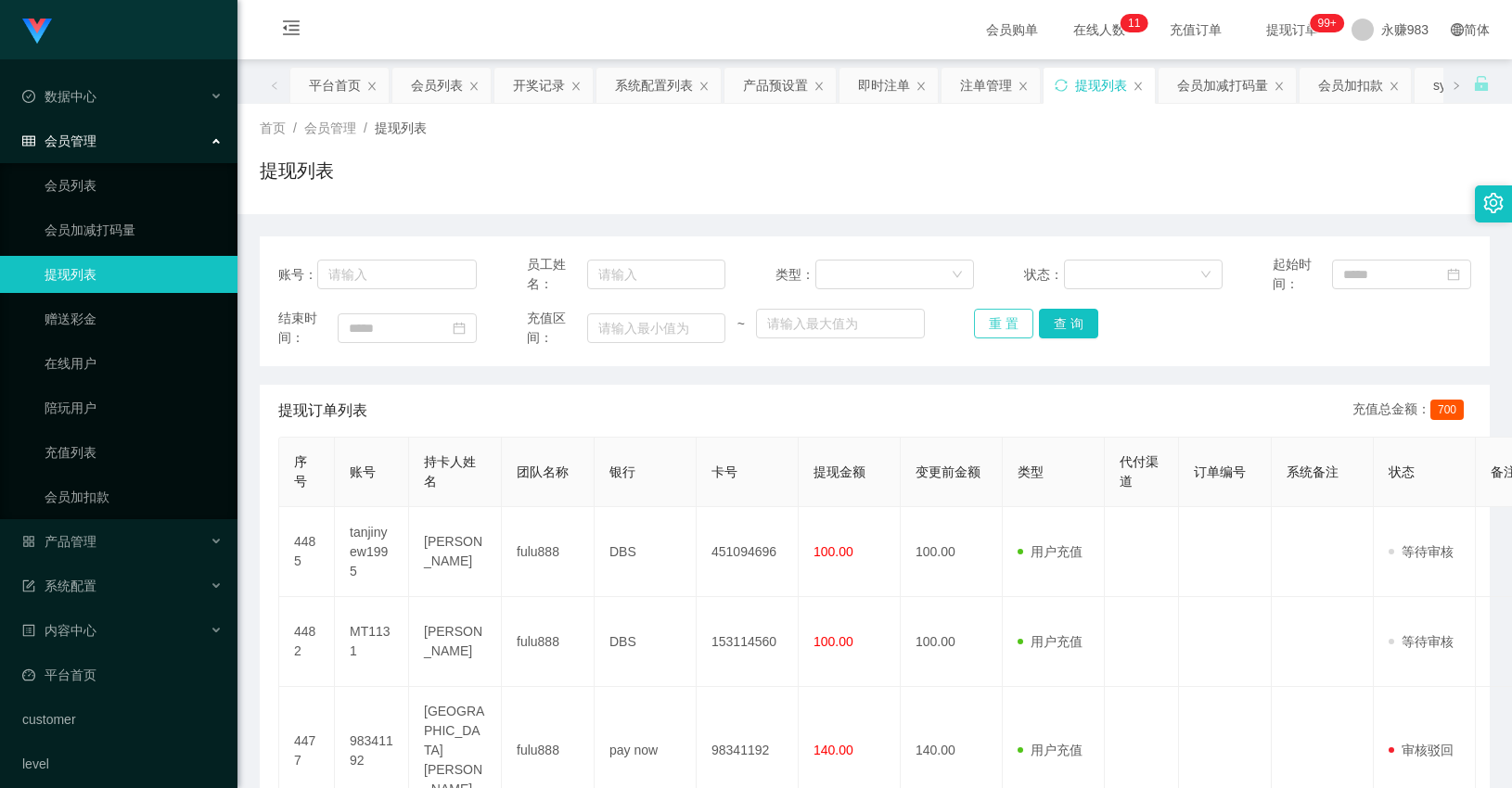
click at [1009, 318] on button "重 置" at bounding box center [1003, 324] width 59 height 30
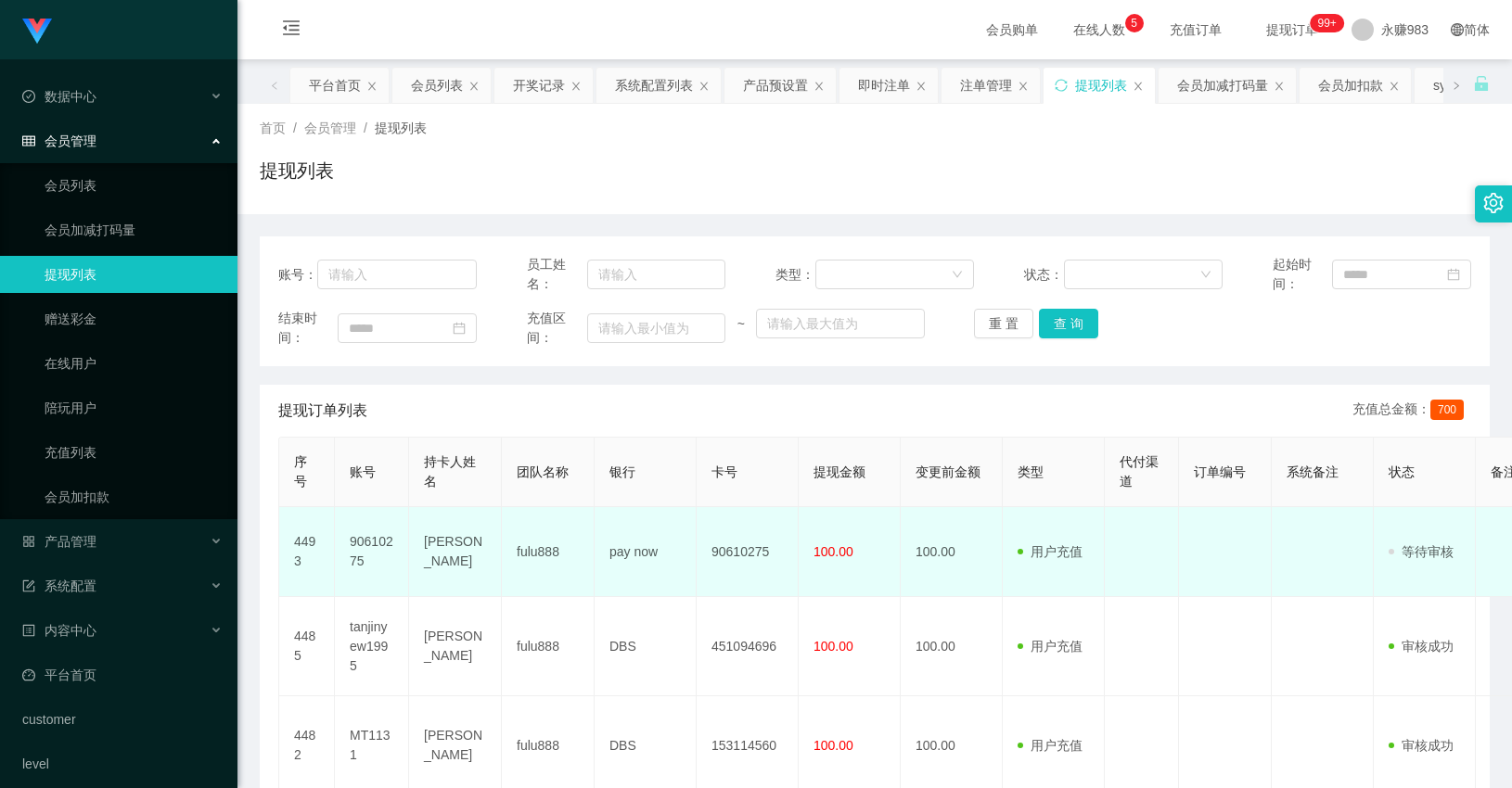
click at [442, 550] on td "[PERSON_NAME]" at bounding box center [455, 551] width 93 height 90
click at [441, 550] on td "[PERSON_NAME]" at bounding box center [455, 551] width 93 height 90
click at [740, 554] on td "90610275" at bounding box center [748, 551] width 102 height 90
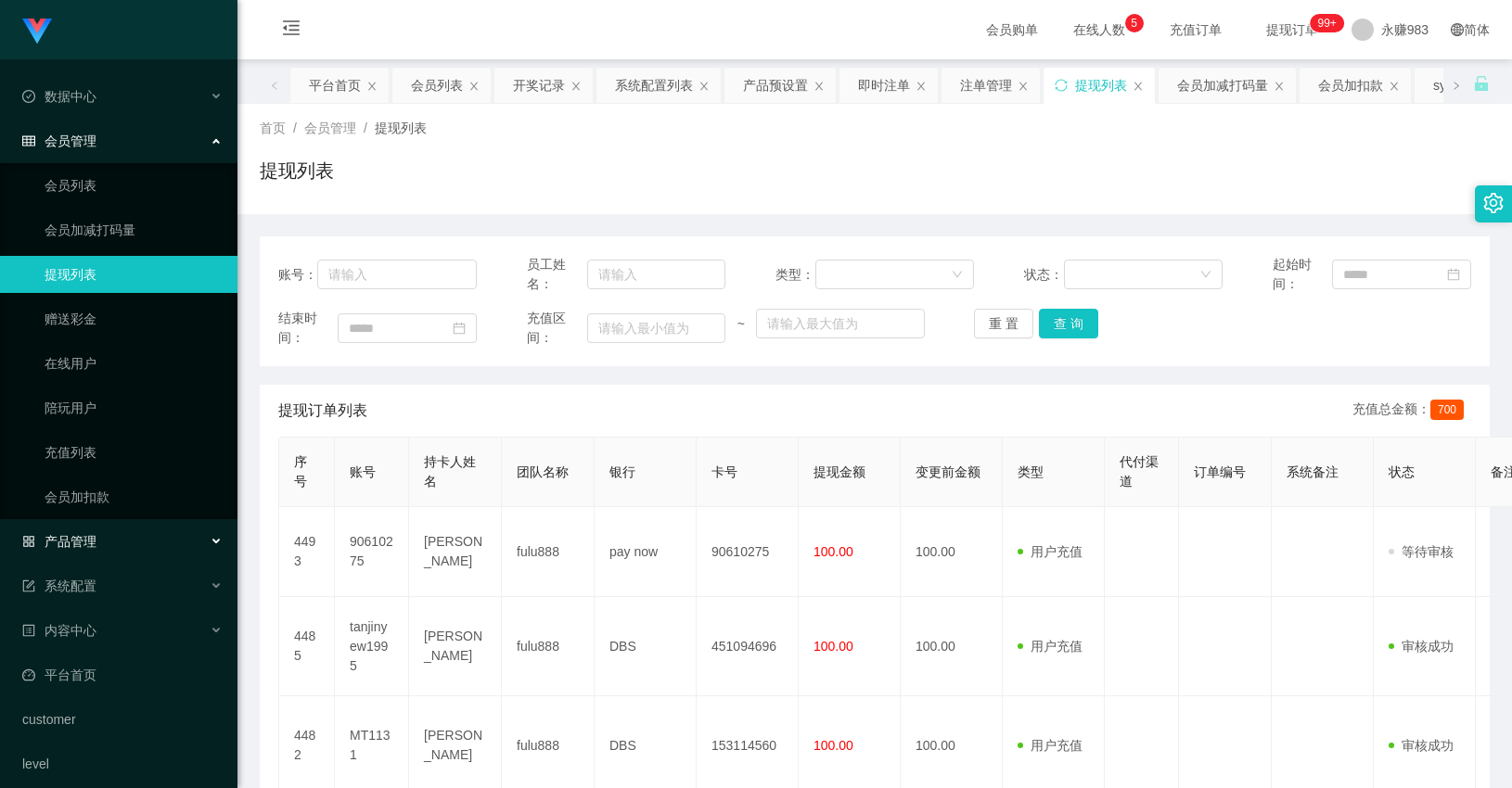
click at [94, 538] on span "产品管理" at bounding box center [59, 541] width 74 height 14
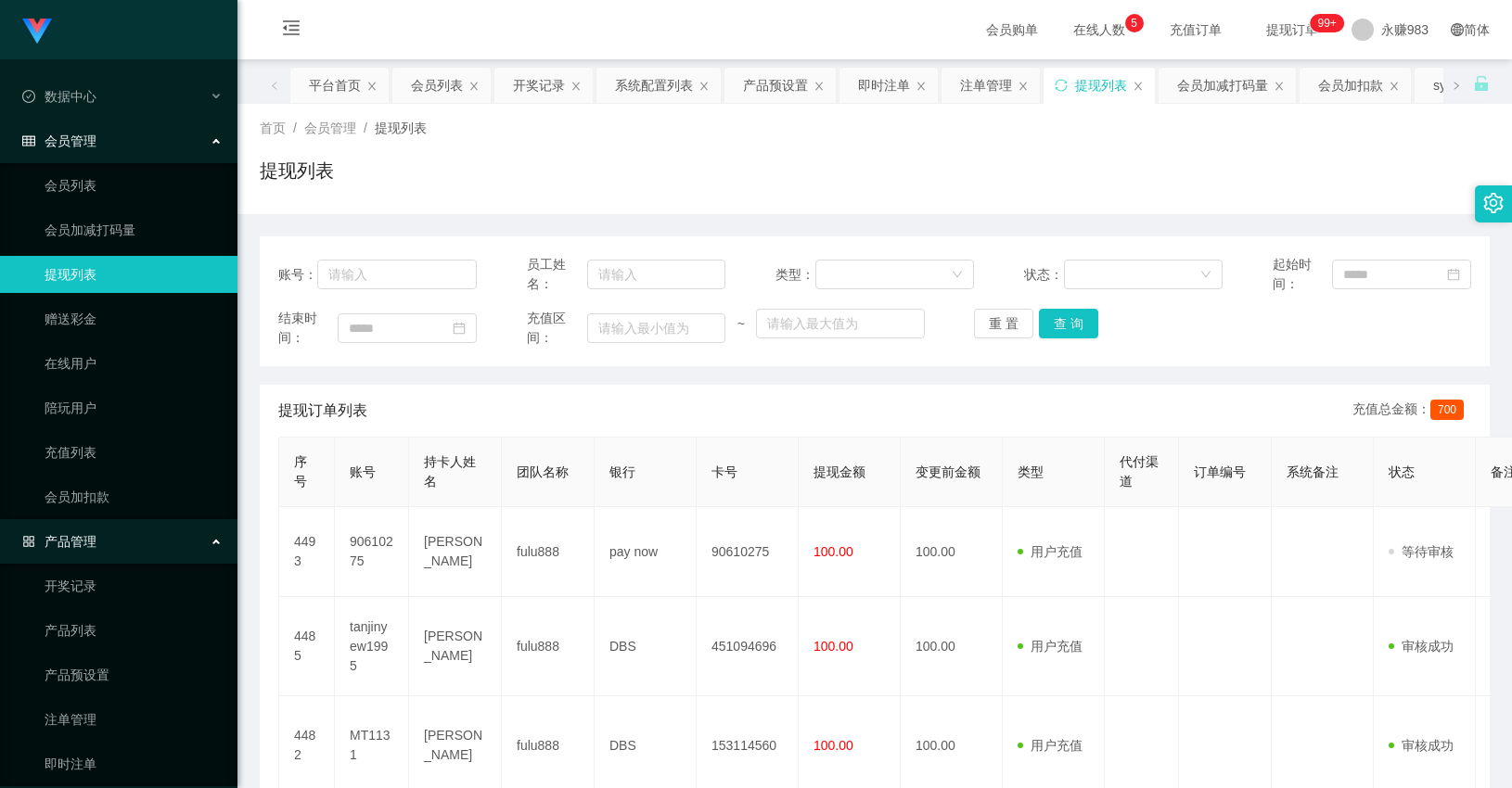
scroll to position [206, 0]
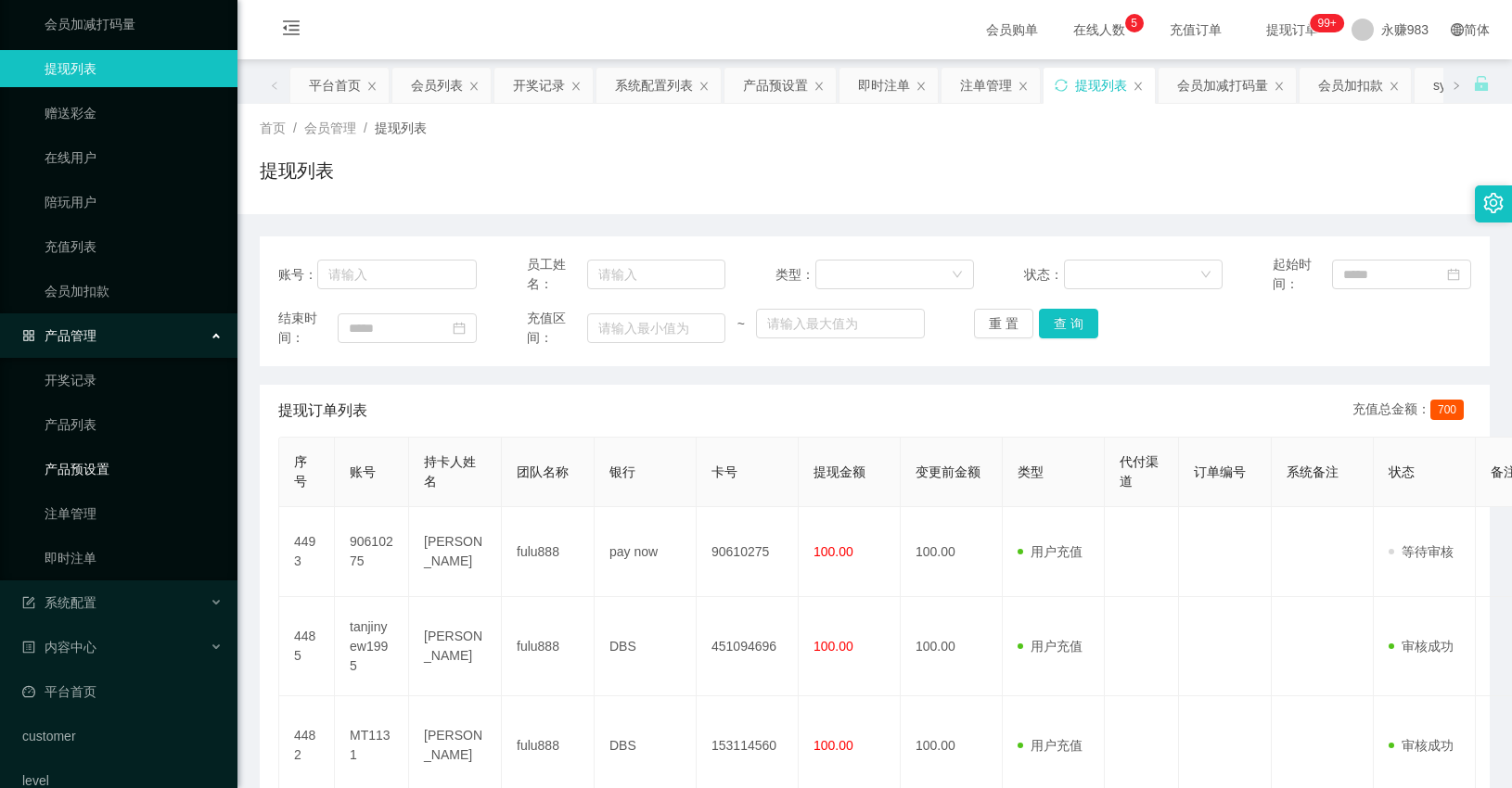
click at [66, 469] on link "产品预设置" at bounding box center [133, 469] width 178 height 37
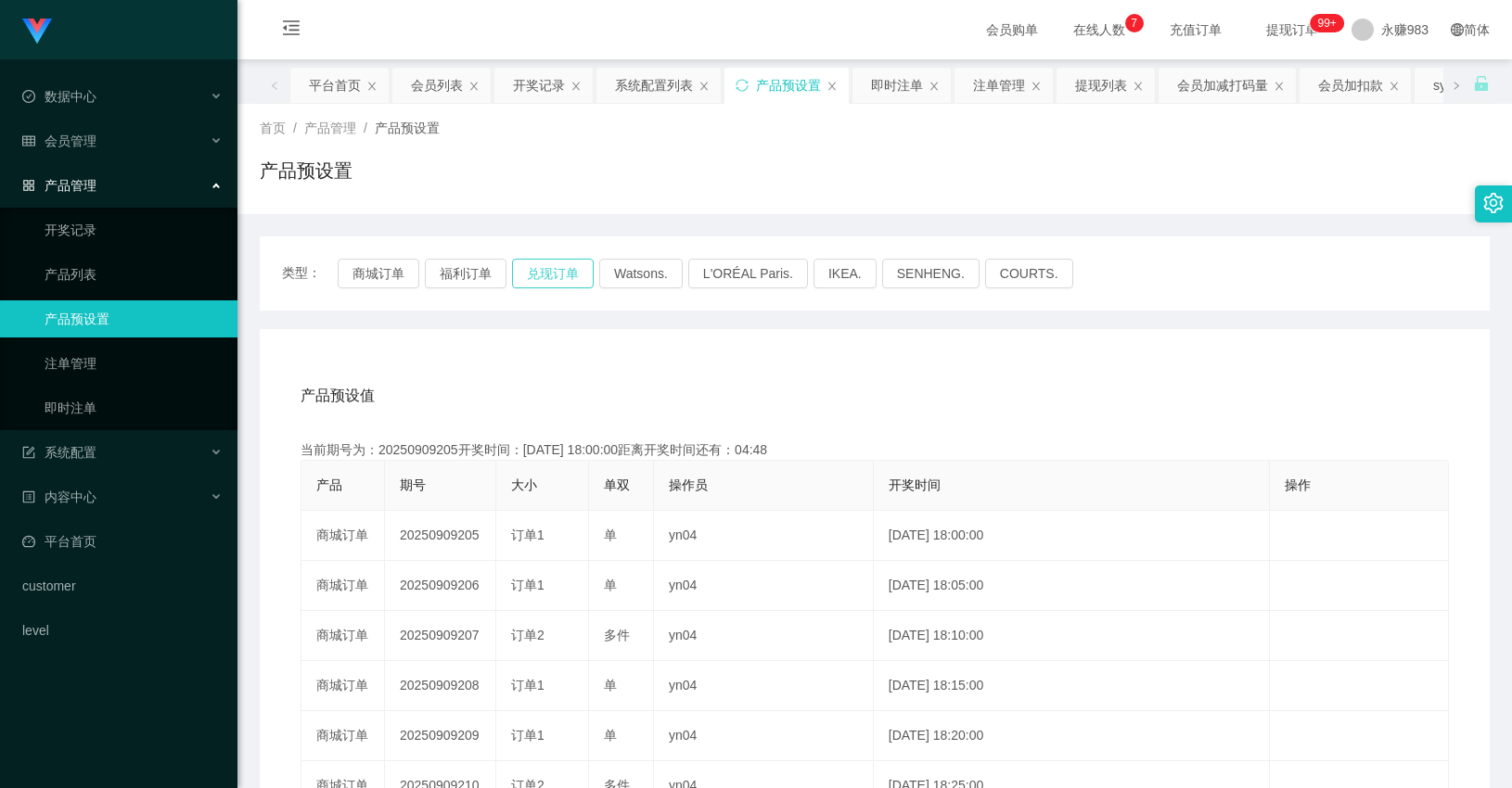
click at [551, 266] on button "兑现订单" at bounding box center [553, 273] width 81 height 30
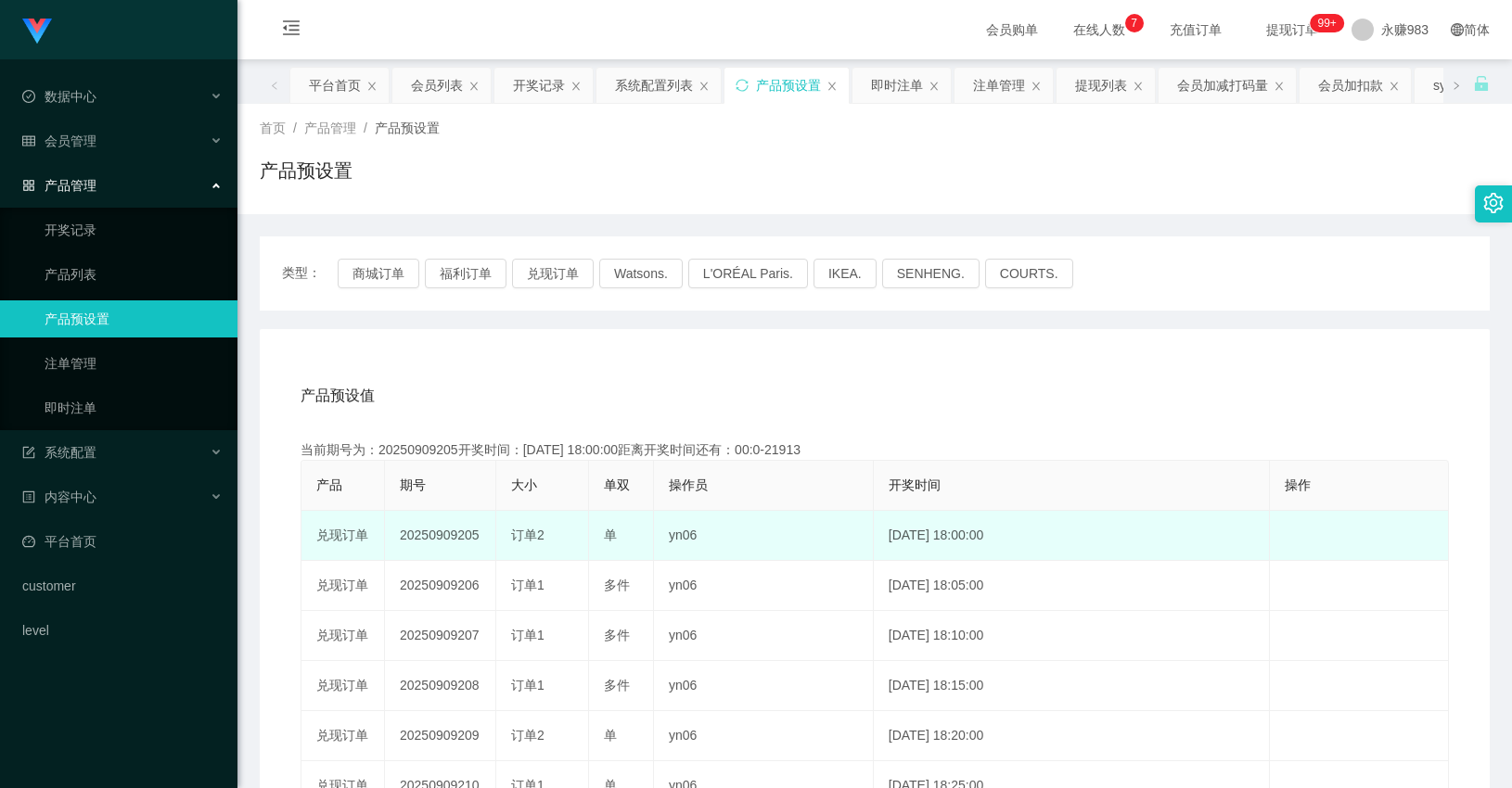
drag, startPoint x: 457, startPoint y: 542, endPoint x: 480, endPoint y: 542, distance: 23.0
click at [480, 542] on td "20250909205" at bounding box center [440, 536] width 111 height 50
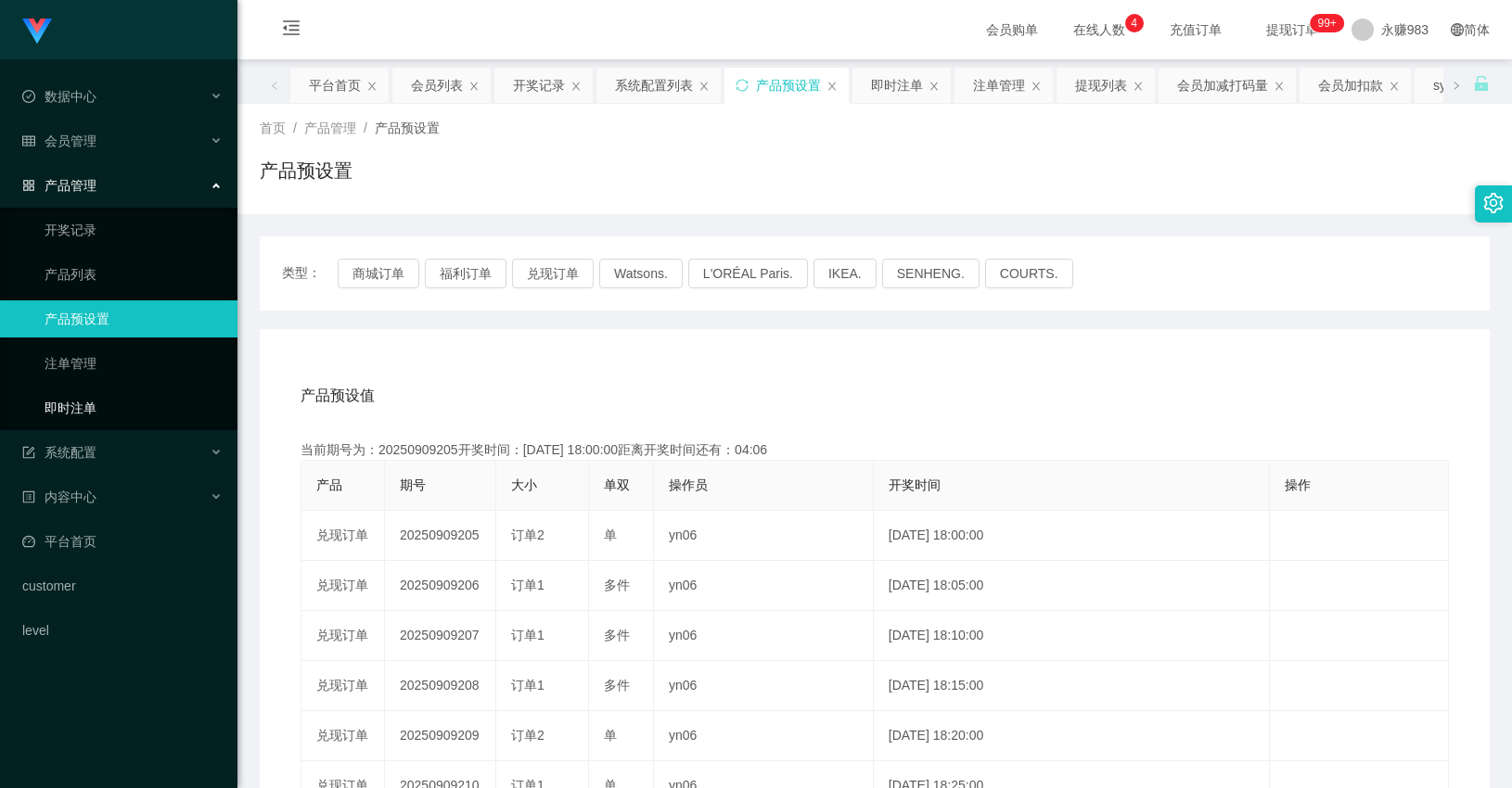
click at [84, 421] on link "即时注单" at bounding box center [133, 408] width 178 height 37
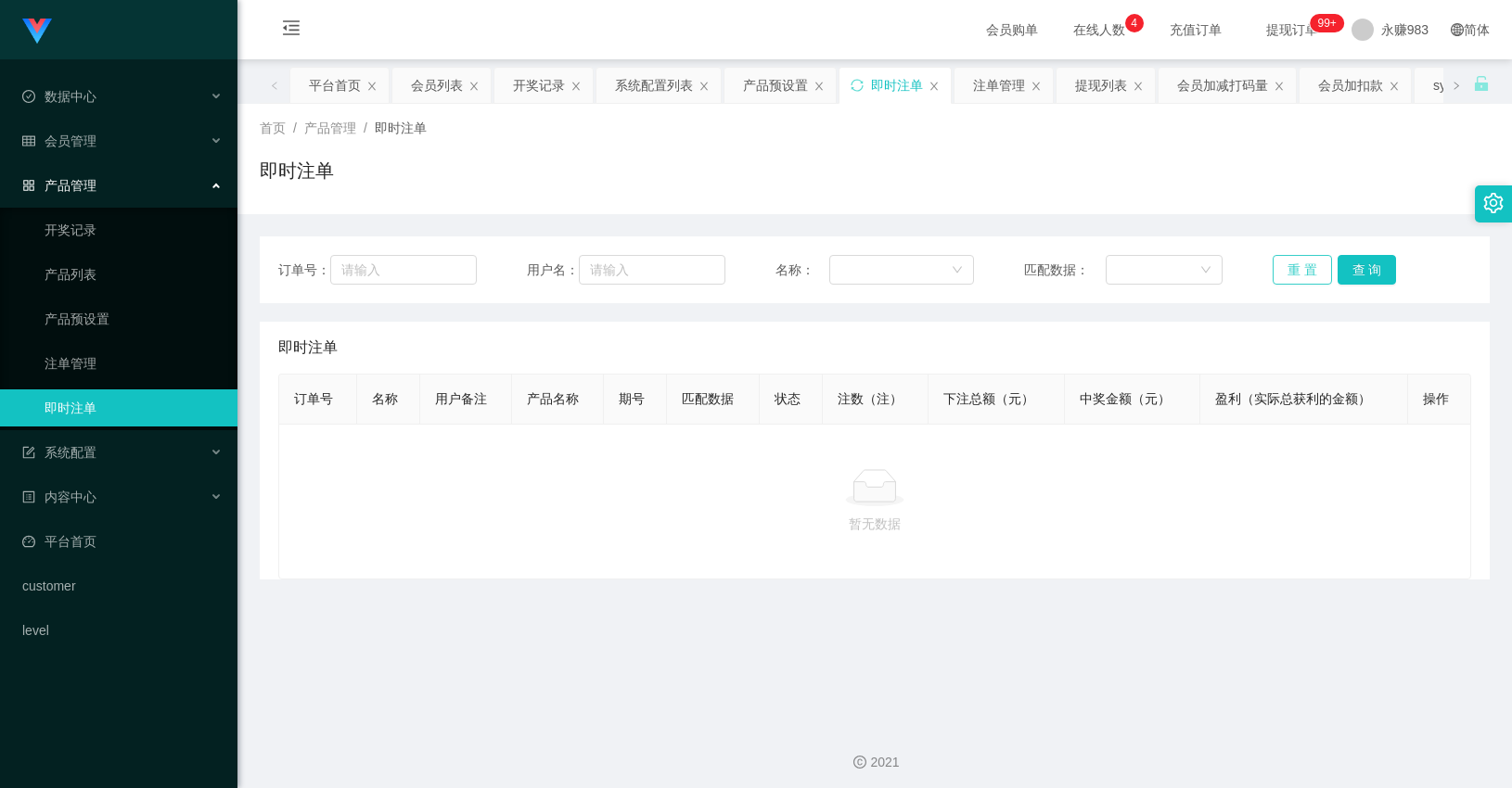
click at [1272, 275] on button "重 置" at bounding box center [1301, 269] width 59 height 30
click at [1282, 275] on button "重 置" at bounding box center [1301, 269] width 59 height 30
click at [1293, 266] on button "重 置" at bounding box center [1301, 269] width 59 height 30
click at [1296, 252] on div "订单号： 用户名： 名称： 匹配数据： 重 置 查 询" at bounding box center [874, 269] width 1230 height 67
drag, startPoint x: 98, startPoint y: 359, endPoint x: 128, endPoint y: 358, distance: 30.0
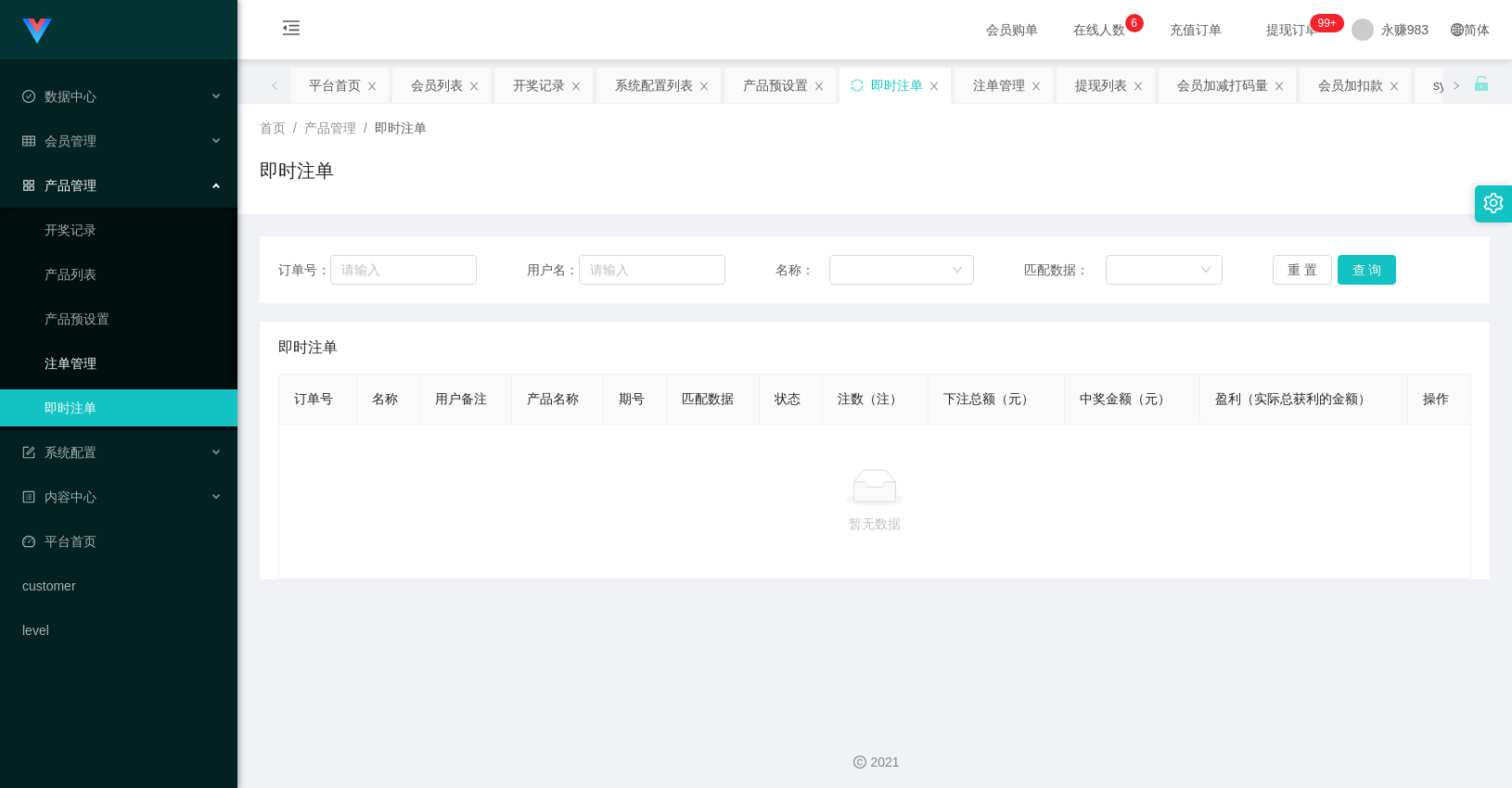
click at [98, 359] on link "注单管理" at bounding box center [133, 363] width 178 height 37
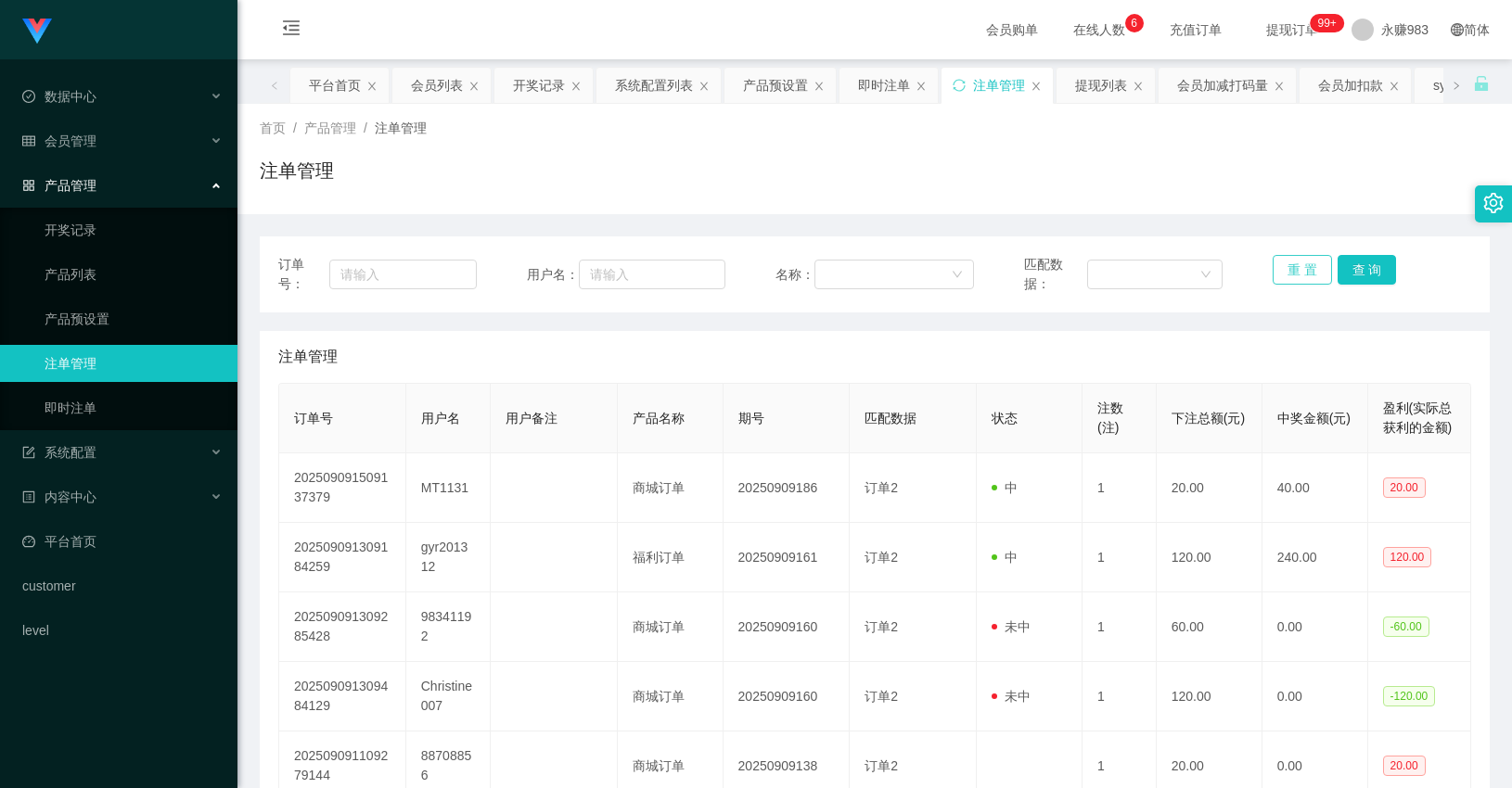
click at [1298, 269] on button "重 置" at bounding box center [1301, 269] width 59 height 30
drag, startPoint x: 144, startPoint y: 408, endPoint x: 163, endPoint y: 410, distance: 19.1
click at [143, 409] on link "即时注单" at bounding box center [133, 408] width 178 height 37
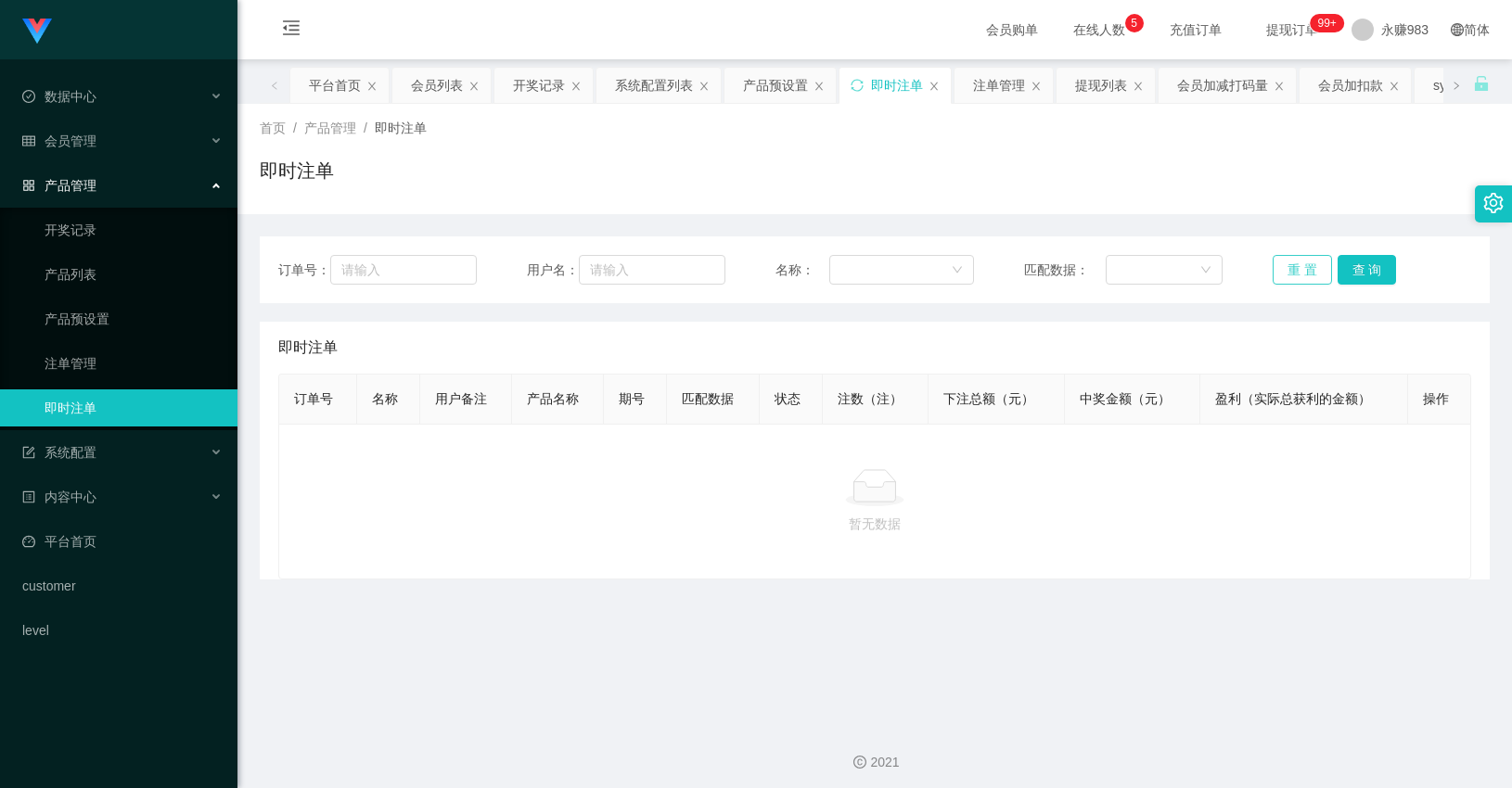
click at [1272, 278] on button "重 置" at bounding box center [1301, 269] width 59 height 30
click at [1277, 274] on button "重 置" at bounding box center [1301, 269] width 59 height 30
click at [1276, 260] on button "重 置" at bounding box center [1301, 269] width 59 height 30
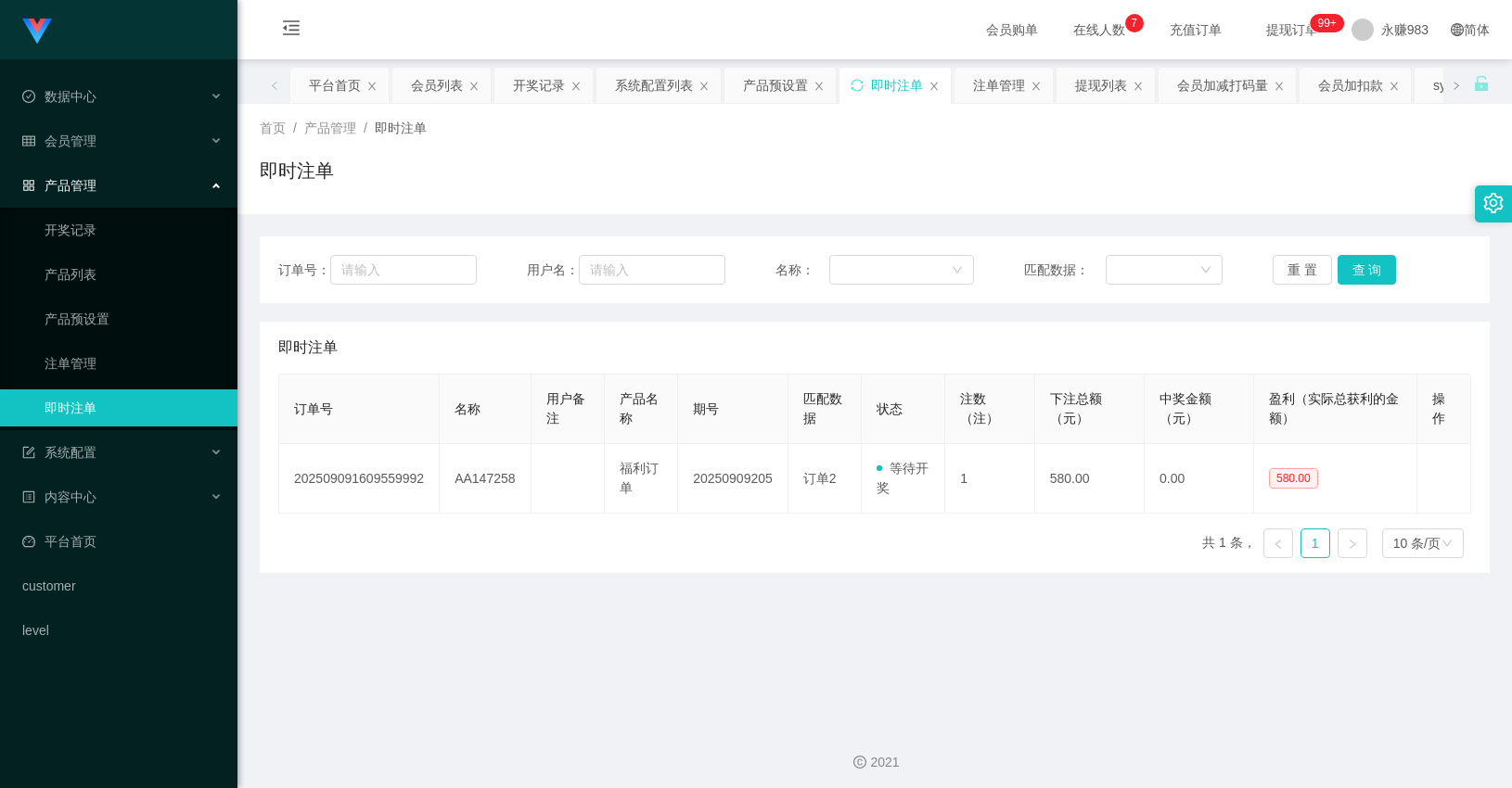
click at [845, 646] on main "关闭左侧 关闭右侧 关闭其它 刷新页面 平台首页 会员列表 开奖记录 系统配置列表 产品预设置 即时注单 注单管理 提现列表 会员加减打码量 会员加扣款 sy…" at bounding box center [874, 383] width 1274 height 649
click at [789, 614] on main "关闭左侧 关闭右侧 关闭其它 刷新页面 平台首页 会员列表 开奖记录 系统配置列表 产品预设置 即时注单 注单管理 提现列表 会员加减打码量 会员加扣款 sy…" at bounding box center [874, 383] width 1274 height 649
click at [1272, 265] on button "重 置" at bounding box center [1301, 269] width 59 height 30
click at [1286, 265] on button "重 置" at bounding box center [1301, 269] width 59 height 30
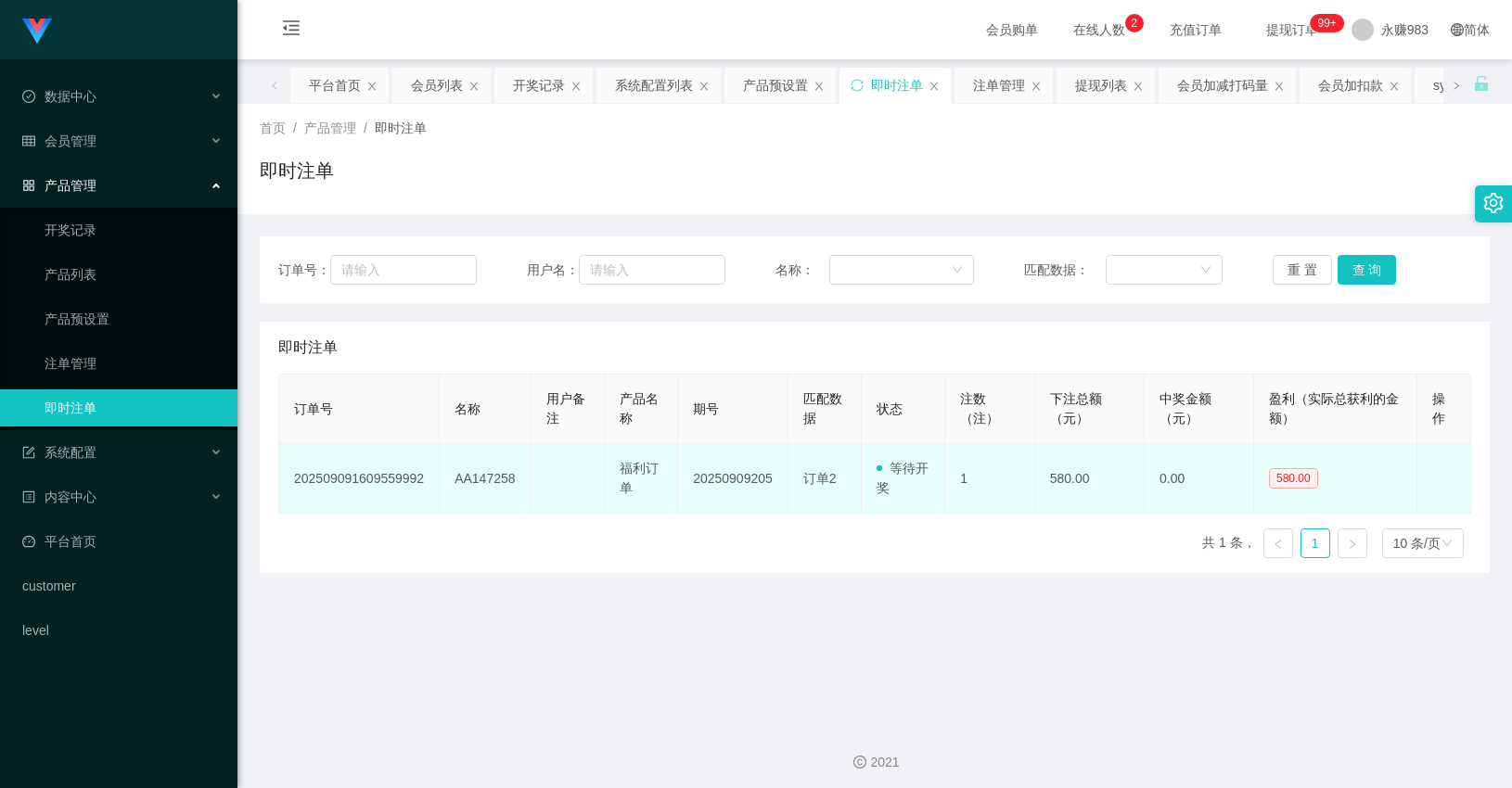
click at [465, 477] on td "AA147258" at bounding box center [485, 479] width 91 height 70
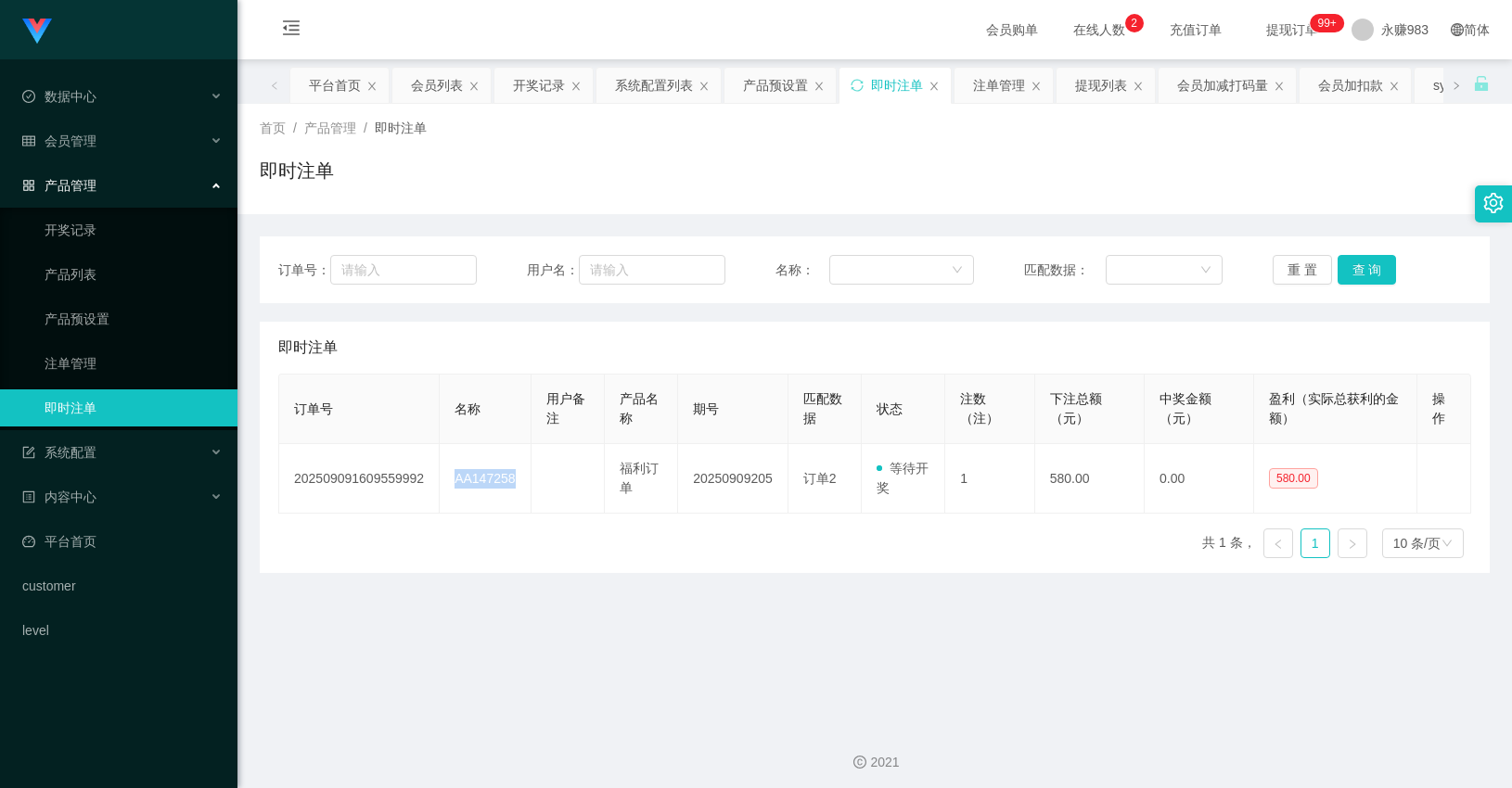
click at [793, 625] on main "关闭左侧 关闭右侧 关闭其它 刷新页面 平台首页 会员列表 开奖记录 系统配置列表 产品预设置 即时注单 注单管理 提现列表 会员加减打码量 会员加扣款 sy…" at bounding box center [874, 383] width 1274 height 649
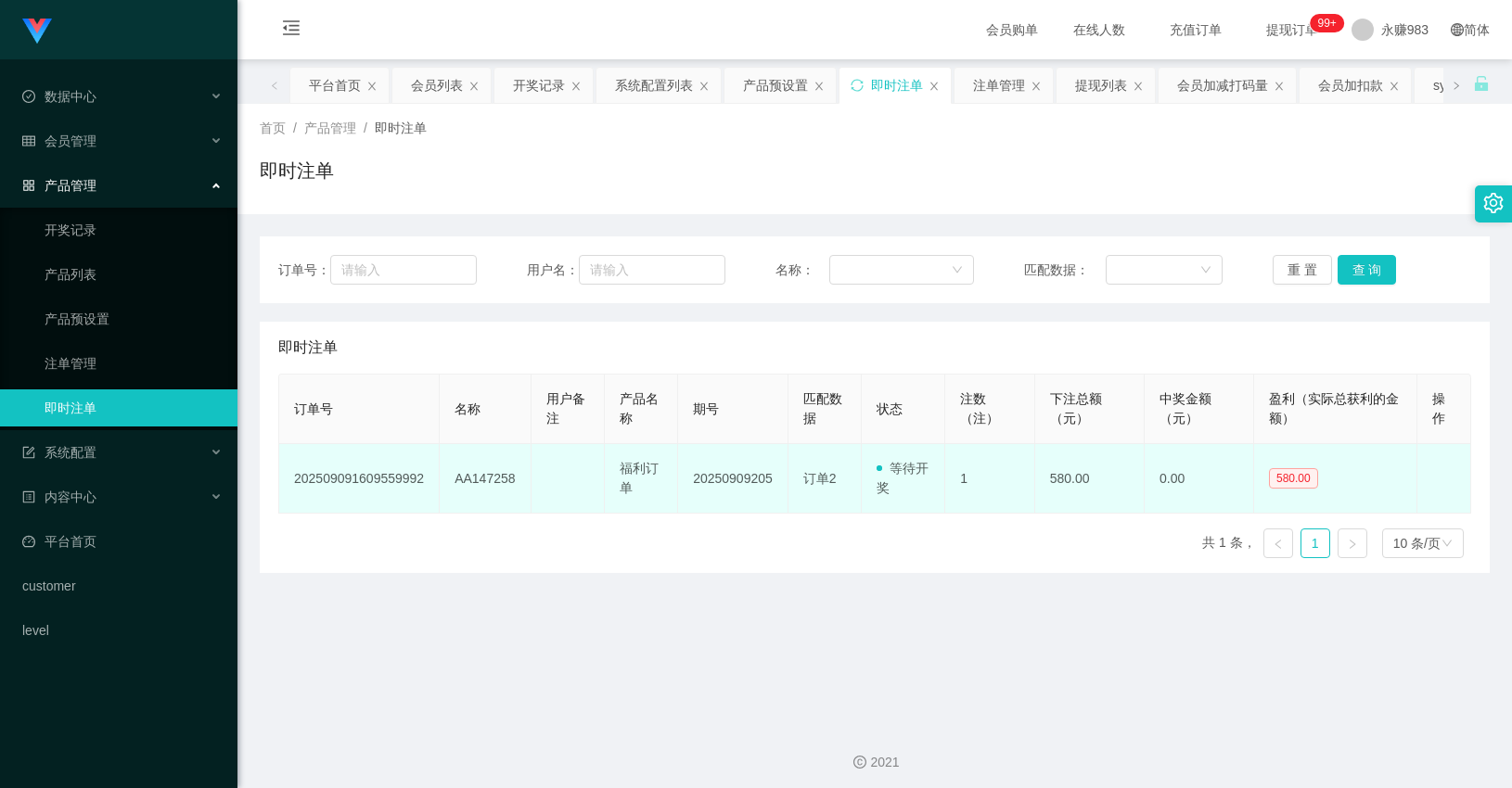
click at [490, 477] on td "AA147258" at bounding box center [485, 479] width 91 height 70
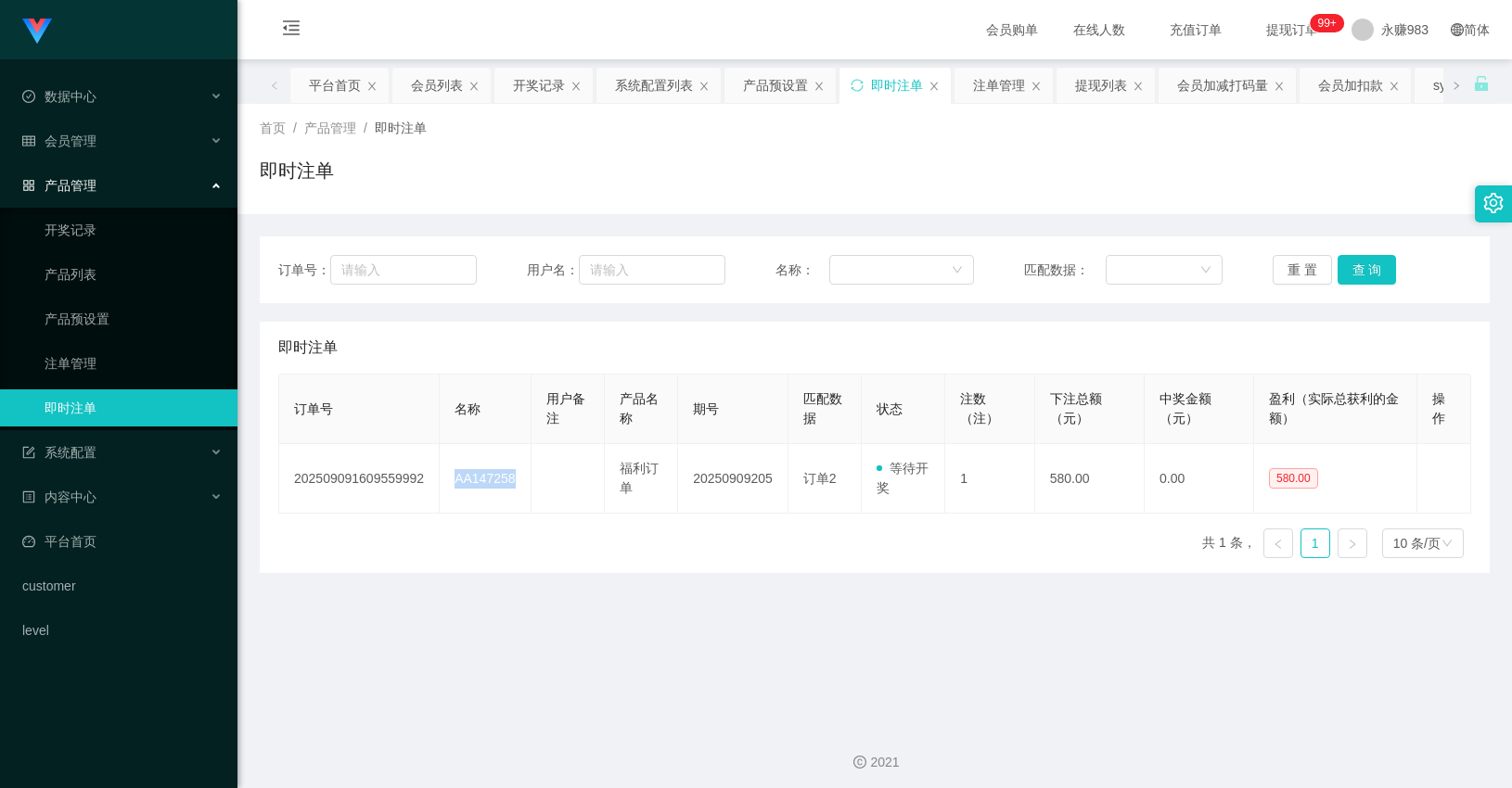
click at [735, 637] on main "关闭左侧 关闭右侧 关闭其它 刷新页面 平台首页 会员列表 开奖记录 系统配置列表 产品预设置 即时注单 注单管理 提现列表 会员加减打码量 会员加扣款 sy…" at bounding box center [874, 383] width 1274 height 649
click at [1301, 262] on button "重 置" at bounding box center [1301, 269] width 59 height 30
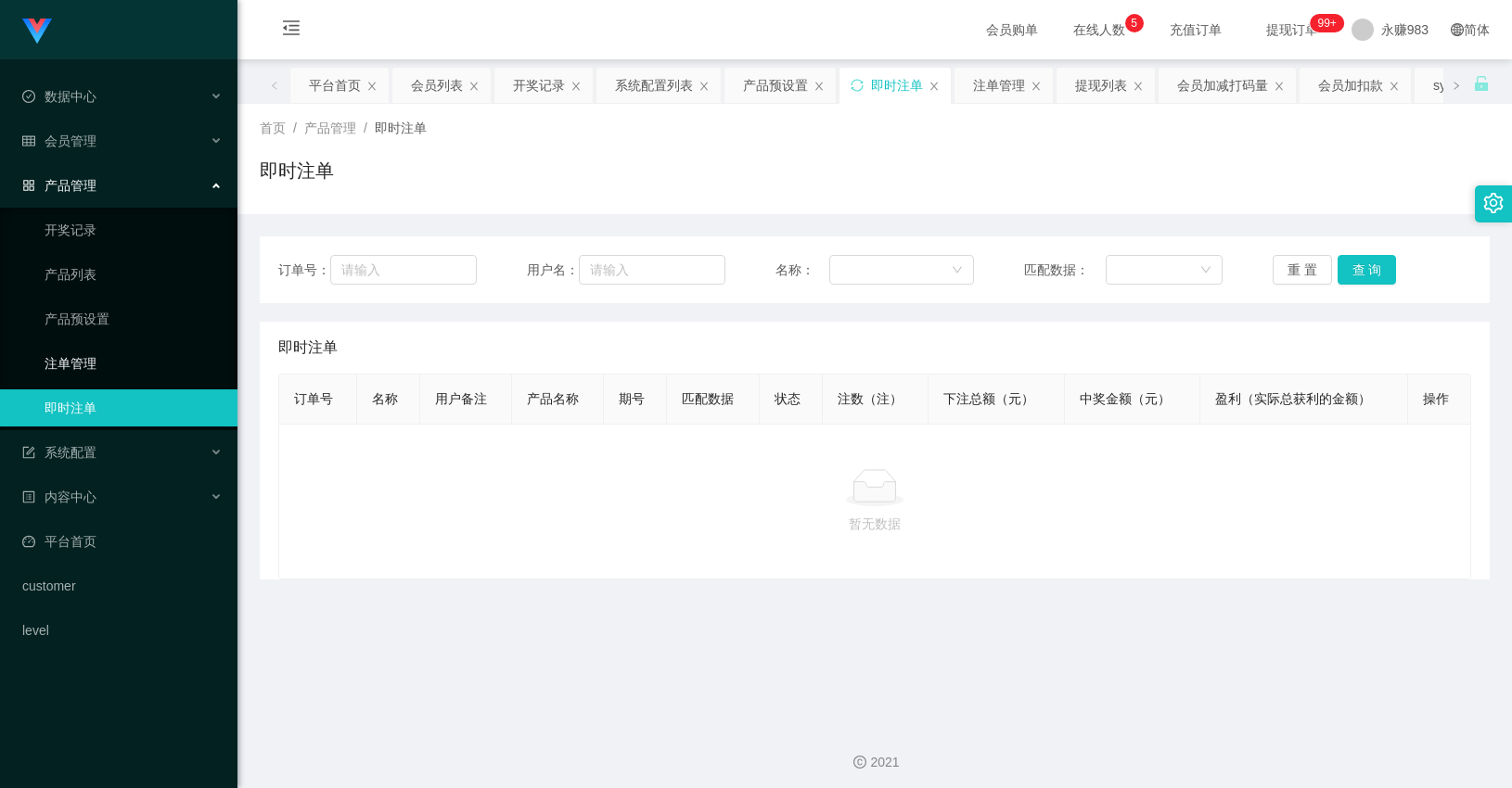
drag, startPoint x: 80, startPoint y: 350, endPoint x: 98, endPoint y: 350, distance: 18.0
click at [80, 350] on link "注单管理" at bounding box center [133, 363] width 178 height 37
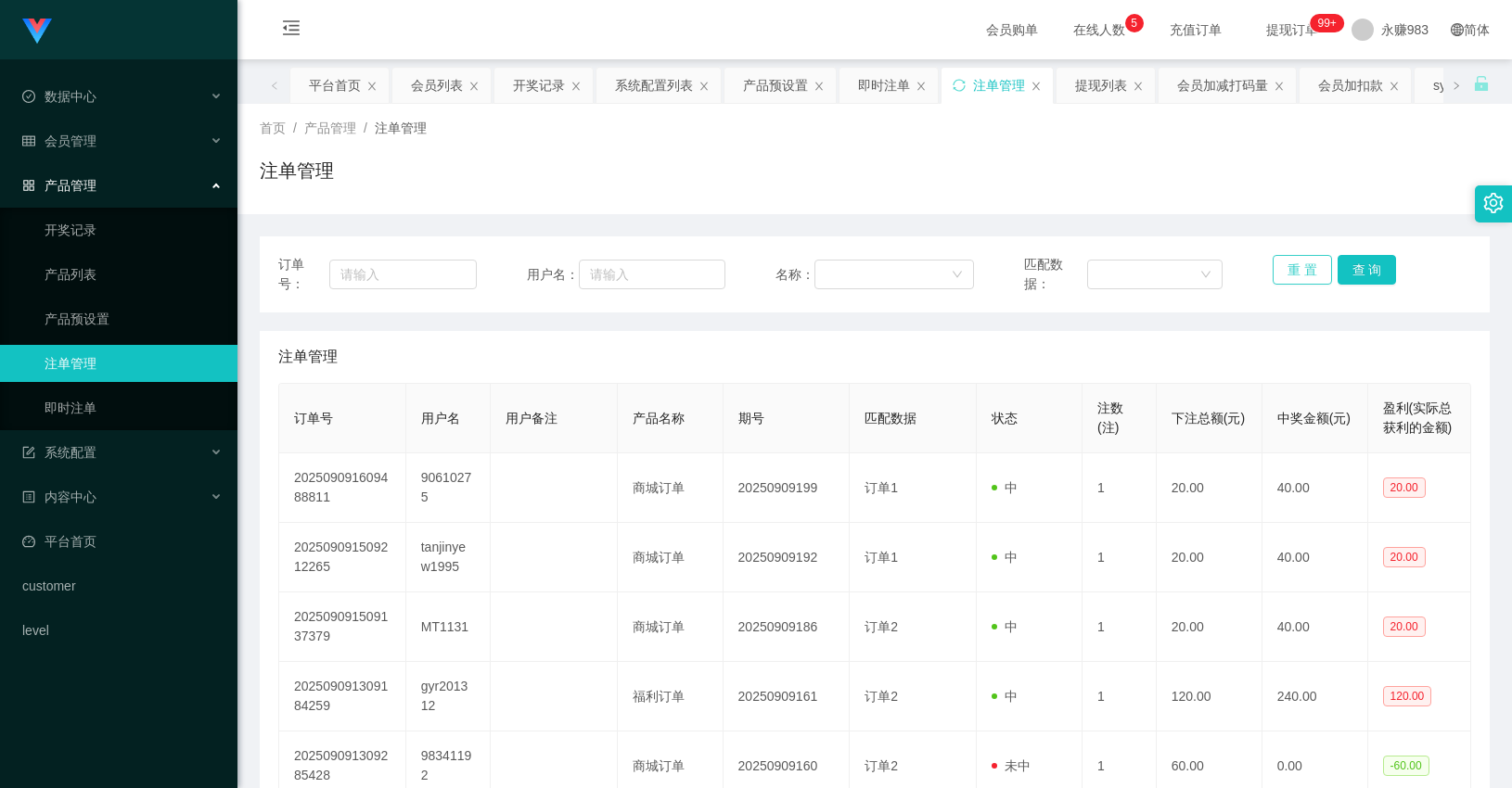
click at [1273, 272] on button "重 置" at bounding box center [1301, 269] width 59 height 30
click at [1283, 272] on button "重 置" at bounding box center [1301, 269] width 59 height 30
